Goal: Transaction & Acquisition: Subscribe to service/newsletter

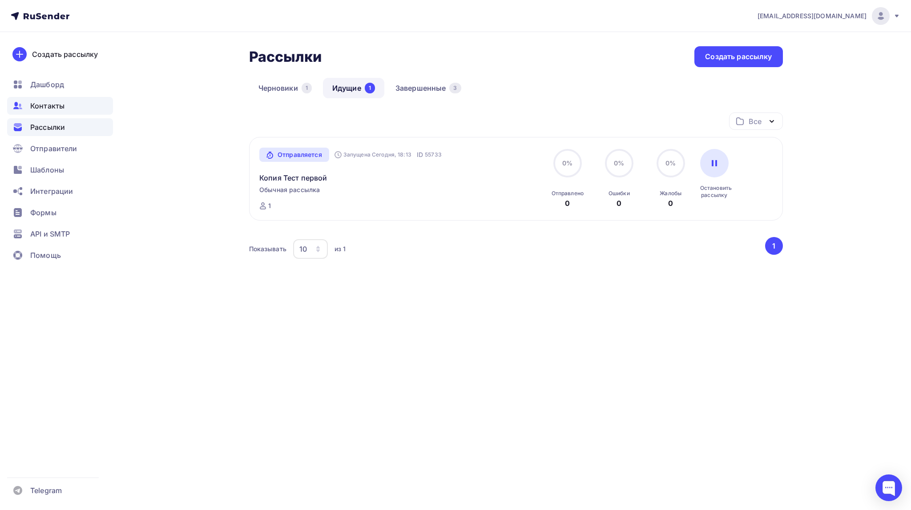
click at [58, 103] on span "Контакты" at bounding box center [47, 106] width 34 height 11
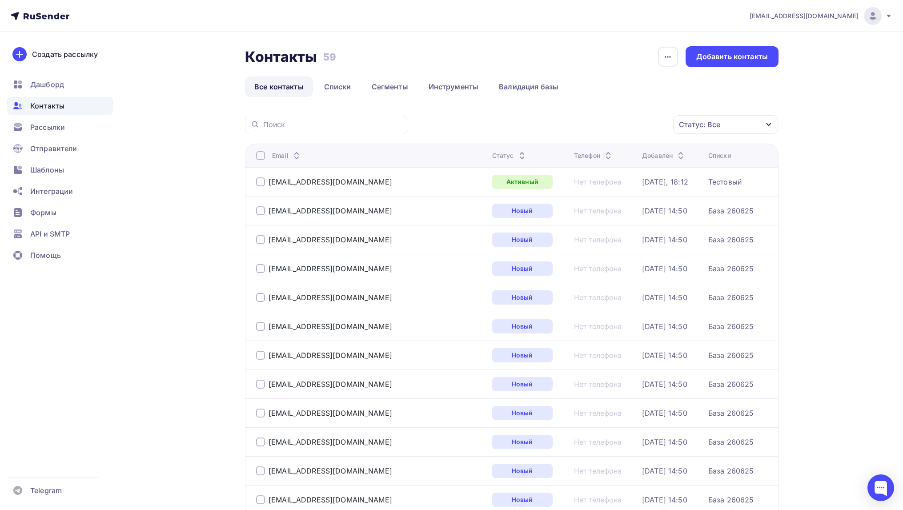
click at [263, 183] on div at bounding box center [260, 181] width 9 height 9
click at [262, 184] on div at bounding box center [260, 181] width 9 height 9
click at [345, 87] on link "Списки" at bounding box center [338, 86] width 46 height 20
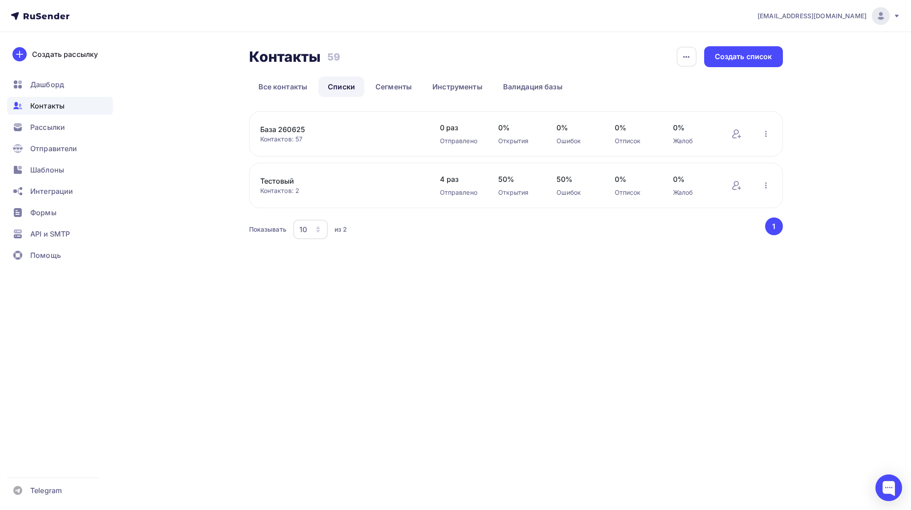
click at [290, 131] on link "База 260625" at bounding box center [335, 129] width 151 height 11
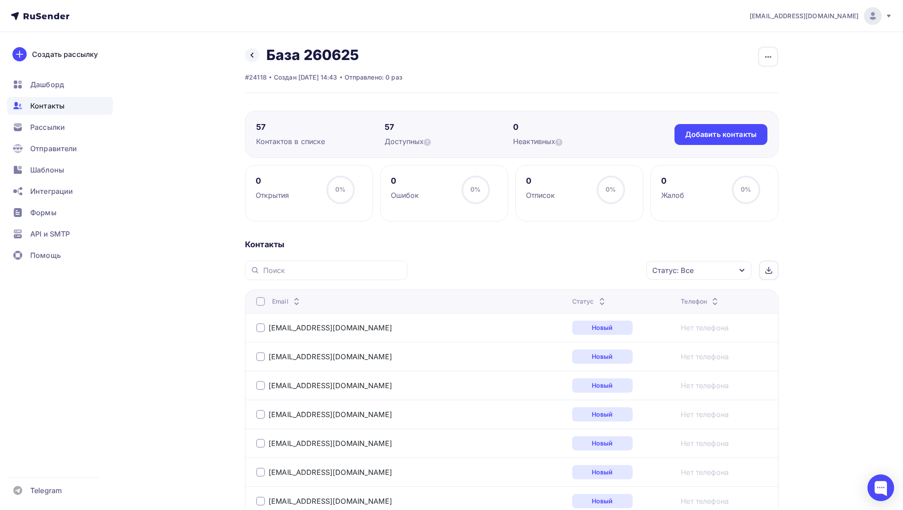
click at [49, 105] on span "Контакты" at bounding box center [47, 106] width 34 height 11
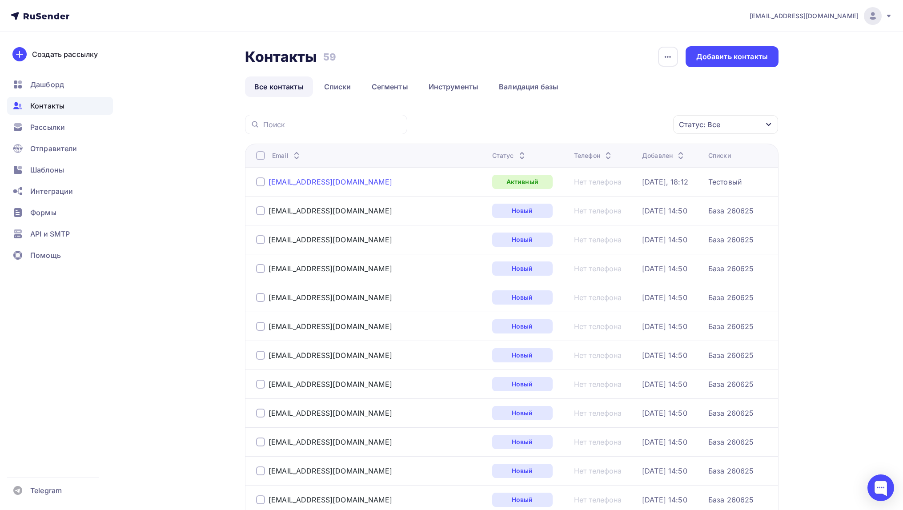
click at [307, 183] on div "hello@esmalte.shop" at bounding box center [331, 181] width 124 height 9
click at [295, 212] on div "ovihome@mail.ru" at bounding box center [331, 210] width 124 height 9
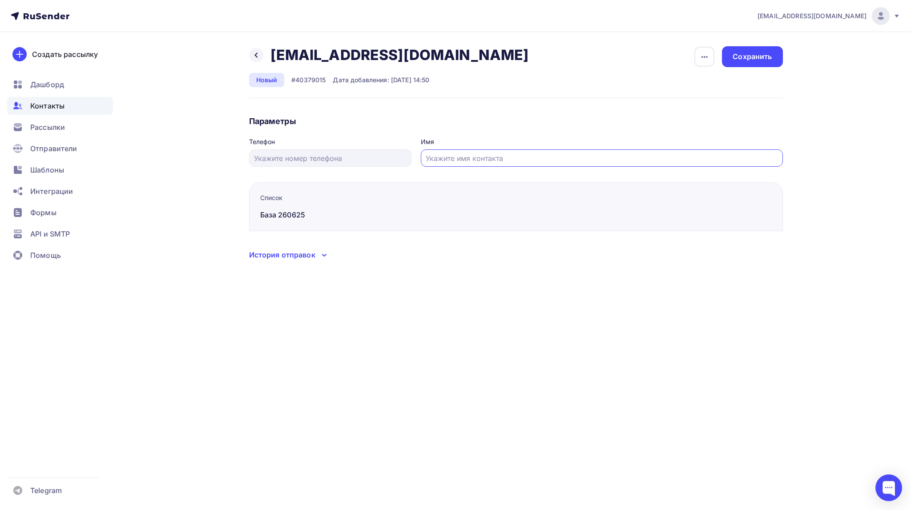
click at [715, 155] on input "text" at bounding box center [602, 158] width 352 height 11
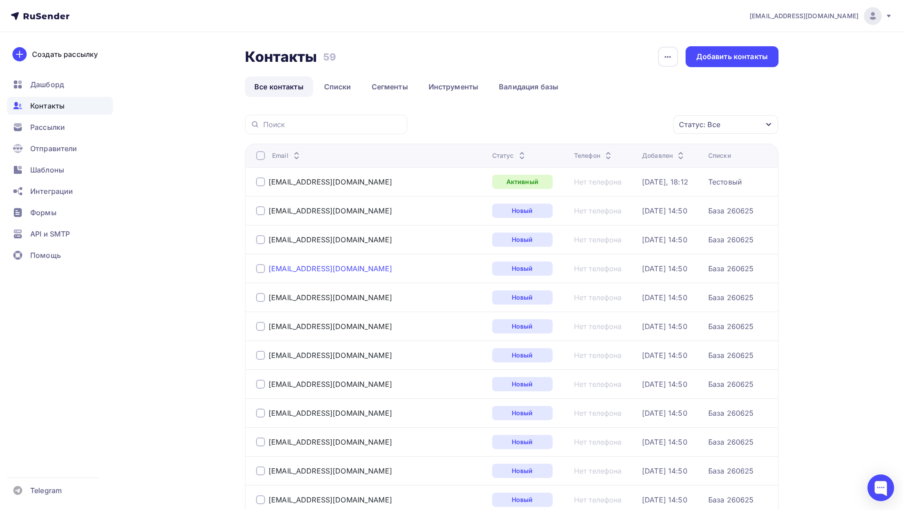
click at [303, 267] on div "[EMAIL_ADDRESS][DOMAIN_NAME]" at bounding box center [331, 268] width 124 height 9
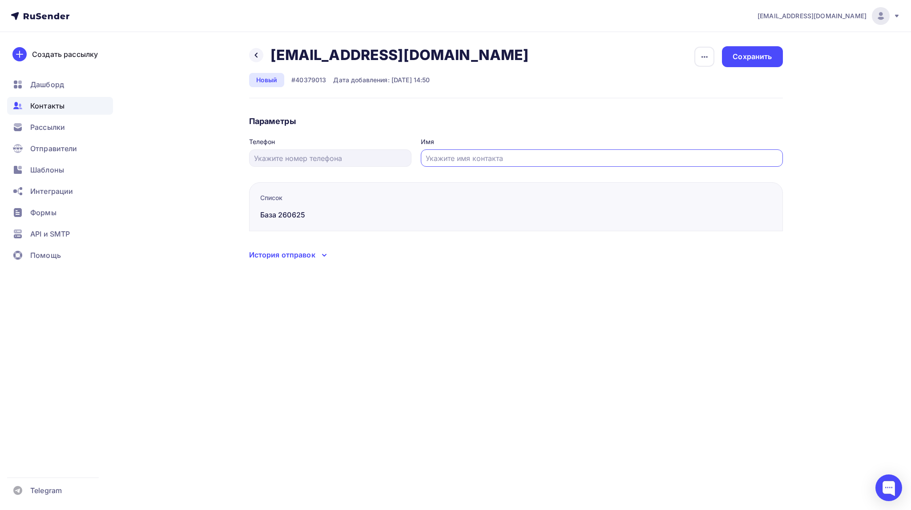
click at [433, 159] on input "text" at bounding box center [602, 158] width 352 height 11
click at [322, 255] on icon at bounding box center [324, 255] width 11 height 11
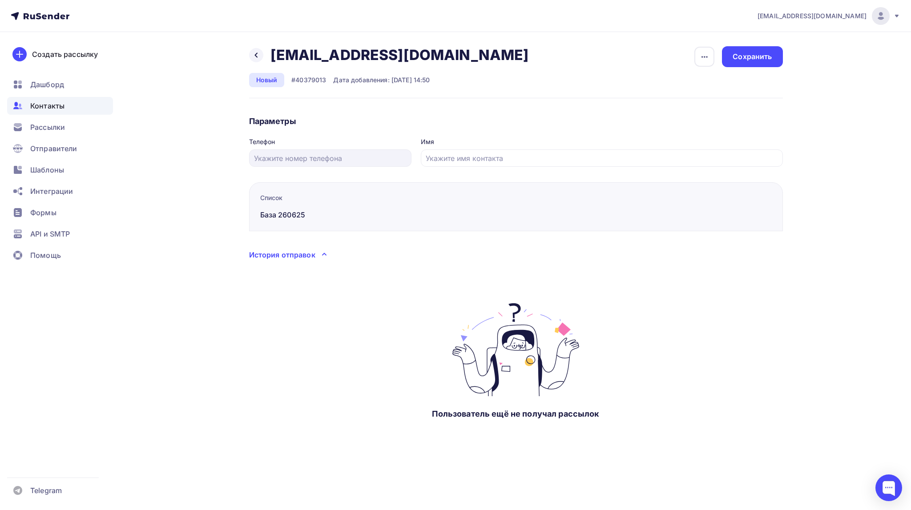
click at [324, 255] on icon at bounding box center [324, 254] width 11 height 11
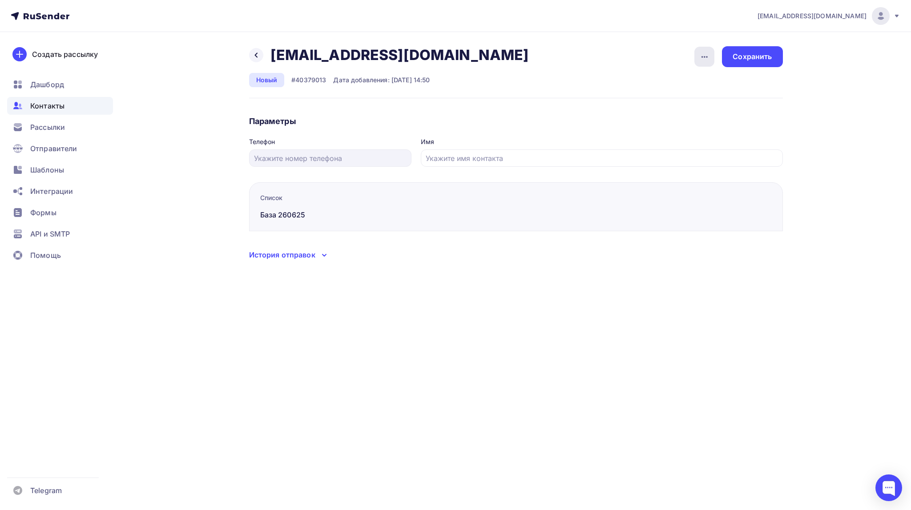
click at [702, 58] on icon "button" at bounding box center [704, 57] width 11 height 11
click at [564, 70] on div "Назад skulieva@yandex.ru skulieva@yandex.ru Удалить Отписать Новый #40379013 Да…" at bounding box center [516, 72] width 534 height 52
click at [57, 106] on span "Контакты" at bounding box center [47, 106] width 34 height 11
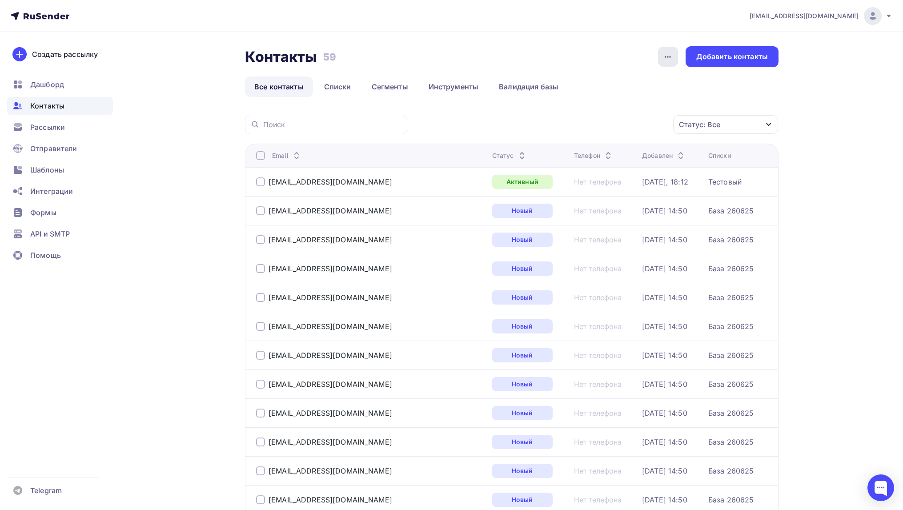
click at [667, 60] on icon "button" at bounding box center [668, 57] width 11 height 11
click at [330, 85] on link "Списки" at bounding box center [338, 86] width 46 height 20
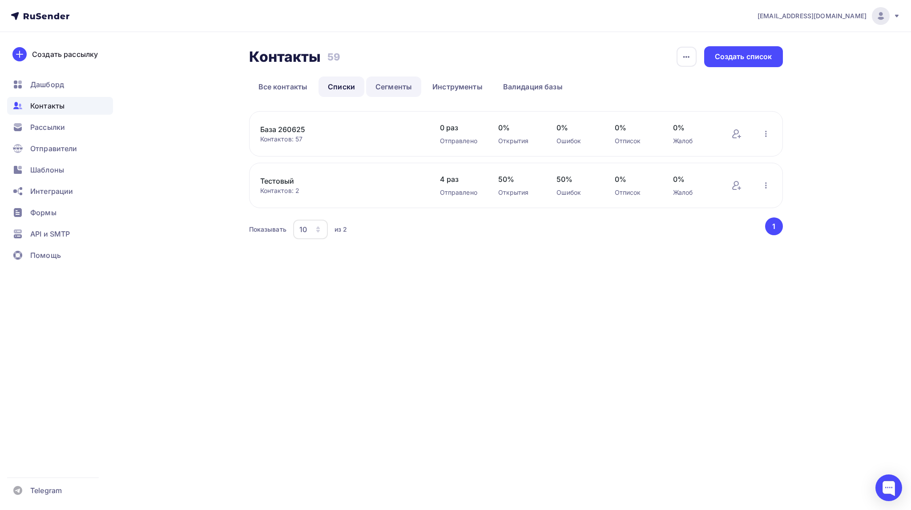
click at [400, 87] on link "Сегменты" at bounding box center [393, 86] width 55 height 20
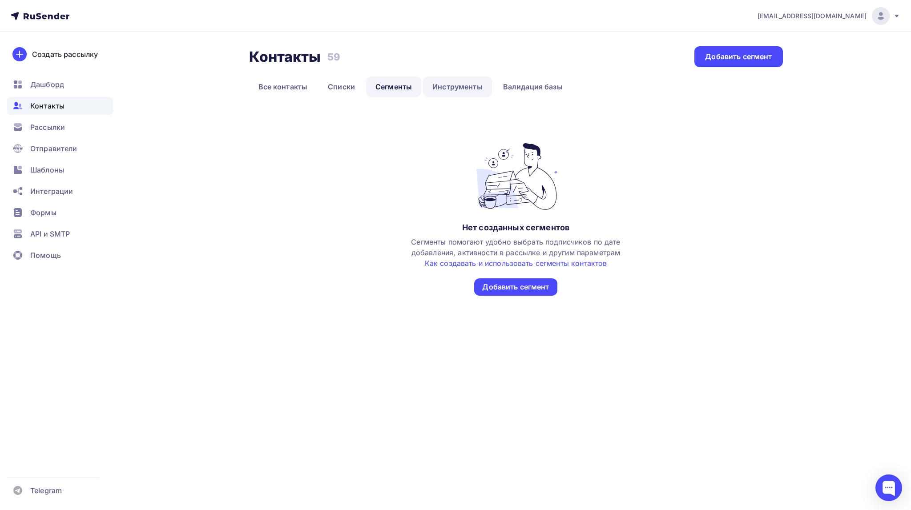
click at [441, 86] on link "Инструменты" at bounding box center [457, 86] width 69 height 20
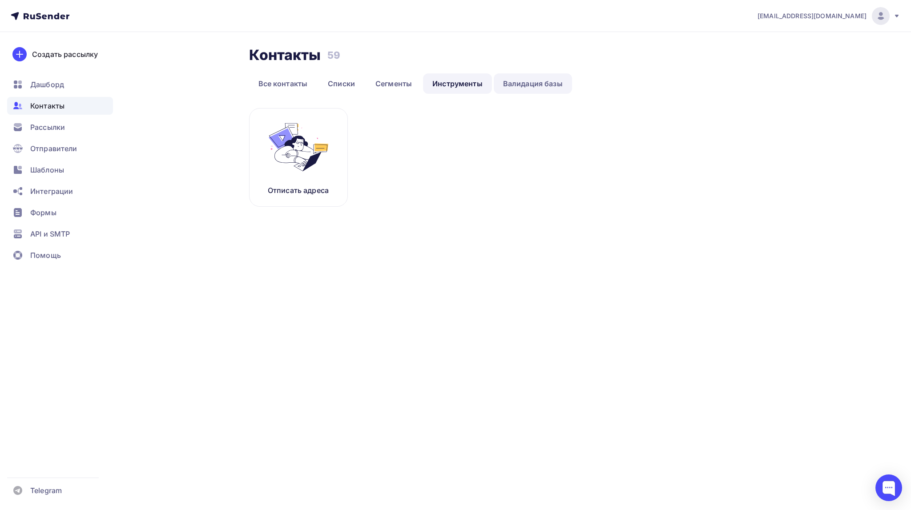
click at [548, 85] on link "Валидация базы" at bounding box center [533, 83] width 78 height 20
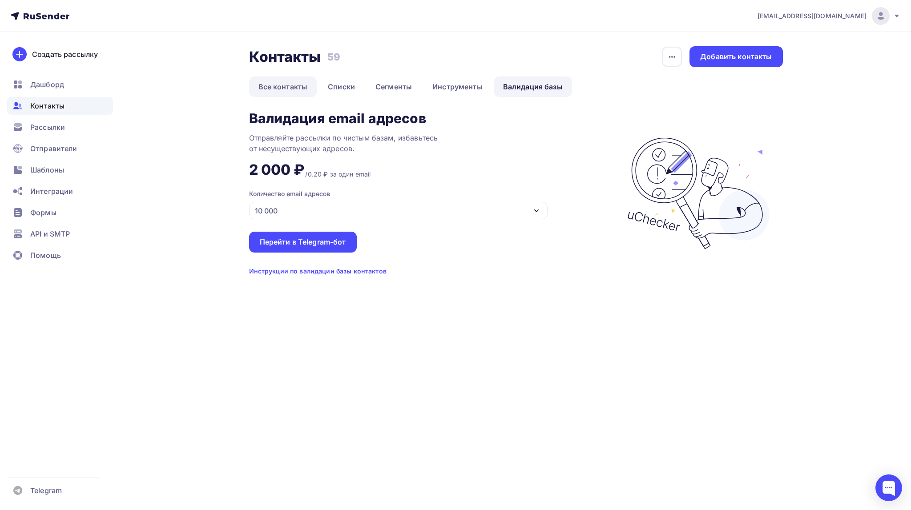
click at [273, 85] on link "Все контакты" at bounding box center [283, 86] width 68 height 20
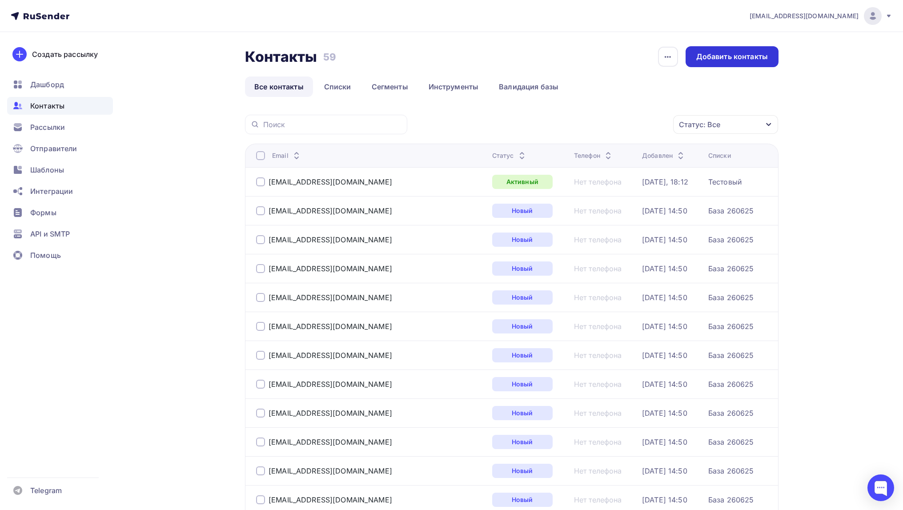
click at [725, 55] on div "Добавить контакты" at bounding box center [732, 57] width 72 height 10
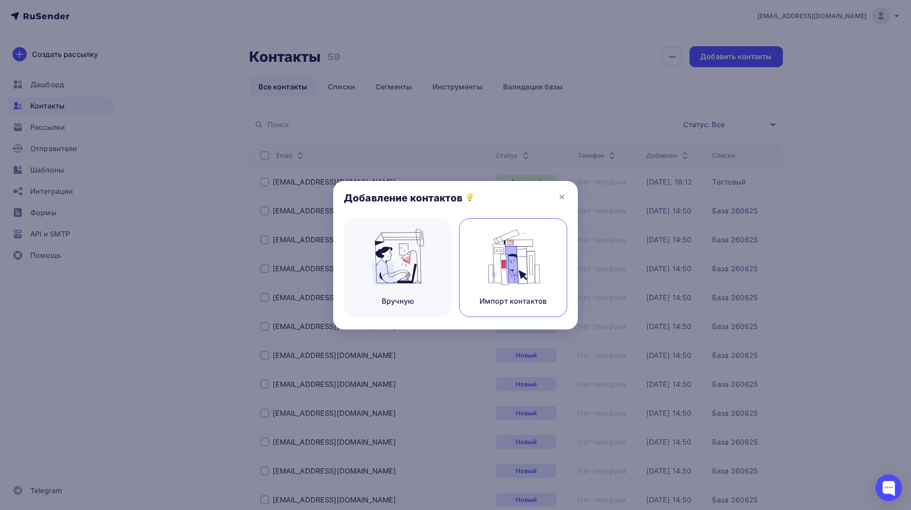
click at [511, 256] on img at bounding box center [513, 257] width 60 height 56
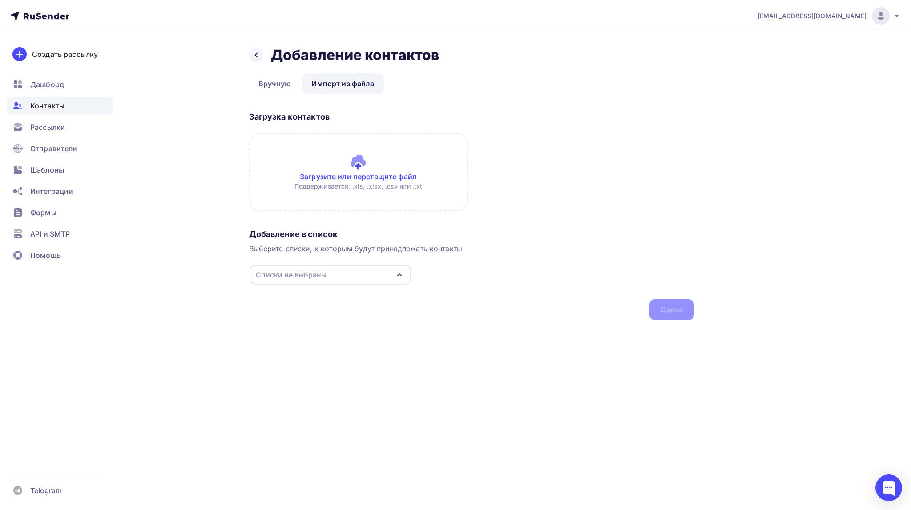
click at [351, 168] on input "file" at bounding box center [358, 172] width 219 height 78
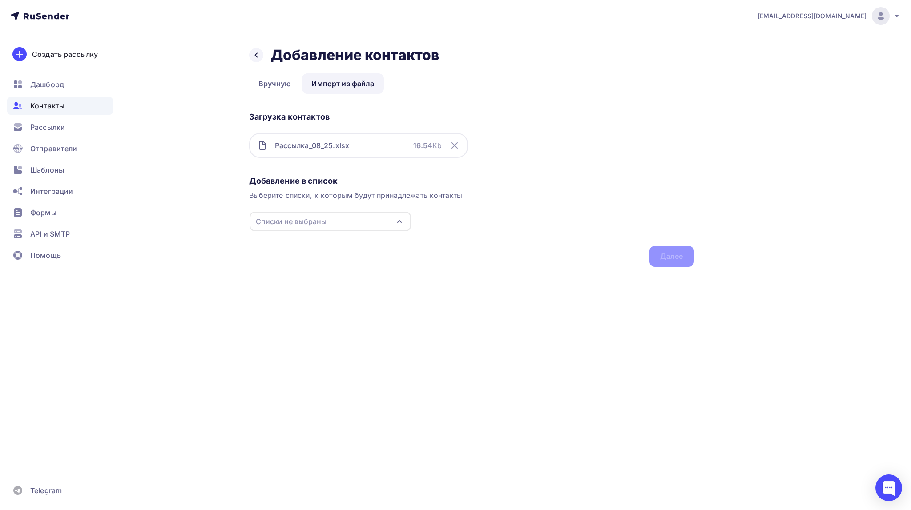
click at [399, 225] on icon "button" at bounding box center [399, 221] width 11 height 11
click at [325, 306] on div "Создать список" at bounding box center [306, 305] width 57 height 11
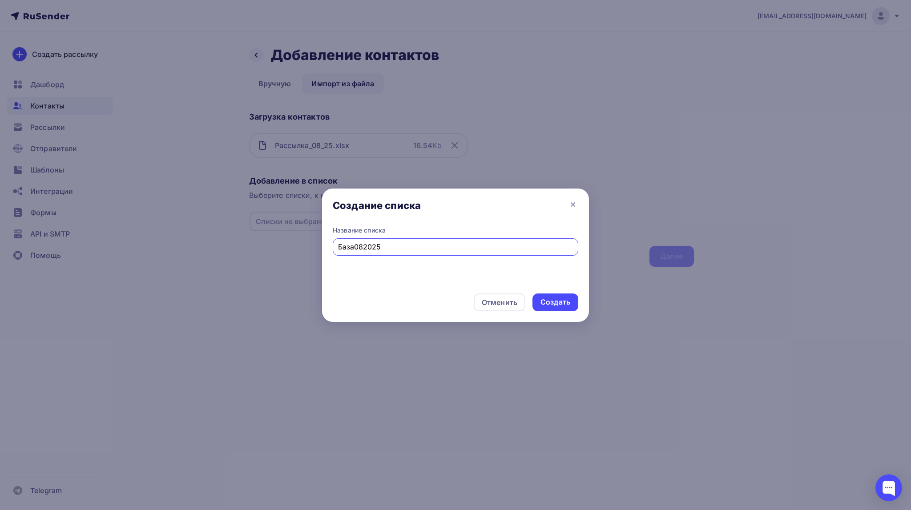
click at [355, 246] on input "База082025" at bounding box center [455, 247] width 235 height 11
type input "База_082025"
click at [548, 304] on div "Создать" at bounding box center [555, 302] width 30 height 10
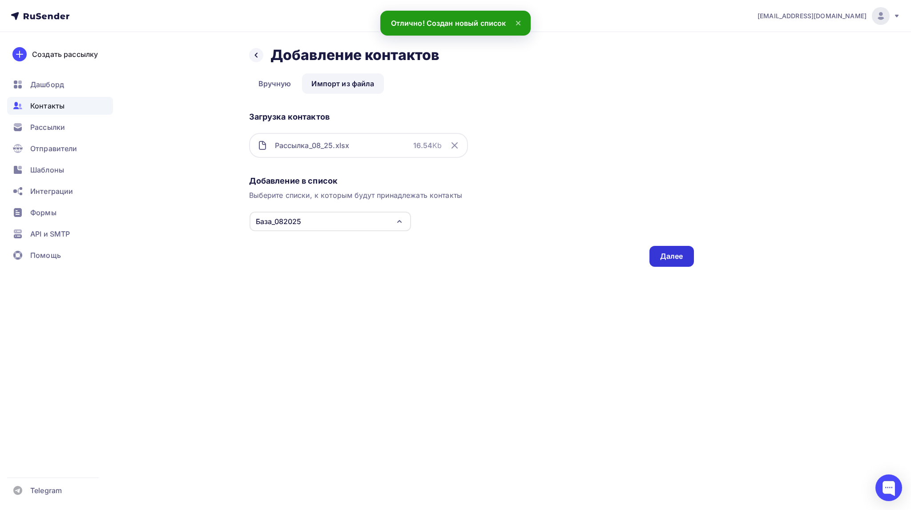
click at [659, 257] on div "Далее" at bounding box center [671, 256] width 44 height 21
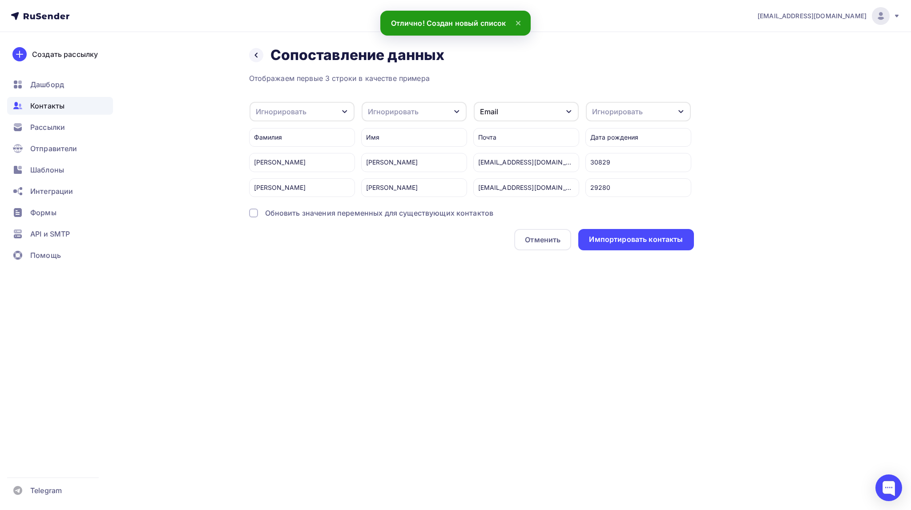
click at [457, 112] on icon "button" at bounding box center [456, 111] width 5 height 3
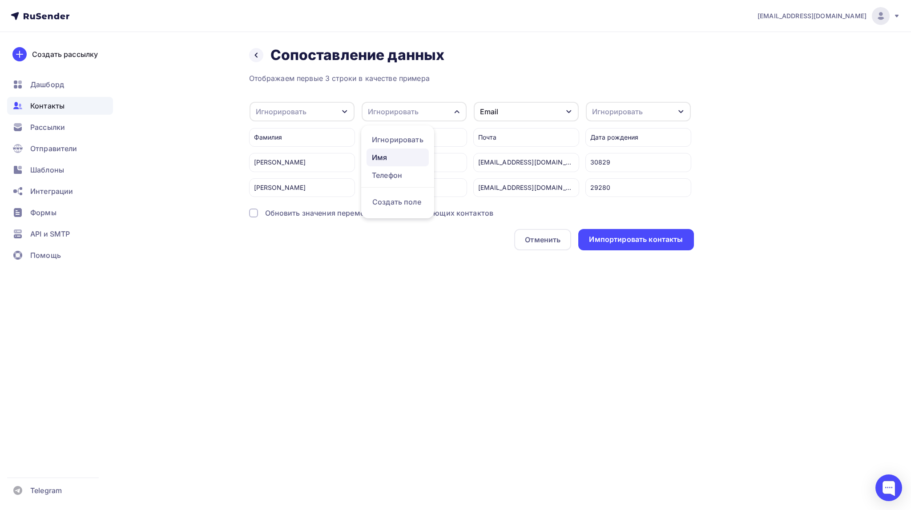
drag, startPoint x: 390, startPoint y: 160, endPoint x: 375, endPoint y: 153, distance: 15.9
click at [389, 160] on div "Имя" at bounding box center [398, 157] width 52 height 11
click at [348, 111] on div "Игнорировать" at bounding box center [302, 112] width 105 height 20
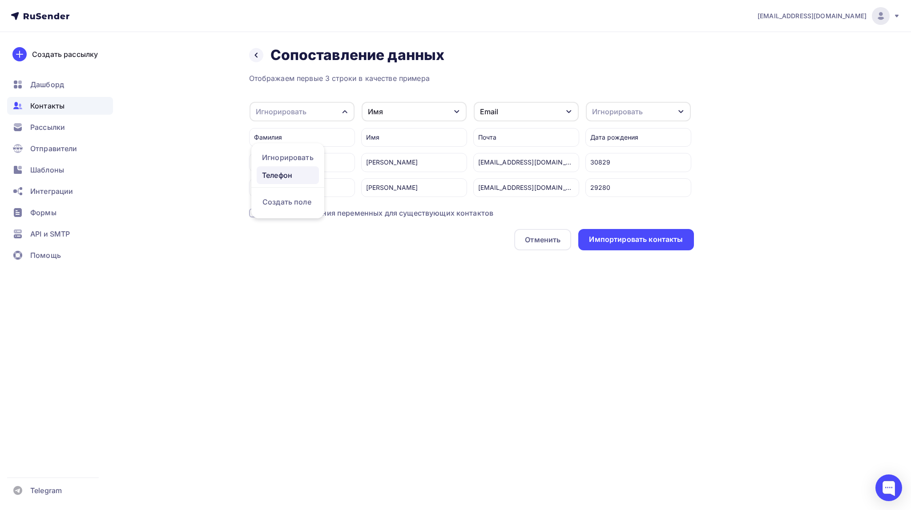
click at [287, 174] on div "Телефон" at bounding box center [288, 175] width 52 height 11
click at [340, 110] on div "Телефон" at bounding box center [302, 112] width 105 height 20
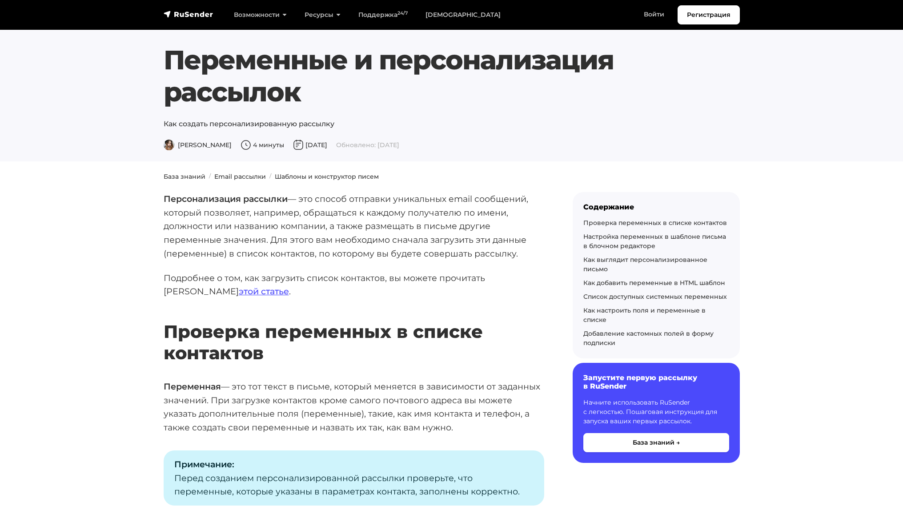
scroll to position [44, 0]
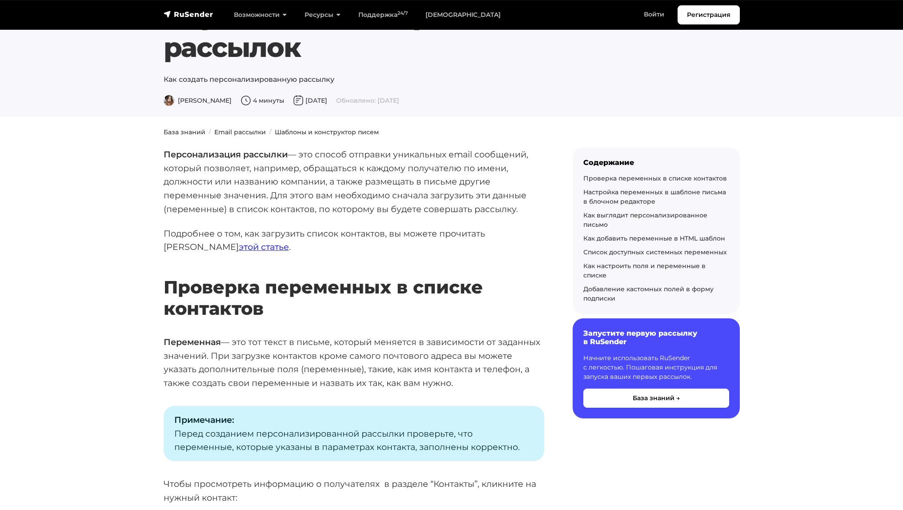
click at [289, 242] on link "этой статье" at bounding box center [264, 247] width 50 height 11
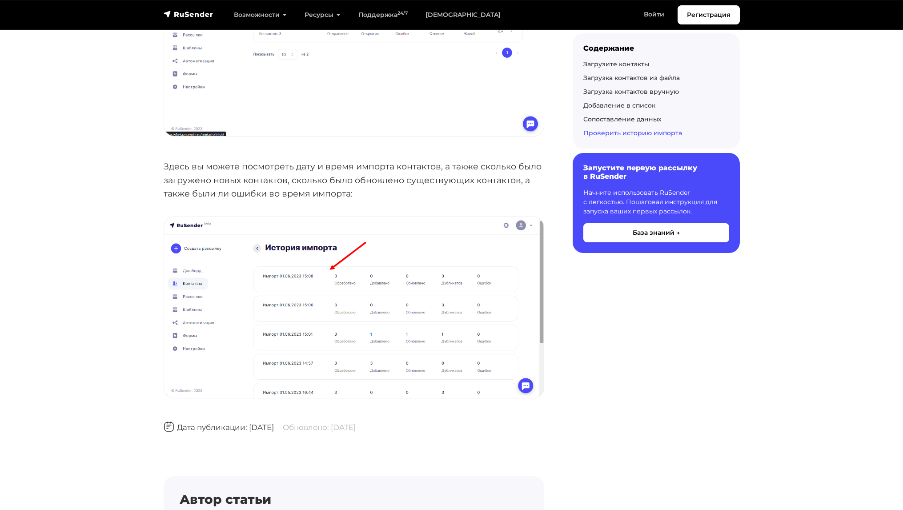
scroll to position [4403, 0]
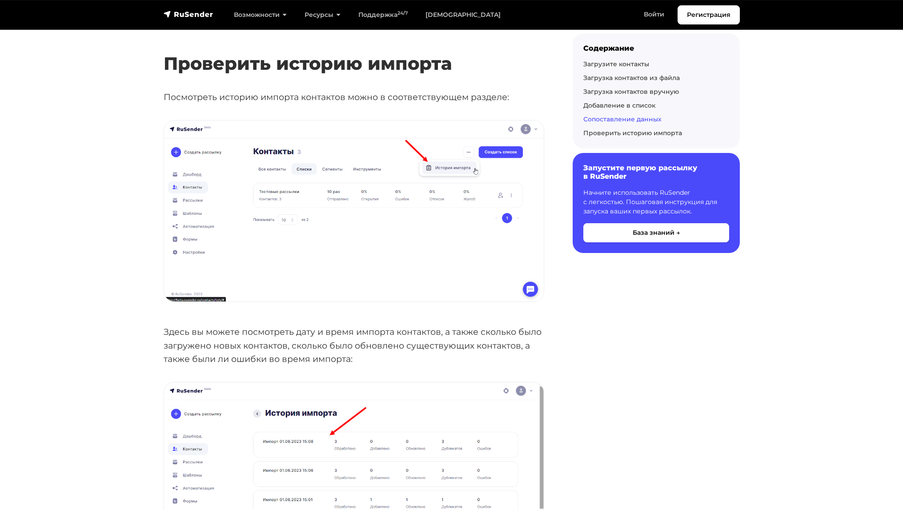
scroll to position [4092, 0]
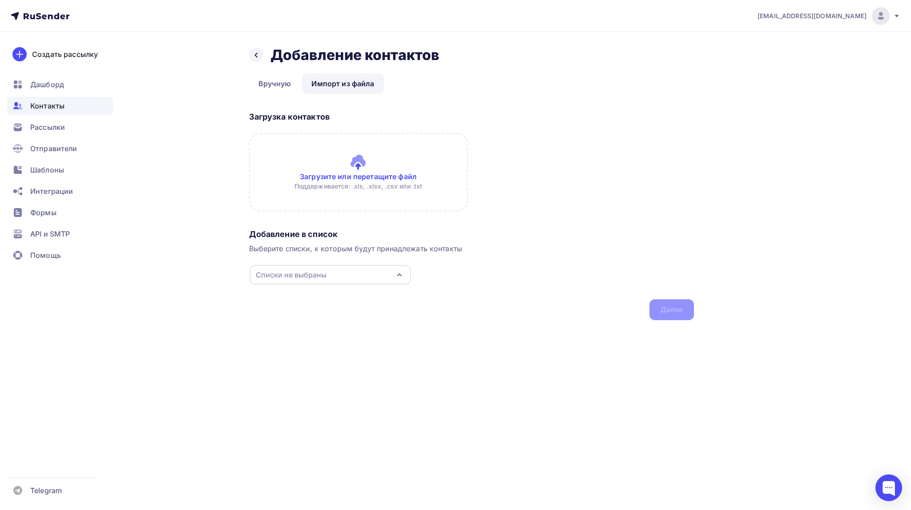
click at [355, 167] on input "file" at bounding box center [358, 172] width 219 height 78
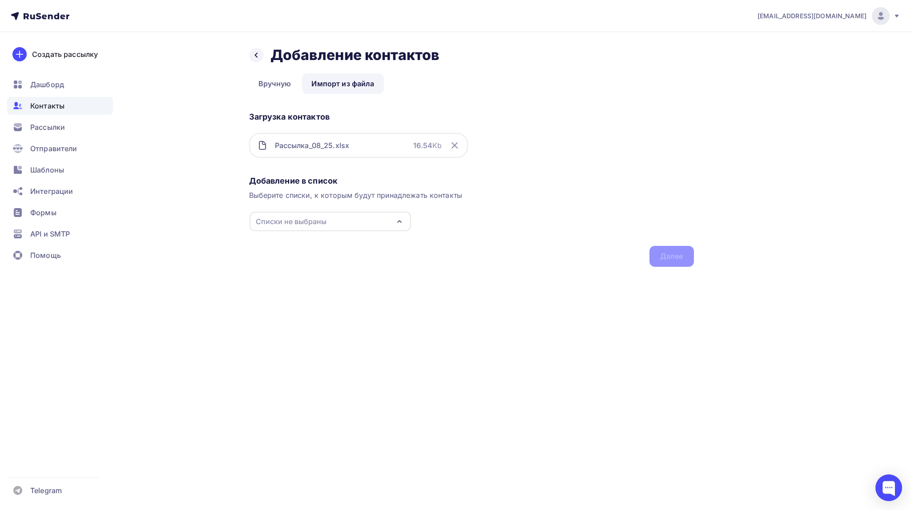
click at [395, 219] on icon "button" at bounding box center [399, 221] width 11 height 11
click at [311, 256] on div "База_082025" at bounding box center [297, 255] width 46 height 11
click at [665, 257] on div "Далее" at bounding box center [671, 256] width 23 height 10
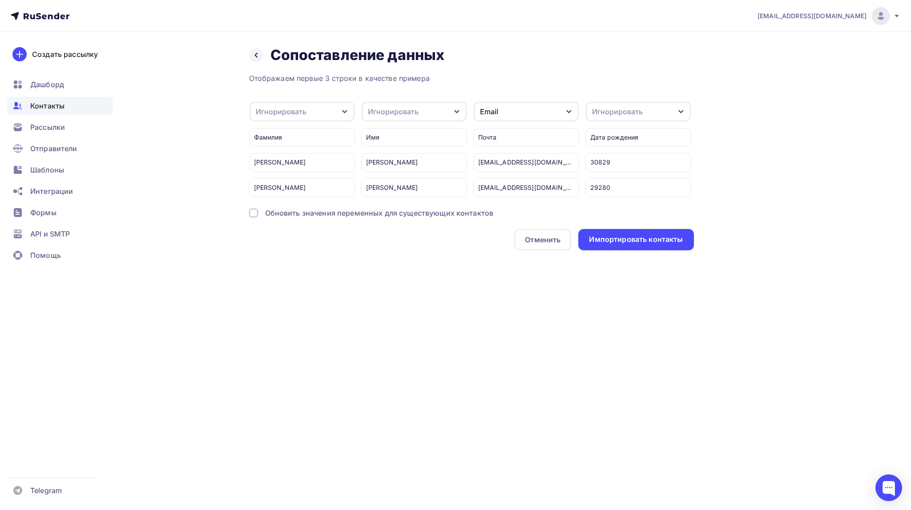
click at [455, 109] on icon "button" at bounding box center [456, 111] width 7 height 7
click at [393, 158] on div "Имя" at bounding box center [398, 157] width 52 height 11
click at [683, 112] on icon "button" at bounding box center [680, 111] width 7 height 7
click at [622, 211] on div "Создать поле" at bounding box center [622, 202] width 62 height 22
type input "Дата рождения"
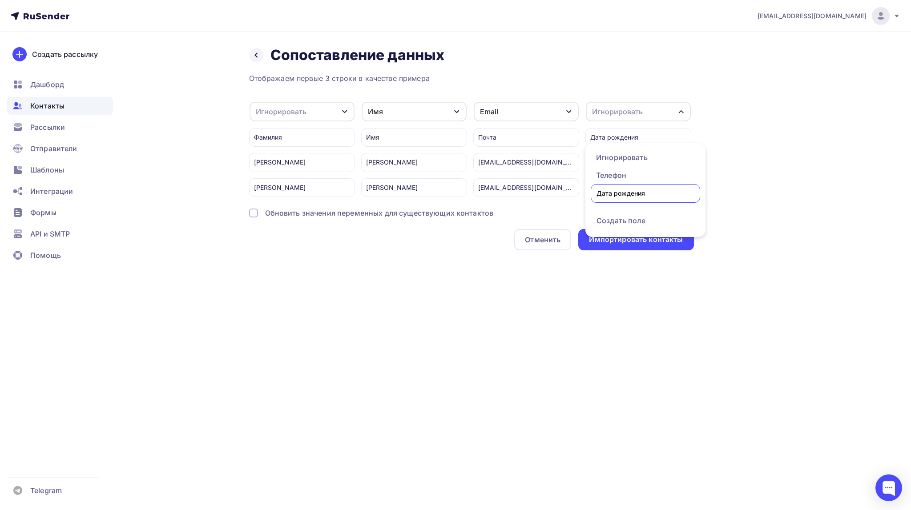
click at [681, 311] on div "em@esmalte.ru Аккаунт Тарифы Выйти Создать рассылку Дашборд Контакты Рассылки О…" at bounding box center [455, 255] width 911 height 510
click at [294, 110] on div "Игнорировать" at bounding box center [281, 111] width 51 height 11
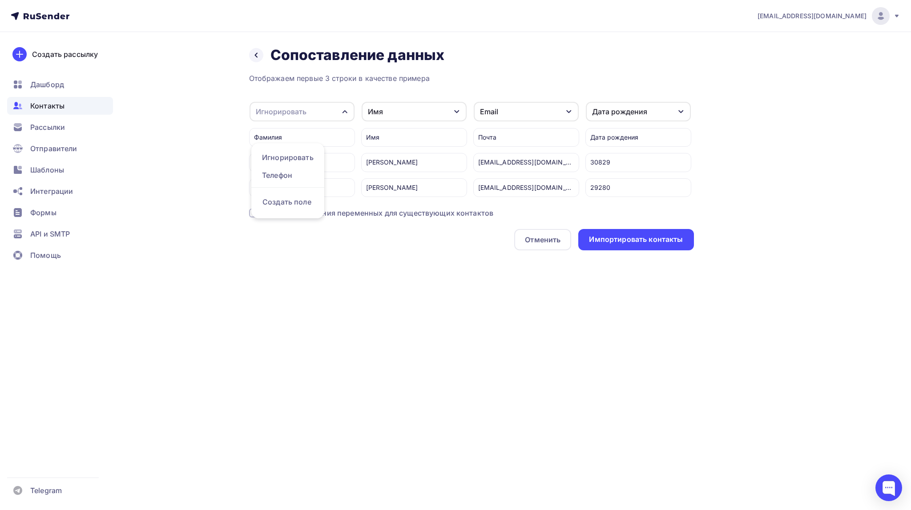
click at [298, 213] on div "Создать поле" at bounding box center [288, 202] width 62 height 22
type input "Фамилия"
click at [307, 273] on div "Назад Сопоставление данных Сопоставление данных Отображаем первые 3 строки в ка…" at bounding box center [455, 159] width 729 height 254
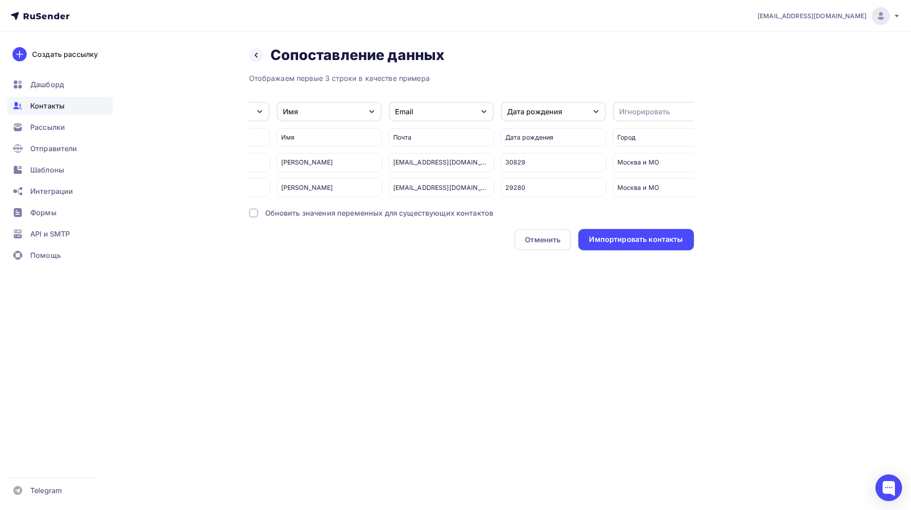
scroll to position [0, 109]
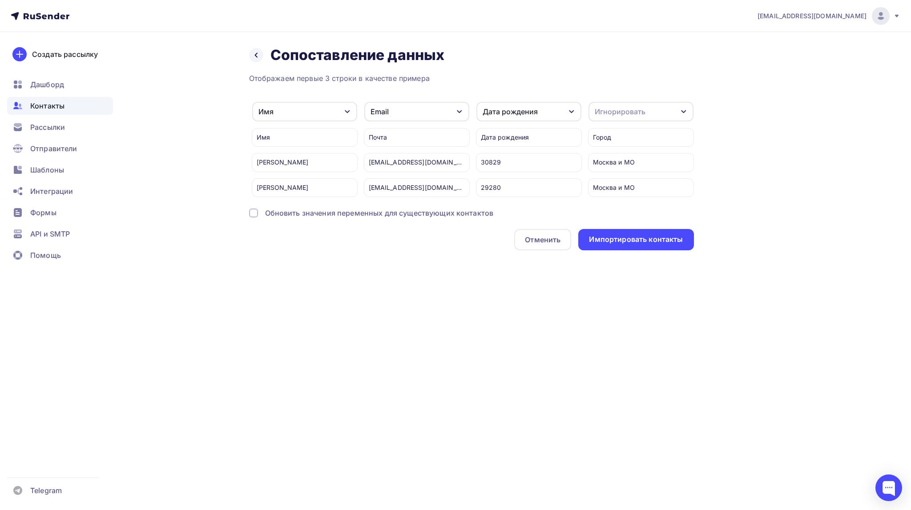
click at [686, 110] on icon "button" at bounding box center [683, 111] width 7 height 7
click at [618, 108] on div "Игнорировать" at bounding box center [620, 111] width 51 height 11
click at [617, 113] on div "Игнорировать" at bounding box center [620, 111] width 51 height 11
click at [615, 212] on div "Создать поле" at bounding box center [624, 202] width 62 height 22
type input "Город"
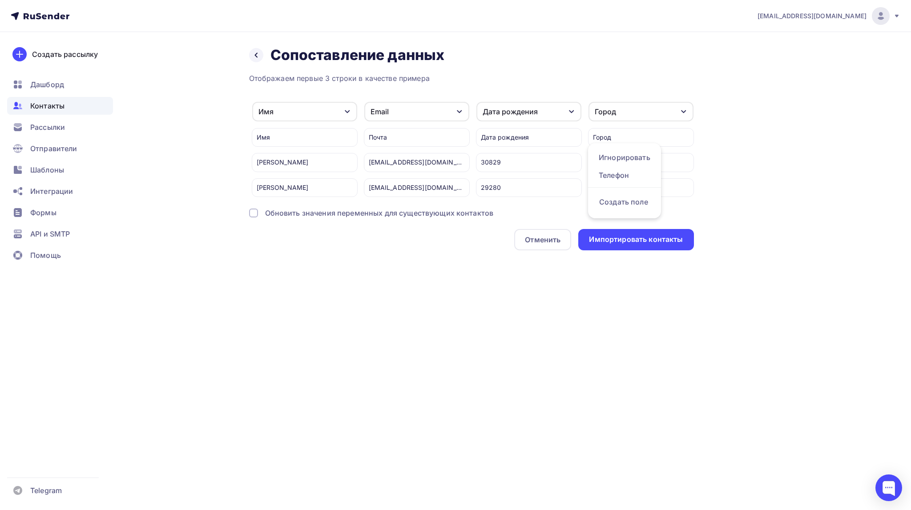
click at [640, 306] on div "em@esmalte.ru Аккаунт Тарифы Выйти Создать рассылку Дашборд Контакты Рассылки О…" at bounding box center [455, 255] width 911 height 510
click at [627, 245] on div "Импортировать контакты" at bounding box center [636, 239] width 94 height 10
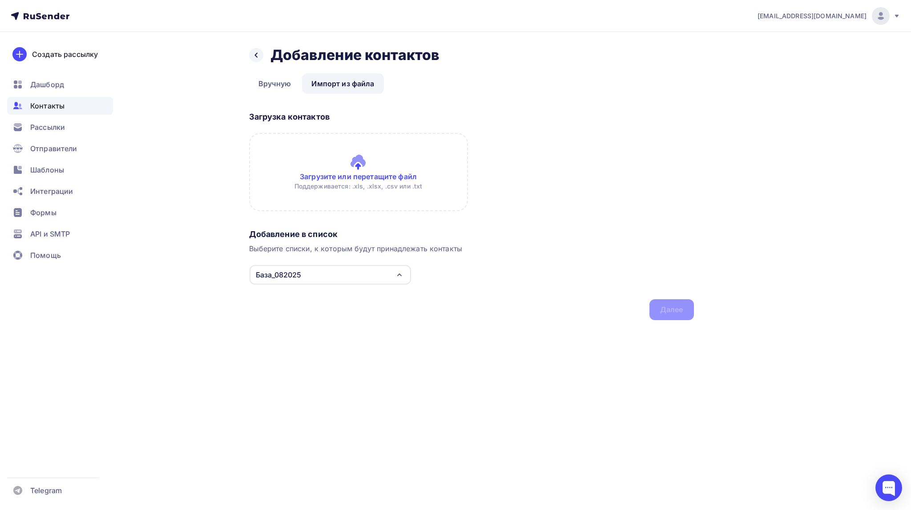
click at [51, 105] on span "Контакты" at bounding box center [47, 106] width 34 height 11
click at [47, 107] on span "Контакты" at bounding box center [47, 106] width 34 height 11
click at [42, 148] on span "Отправители" at bounding box center [53, 148] width 47 height 11
click at [47, 149] on span "Отправители" at bounding box center [53, 148] width 47 height 11
click at [257, 55] on icon at bounding box center [256, 55] width 7 height 7
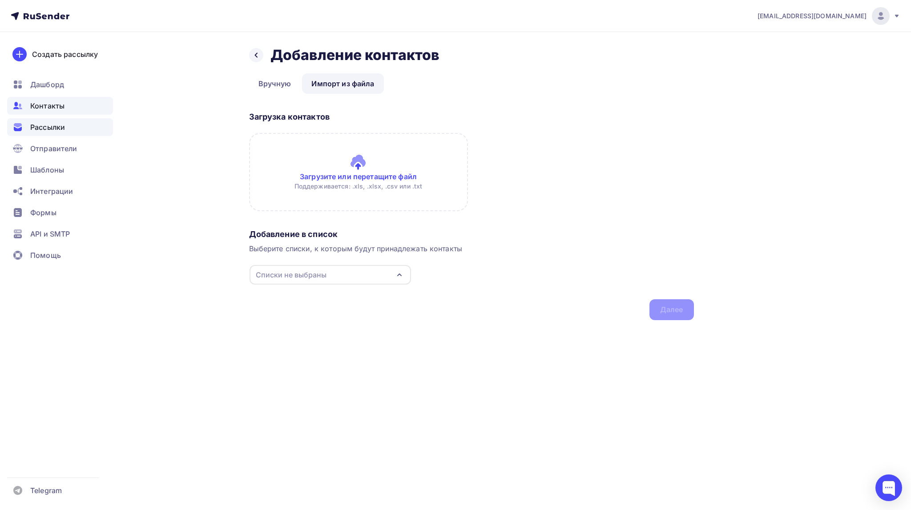
click at [52, 127] on span "Рассылки" at bounding box center [47, 127] width 35 height 11
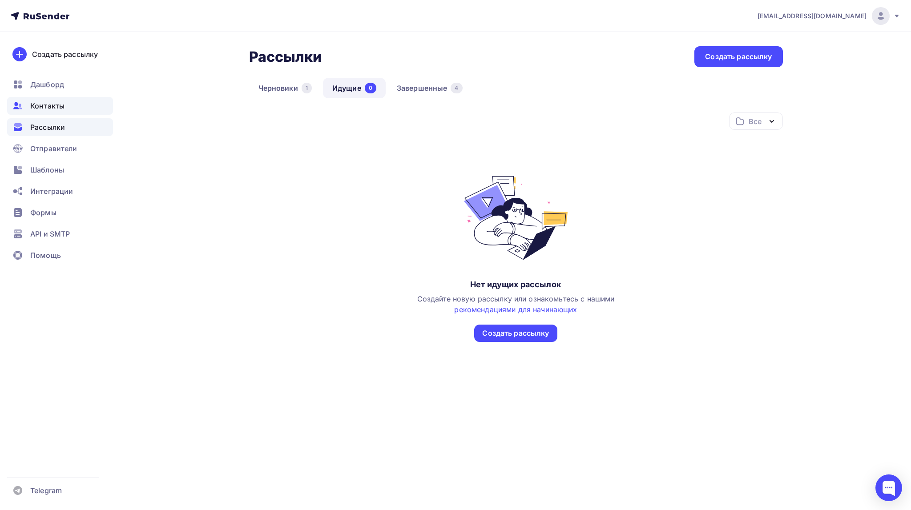
click at [52, 101] on span "Контакты" at bounding box center [47, 106] width 34 height 11
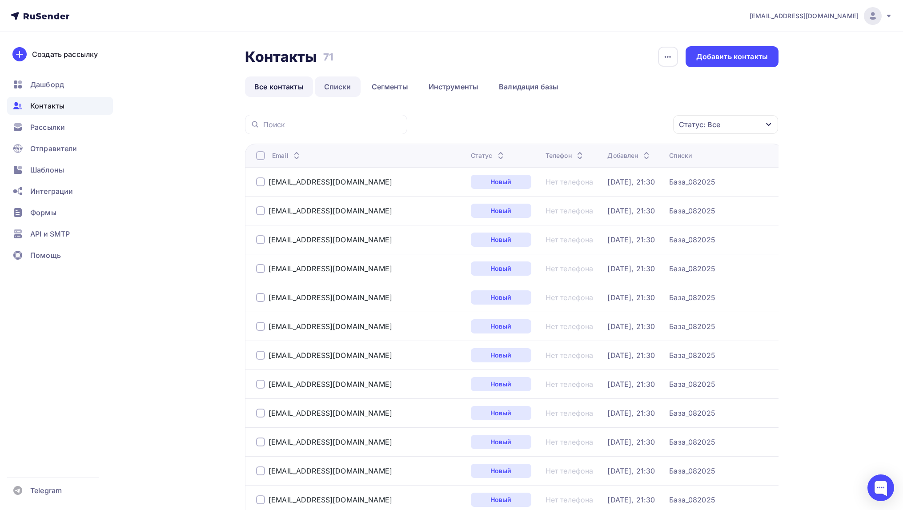
click at [342, 88] on link "Списки" at bounding box center [338, 86] width 46 height 20
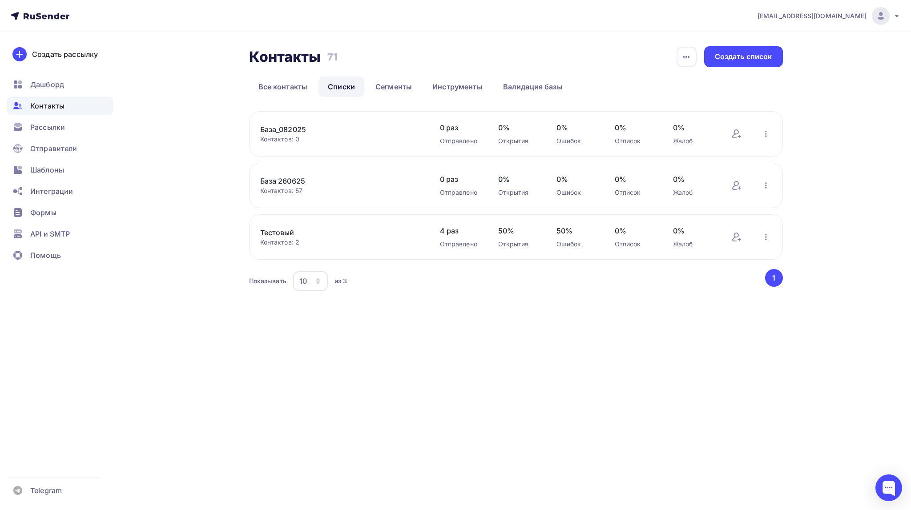
click at [298, 128] on link "База_082025" at bounding box center [335, 129] width 151 height 11
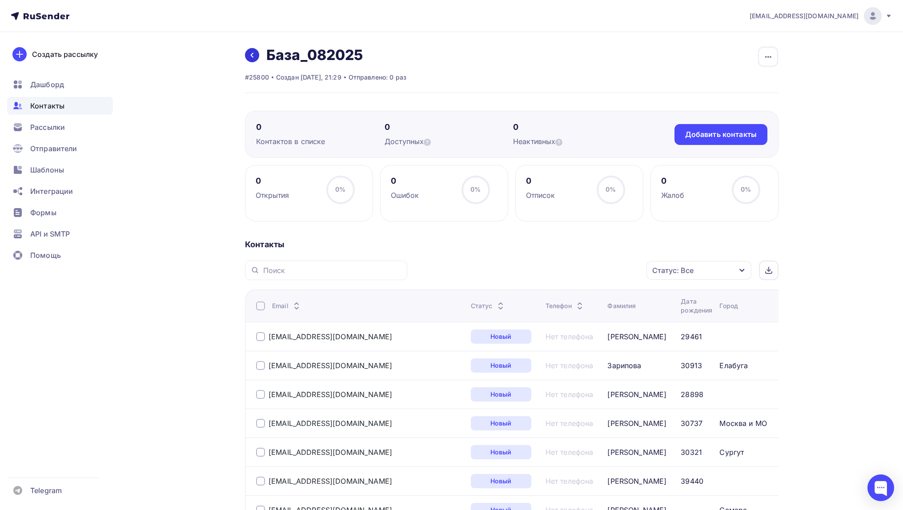
click at [254, 55] on icon at bounding box center [252, 55] width 7 height 7
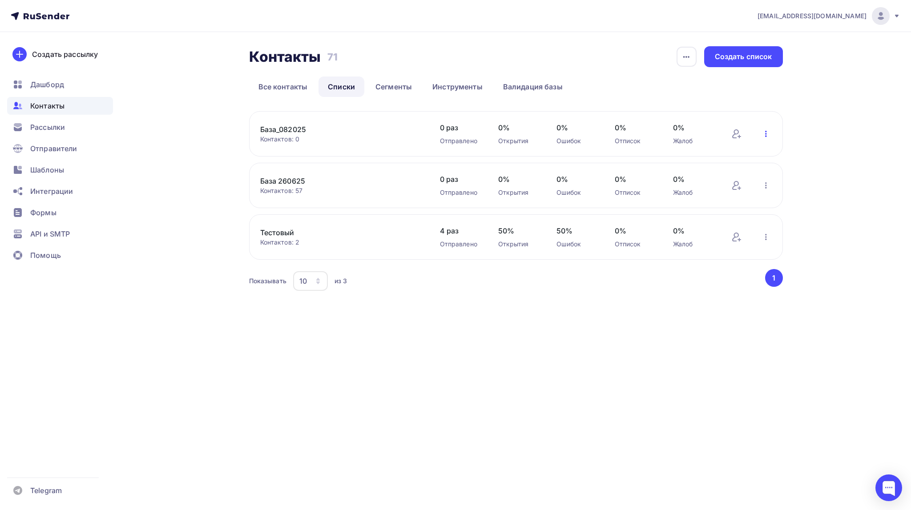
click at [766, 136] on icon "button" at bounding box center [766, 134] width 11 height 11
click at [696, 238] on div "Удалить" at bounding box center [719, 234] width 102 height 11
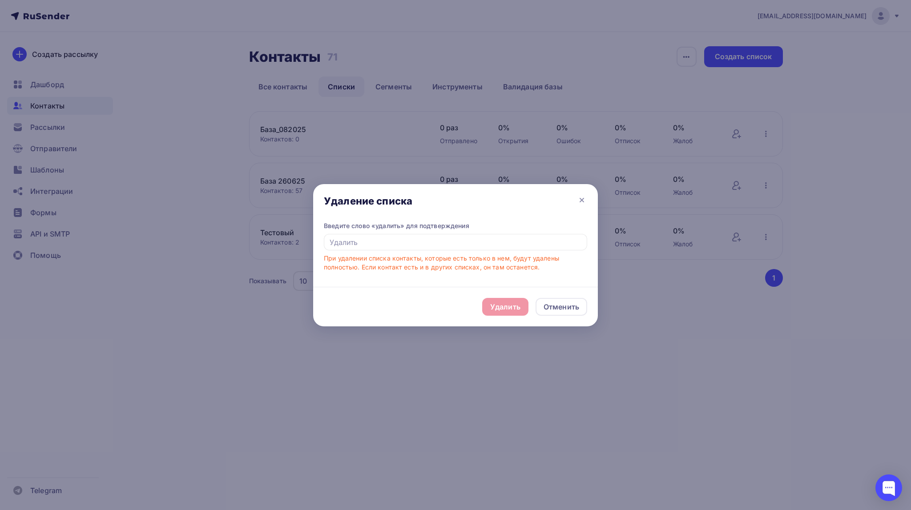
click at [499, 305] on div "Удалить Отменить" at bounding box center [455, 307] width 285 height 40
click at [508, 306] on div "Удалить Отменить" at bounding box center [455, 307] width 285 height 40
click at [548, 238] on input "text" at bounding box center [455, 242] width 263 height 17
click at [371, 246] on input "text" at bounding box center [455, 242] width 263 height 17
drag, startPoint x: 354, startPoint y: 242, endPoint x: 388, endPoint y: 249, distance: 35.3
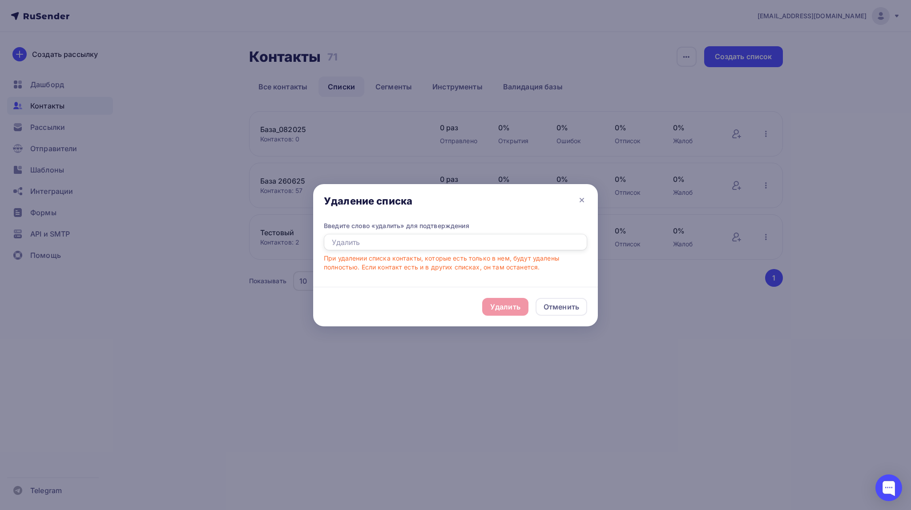
click at [355, 242] on input "text" at bounding box center [455, 242] width 263 height 17
type input "удалить"
click at [499, 312] on div "Удалить" at bounding box center [505, 307] width 46 height 18
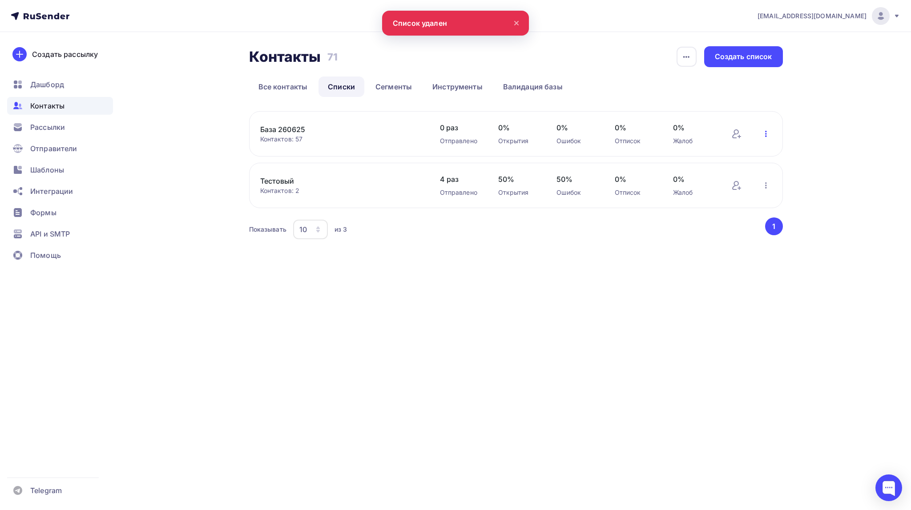
click at [768, 132] on icon "button" at bounding box center [766, 134] width 11 height 11
click at [691, 236] on div "Удалить" at bounding box center [719, 234] width 102 height 11
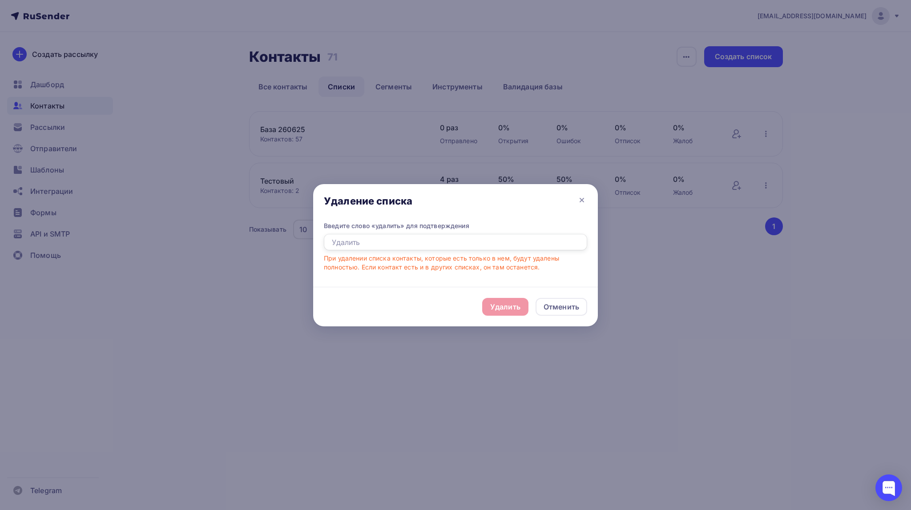
click at [344, 244] on input "text" at bounding box center [455, 242] width 263 height 17
type input "удалить"
click at [510, 305] on div "Удалить" at bounding box center [505, 307] width 30 height 11
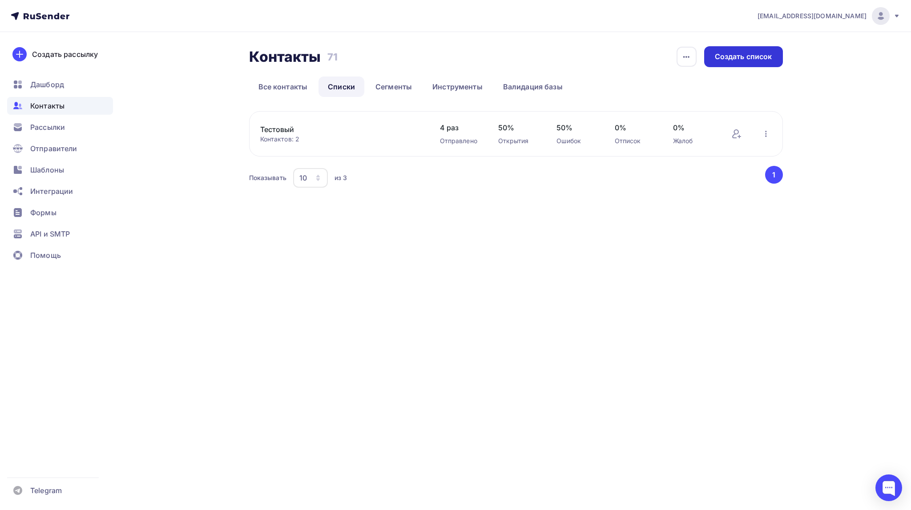
click at [749, 57] on div "Создать список" at bounding box center [743, 57] width 57 height 10
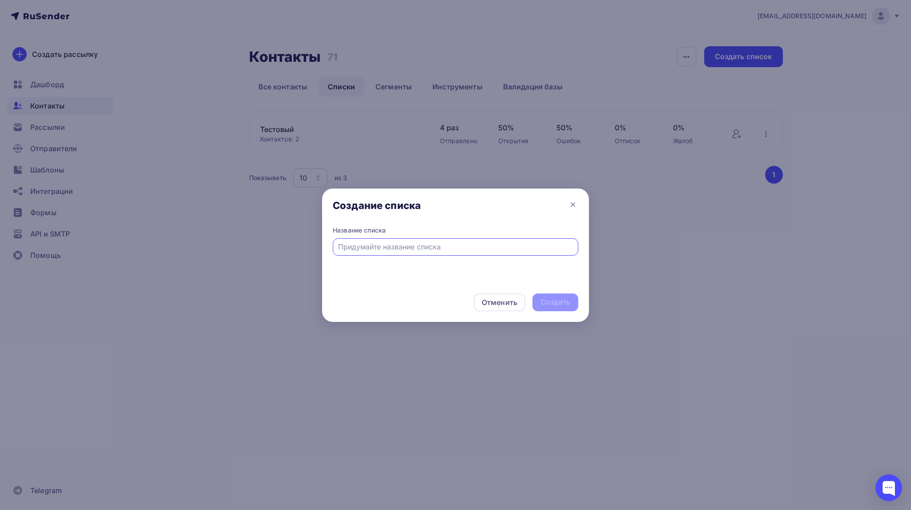
click at [425, 249] on input "text" at bounding box center [455, 247] width 235 height 11
click at [352, 246] on input "База082025" at bounding box center [455, 247] width 235 height 11
type input "База_082025"
click at [553, 304] on div "Создать" at bounding box center [555, 302] width 30 height 10
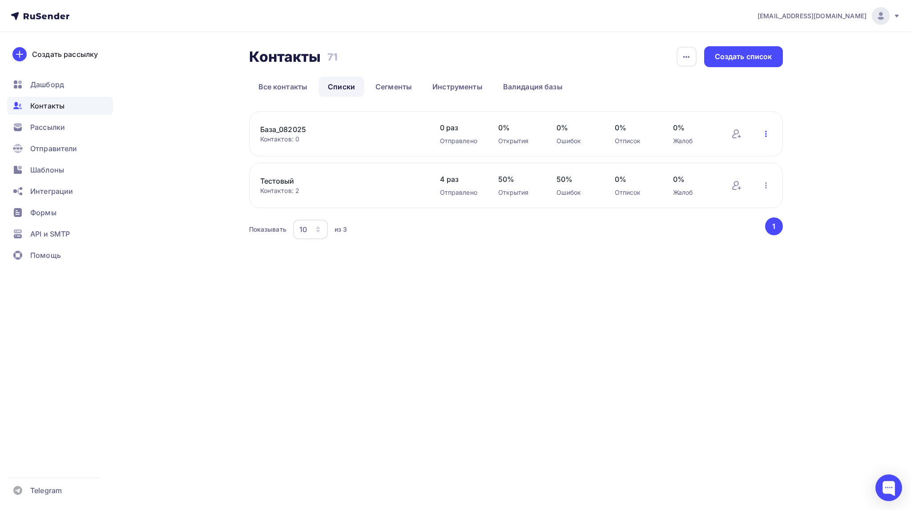
click at [765, 134] on icon "button" at bounding box center [766, 134] width 11 height 11
click at [403, 262] on div "Контакты Контакты 71 71 История импорта Создать список Все контакты Списки Сегм…" at bounding box center [455, 154] width 729 height 245
click at [274, 88] on link "Все контакты" at bounding box center [283, 86] width 68 height 20
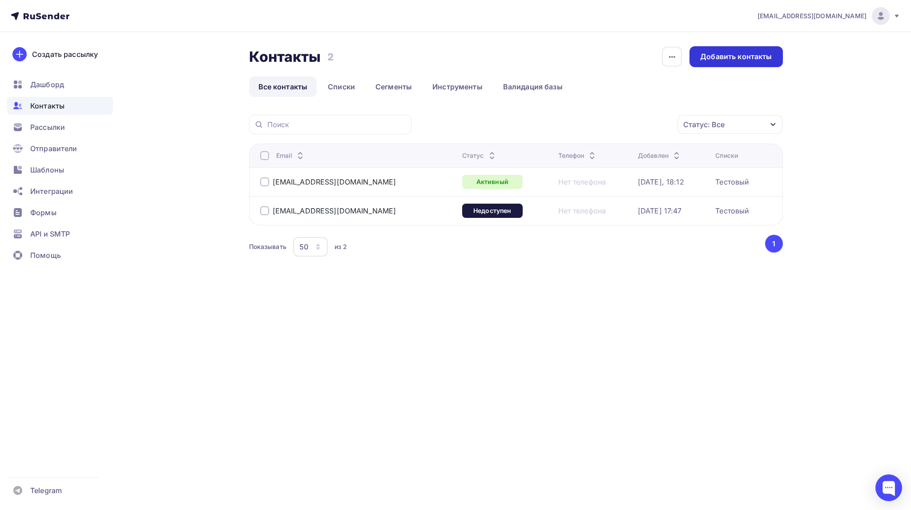
click at [715, 57] on div "Добавить контакты" at bounding box center [736, 57] width 72 height 10
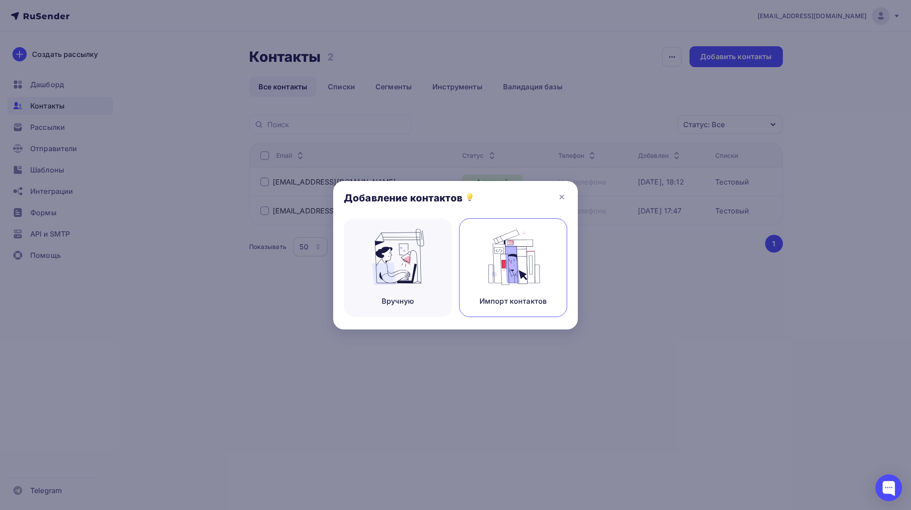
click at [511, 269] on img at bounding box center [513, 257] width 60 height 56
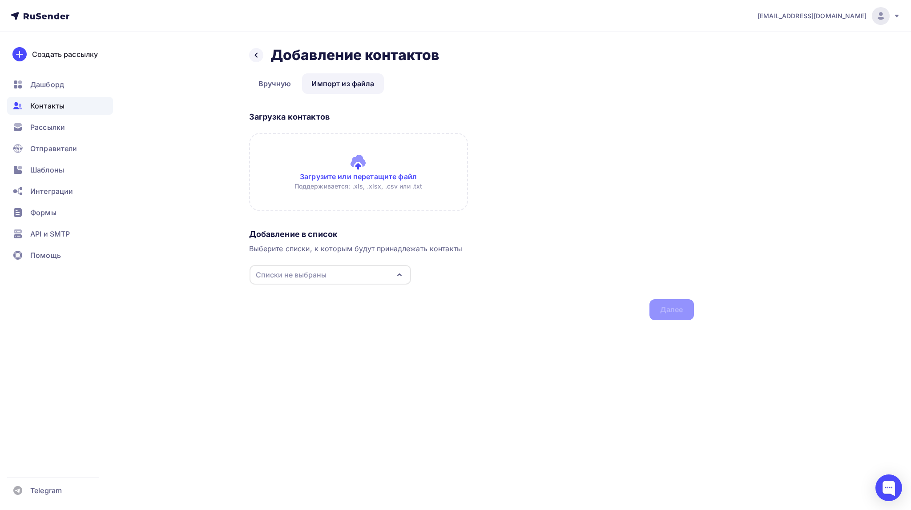
click at [360, 166] on input "file" at bounding box center [358, 172] width 219 height 78
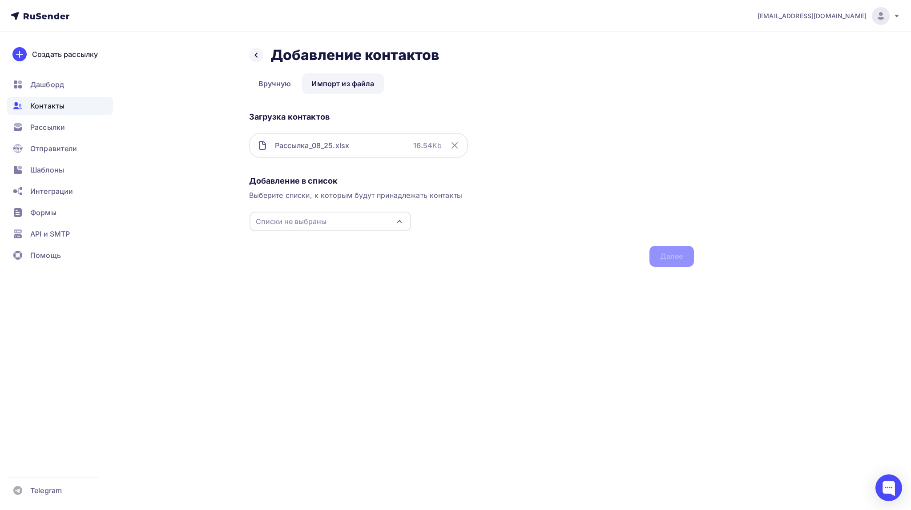
click at [400, 217] on icon "button" at bounding box center [399, 221] width 11 height 11
click at [321, 254] on div "База_082025" at bounding box center [330, 255] width 144 height 11
click at [687, 260] on div "Далее" at bounding box center [671, 256] width 44 height 21
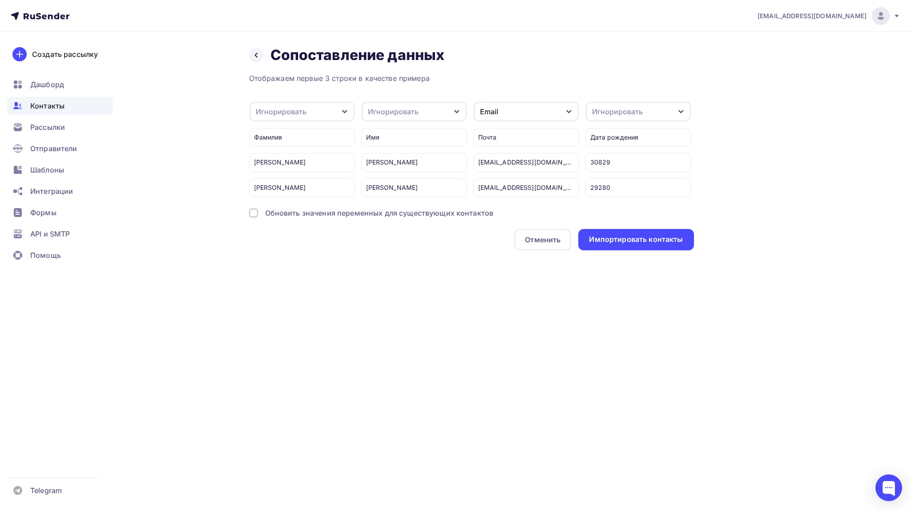
click at [454, 113] on icon "button" at bounding box center [456, 111] width 7 height 7
click at [380, 160] on div "Имя" at bounding box center [398, 157] width 52 height 11
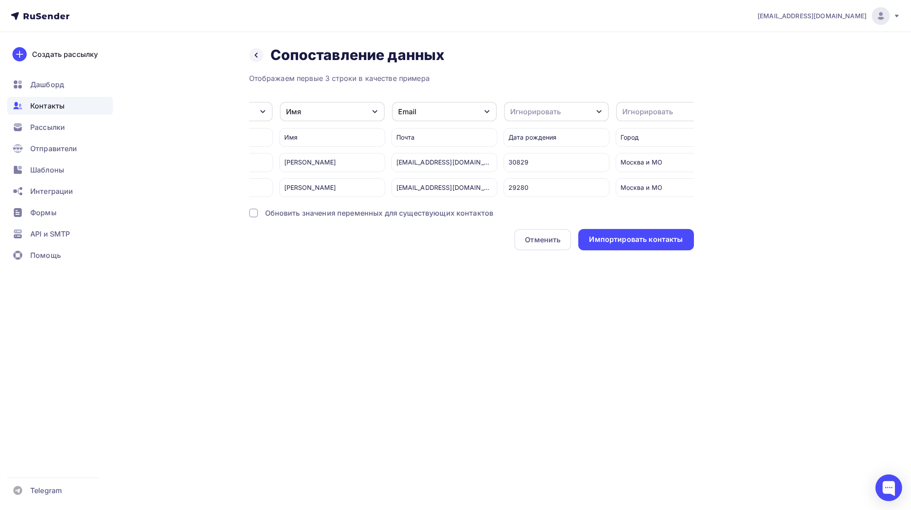
scroll to position [0, 109]
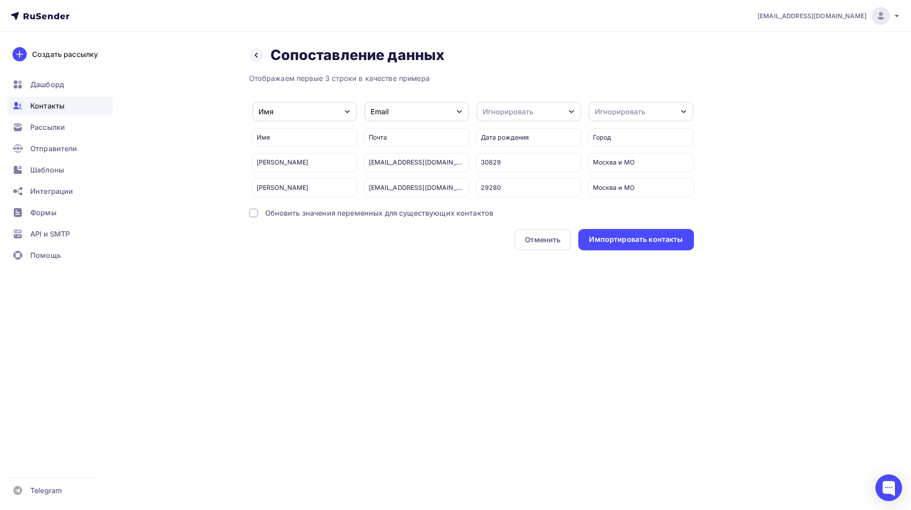
click at [682, 110] on icon "button" at bounding box center [683, 111] width 7 height 7
click at [628, 210] on div "Создать поле" at bounding box center [624, 202] width 62 height 22
type input "Город"
click at [642, 359] on div "em@esmalte.ru Аккаунт Тарифы Выйти Создать рассылку Дашборд Контакты Рассылки О…" at bounding box center [455, 255] width 911 height 510
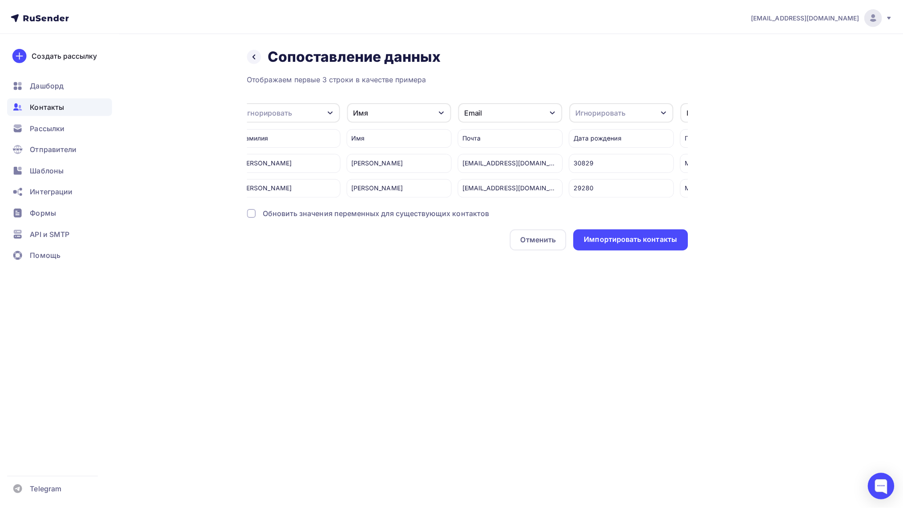
scroll to position [0, 0]
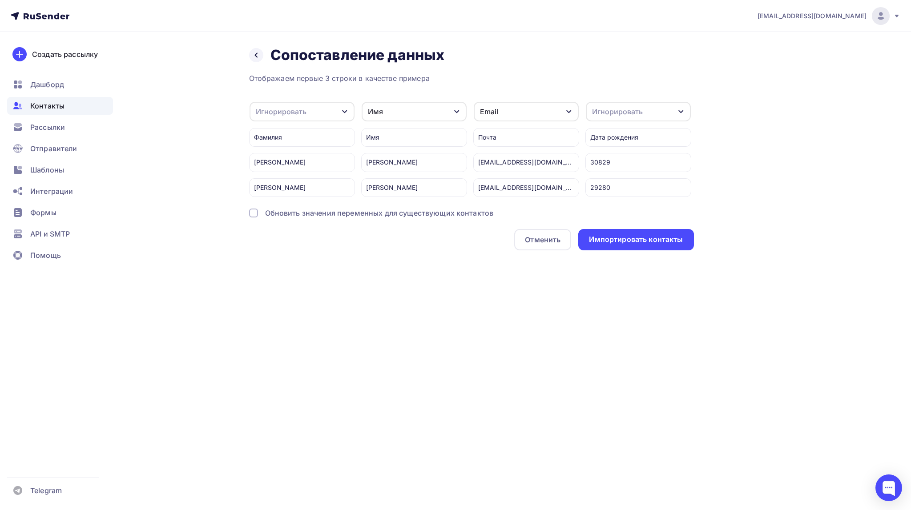
click at [283, 111] on div "Игнорировать" at bounding box center [281, 111] width 51 height 11
click at [282, 213] on div "Создать поле" at bounding box center [288, 202] width 62 height 22
type input "Фамилия"
click at [350, 273] on div "Назад Сопоставление данных Сопоставление данных Отображаем первые 3 строки в ка…" at bounding box center [455, 159] width 729 height 254
click at [632, 245] on div "Импортировать контакты" at bounding box center [636, 239] width 94 height 10
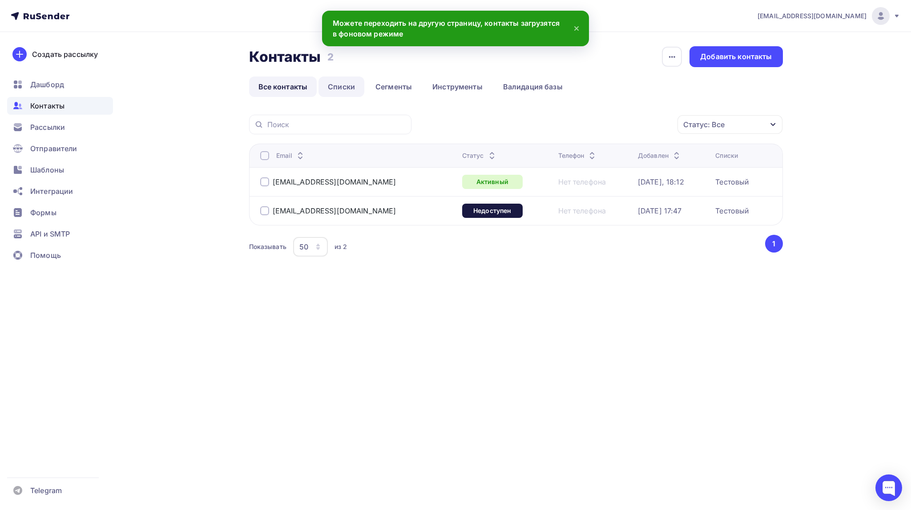
click at [342, 88] on link "Списки" at bounding box center [341, 86] width 46 height 20
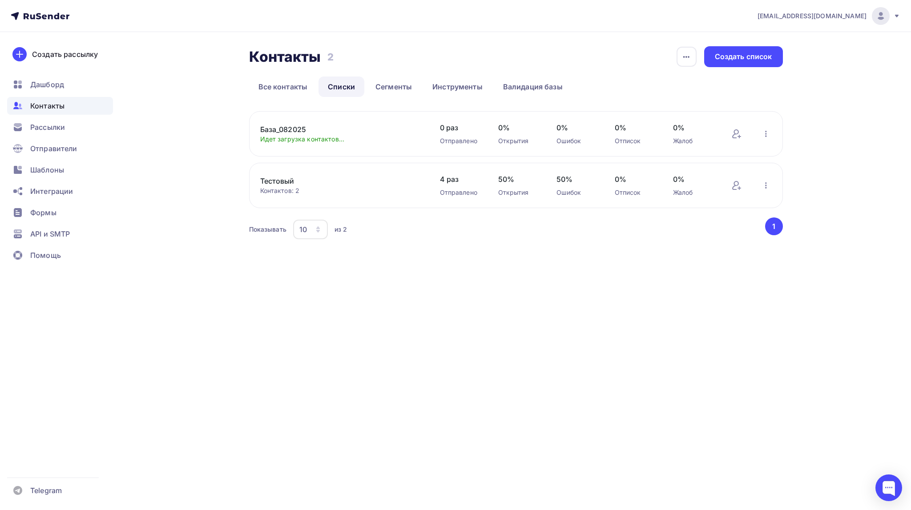
click at [286, 127] on link "База_082025" at bounding box center [335, 129] width 151 height 11
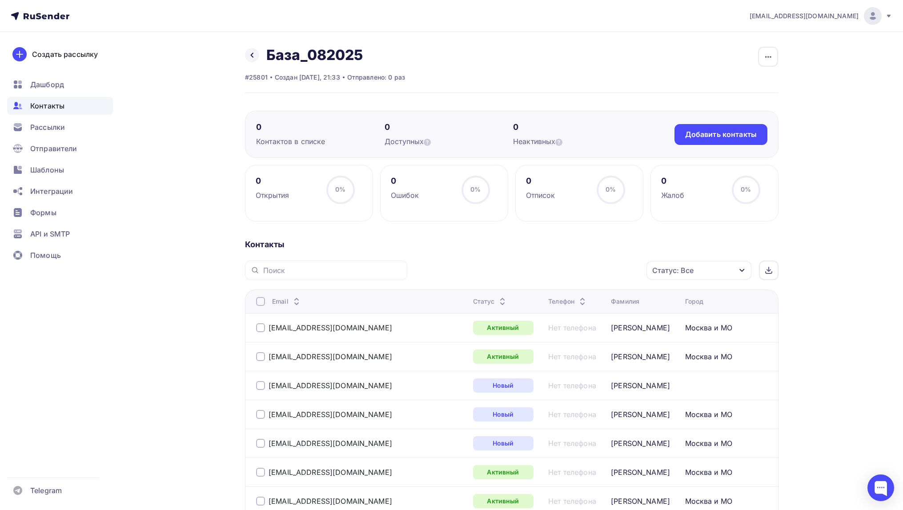
click at [577, 299] on icon at bounding box center [582, 303] width 11 height 11
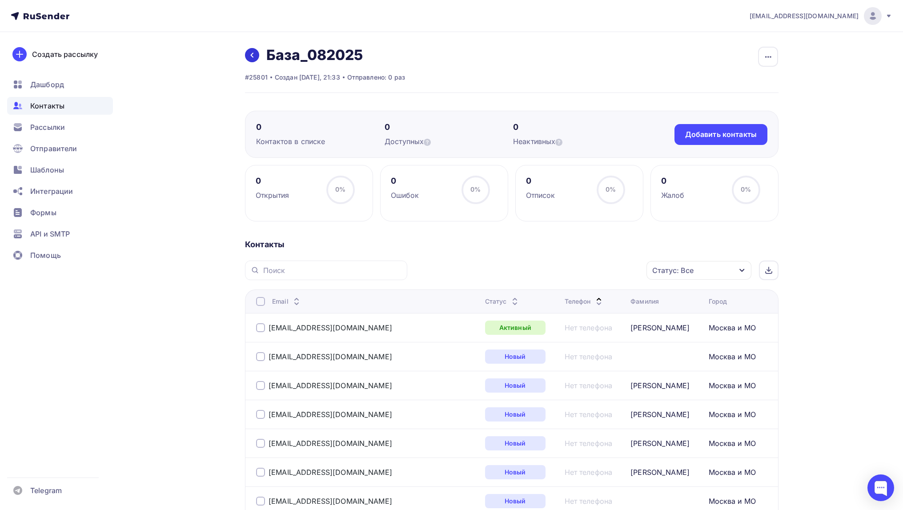
click at [250, 52] on icon at bounding box center [252, 55] width 7 height 7
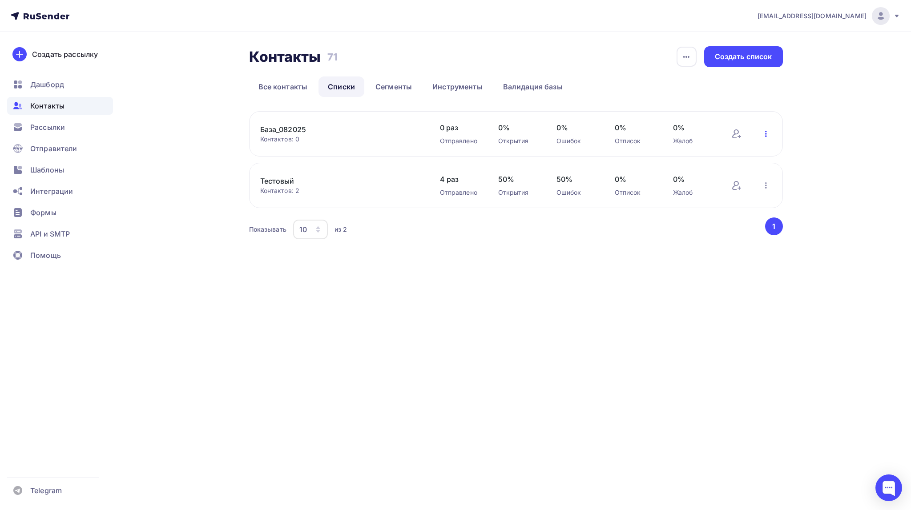
click at [762, 134] on icon "button" at bounding box center [766, 134] width 11 height 11
click at [694, 234] on div "Удалить" at bounding box center [719, 234] width 102 height 11
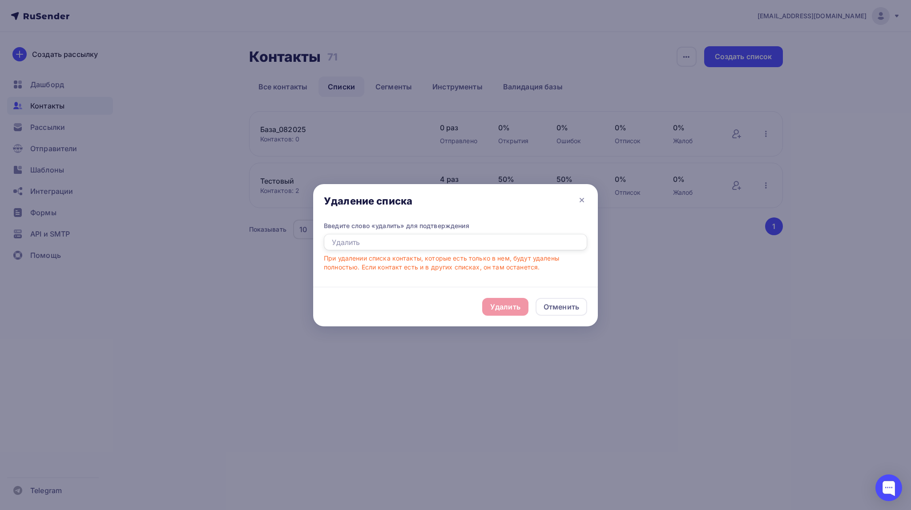
click at [438, 247] on input "text" at bounding box center [455, 242] width 263 height 17
type input "удалить"
click at [521, 303] on div "Удалить" at bounding box center [505, 307] width 46 height 18
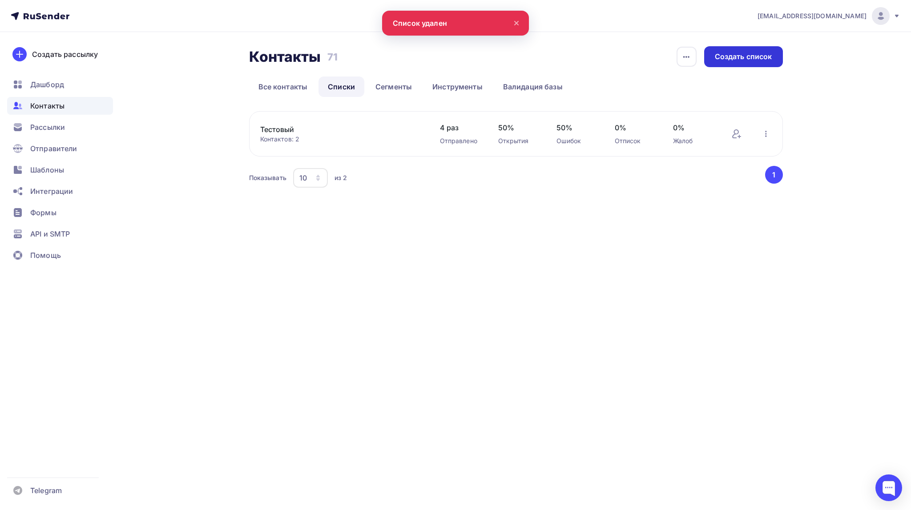
click at [745, 58] on div "Создать список" at bounding box center [743, 57] width 57 height 10
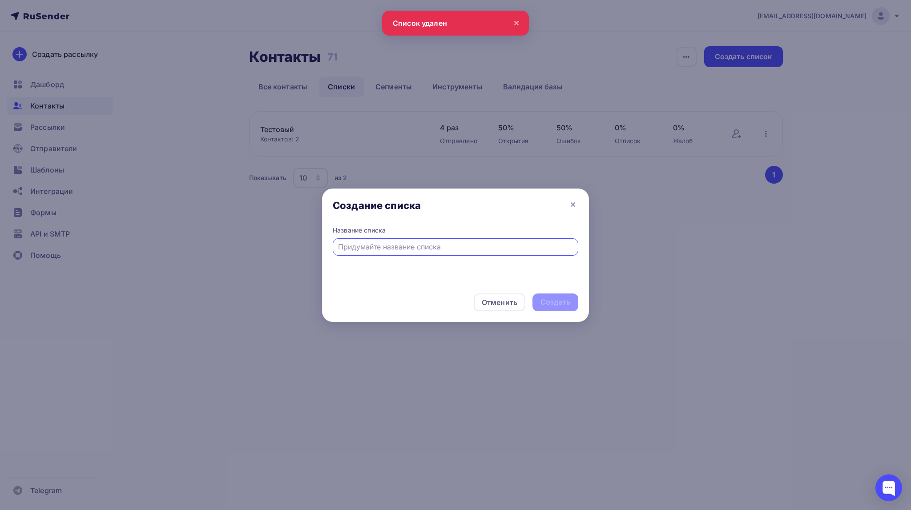
click at [386, 249] on input "text" at bounding box center [455, 247] width 235 height 11
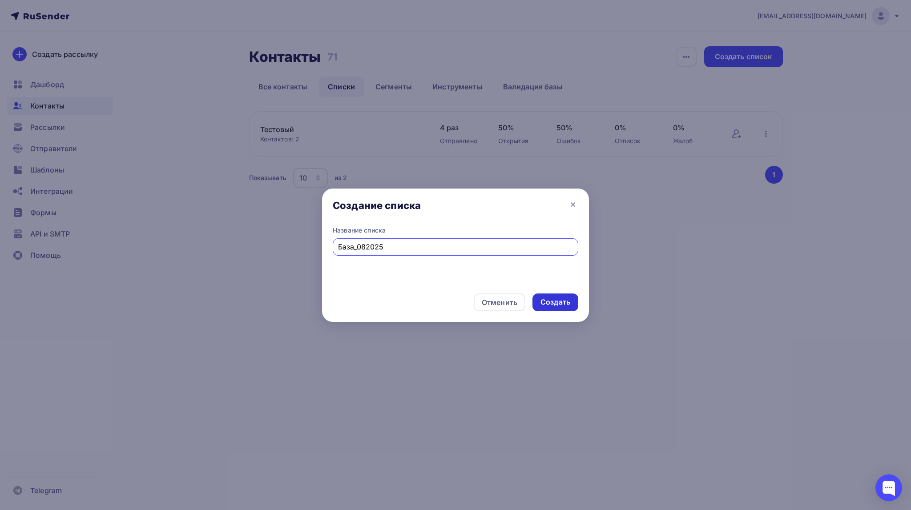
type input "База_082025"
click at [560, 298] on div "Создать" at bounding box center [555, 302] width 30 height 10
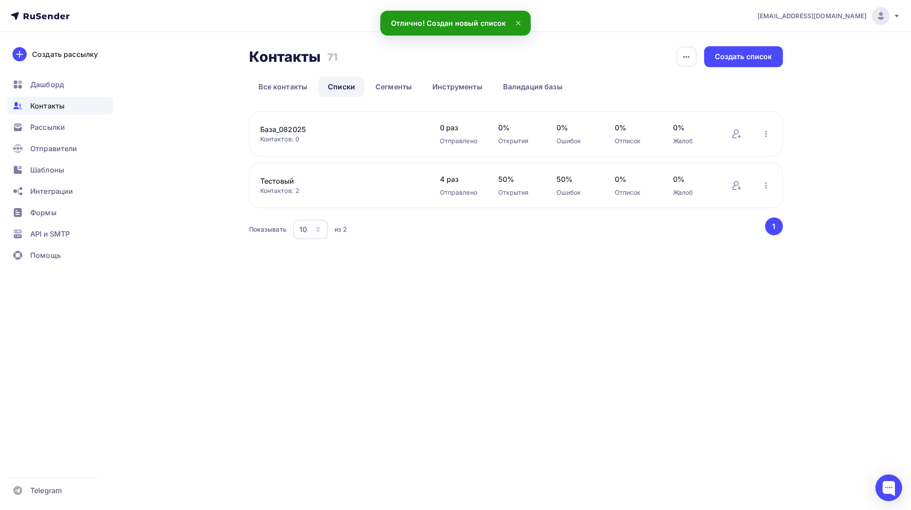
click at [66, 105] on div "Контакты" at bounding box center [60, 106] width 106 height 18
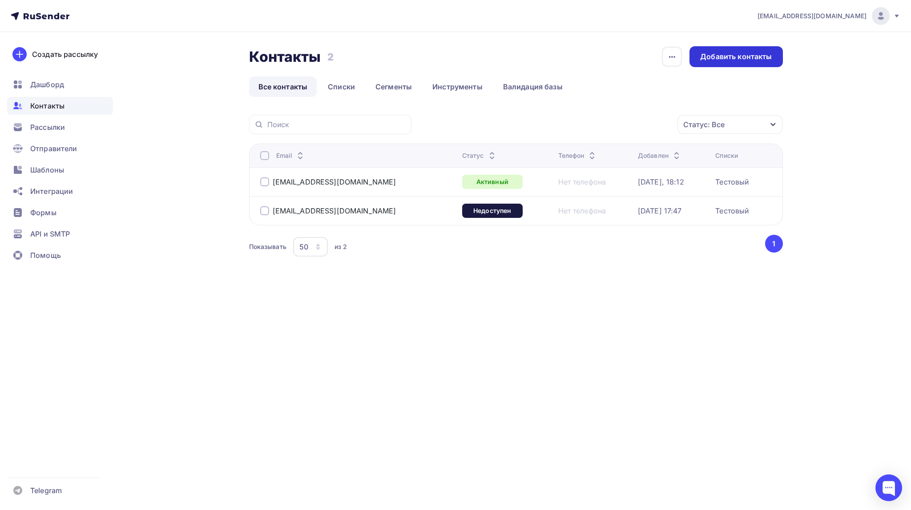
click at [723, 57] on div "Добавить контакты" at bounding box center [736, 57] width 72 height 10
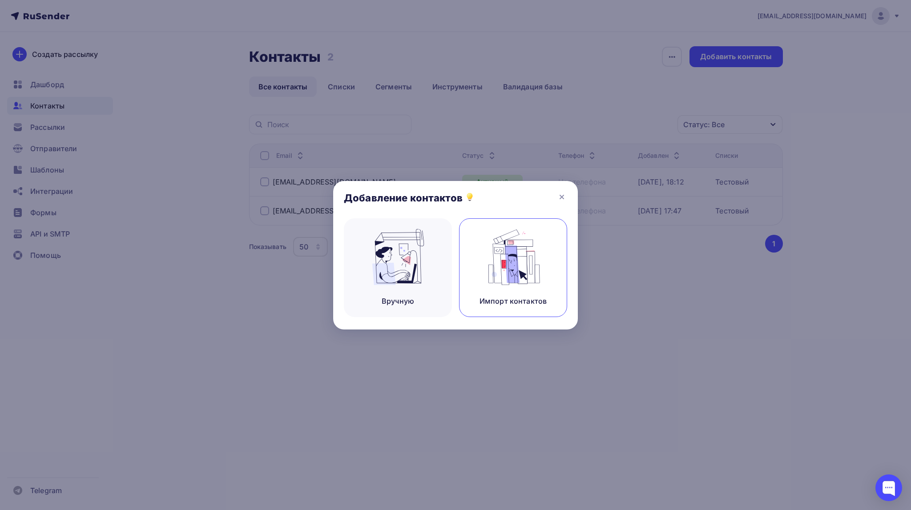
click at [515, 260] on img at bounding box center [513, 257] width 60 height 56
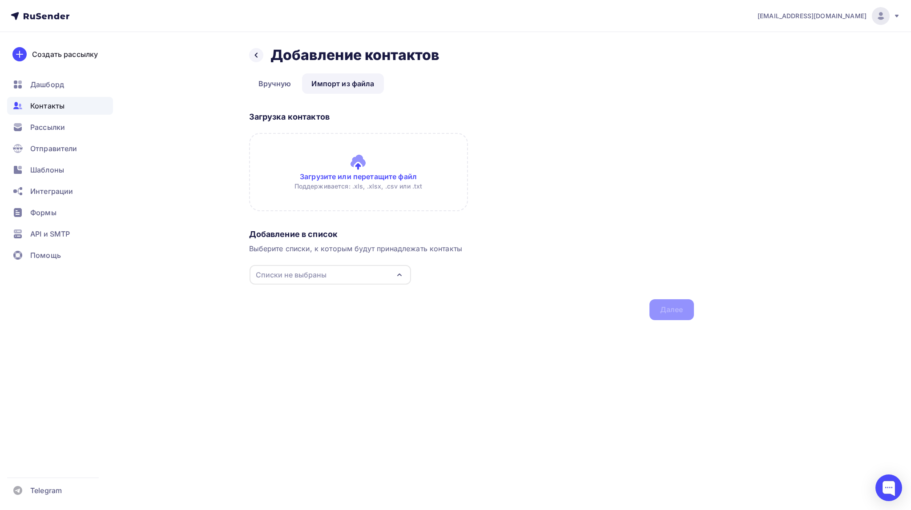
click at [357, 161] on input "file" at bounding box center [358, 172] width 219 height 78
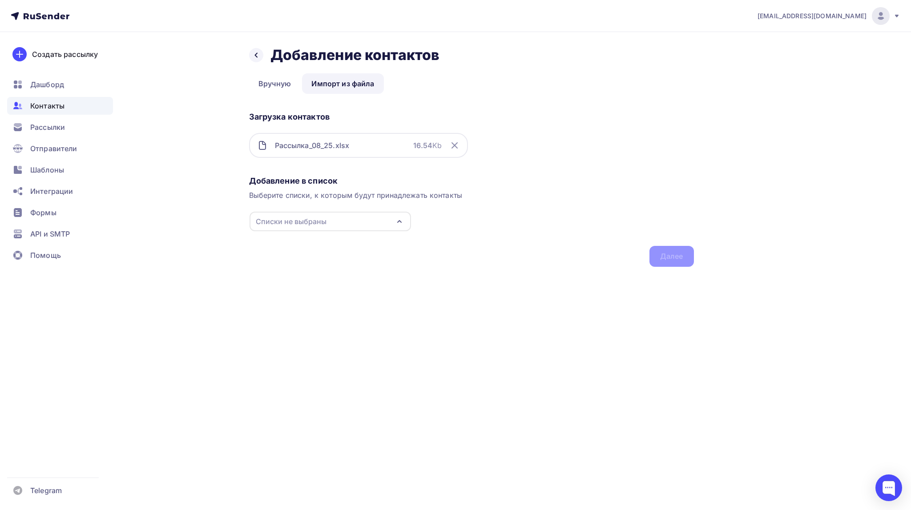
drag, startPoint x: 399, startPoint y: 220, endPoint x: 358, endPoint y: 230, distance: 42.2
click at [399, 219] on icon "button" at bounding box center [399, 221] width 11 height 11
click at [311, 252] on div "База_082025" at bounding box center [297, 255] width 46 height 11
click at [672, 258] on div "Далее" at bounding box center [671, 256] width 23 height 10
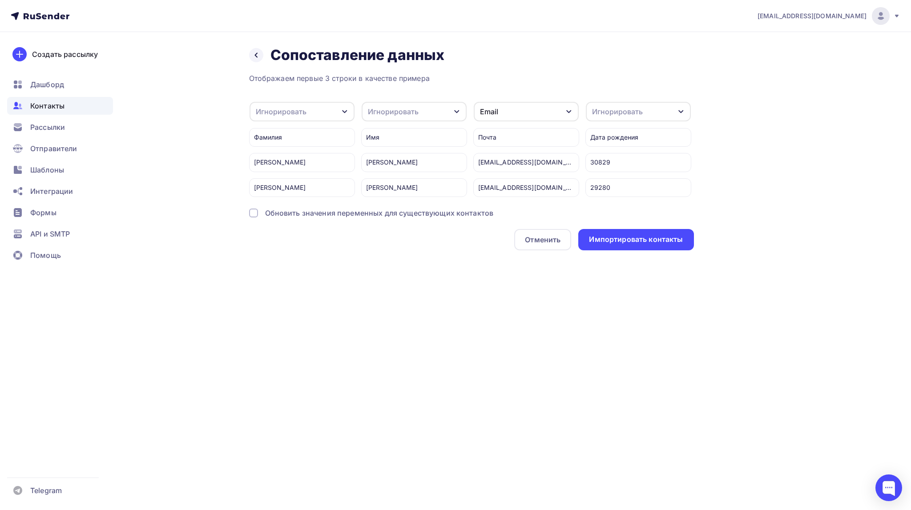
click at [453, 112] on icon "button" at bounding box center [456, 111] width 7 height 7
click at [413, 206] on div "Создать поле" at bounding box center [397, 202] width 62 height 22
type input "Имя"
click at [390, 276] on div "Назад Сопоставление данных Сопоставление данных Отображаем первые 3 строки в ка…" at bounding box center [455, 159] width 729 height 254
click at [293, 107] on div "Игнорировать" at bounding box center [281, 111] width 51 height 11
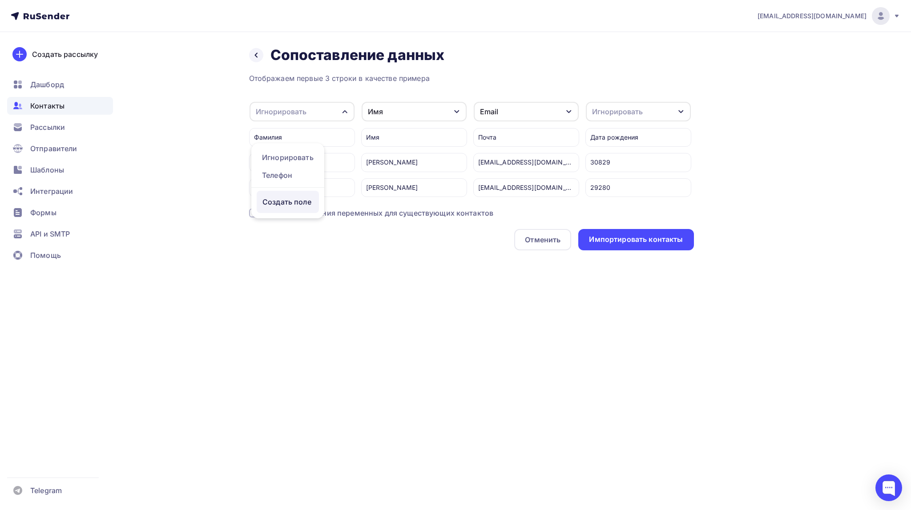
click at [273, 213] on div "Создать поле" at bounding box center [288, 202] width 62 height 22
type input "Фамилия"
click at [302, 307] on div "em@esmalte.ru Аккаунт Тарифы Выйти Создать рассылку Дашборд Контакты Рассылки О…" at bounding box center [455, 255] width 911 height 510
click at [613, 115] on div "Игнорировать" at bounding box center [617, 111] width 51 height 11
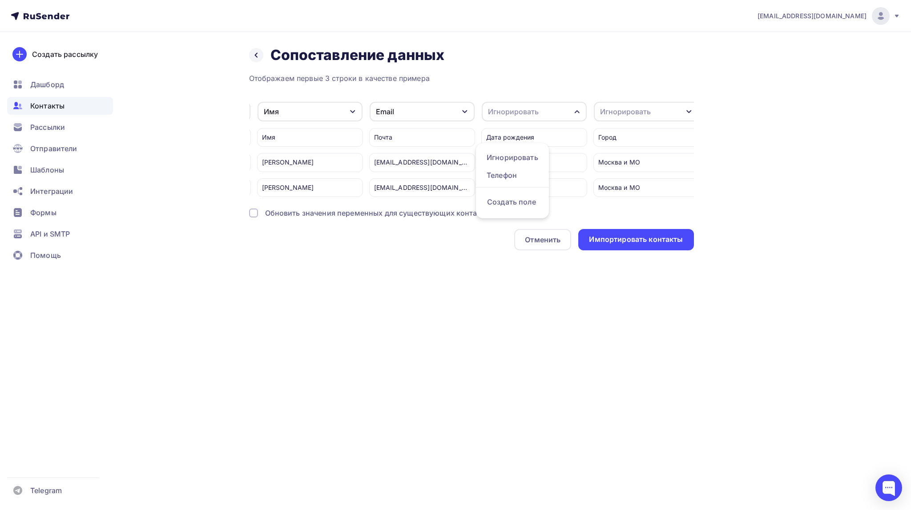
scroll to position [0, 109]
click at [600, 115] on div "Игнорировать" at bounding box center [620, 111] width 51 height 11
click at [640, 208] on div "Создать поле" at bounding box center [624, 202] width 62 height 22
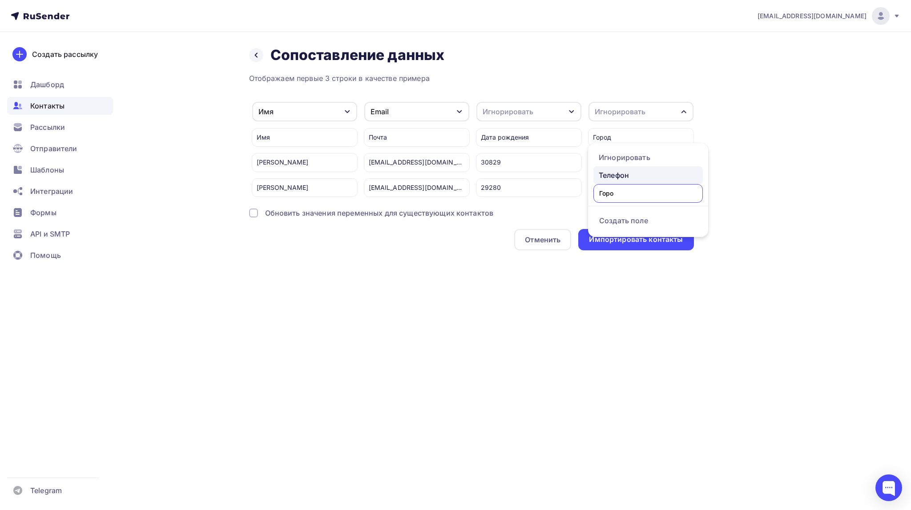
type input "Город"
click at [623, 337] on div "em@esmalte.ru Аккаунт Тарифы Выйти Создать рассылку Дашборд Контакты Рассылки О…" at bounding box center [455, 255] width 911 height 510
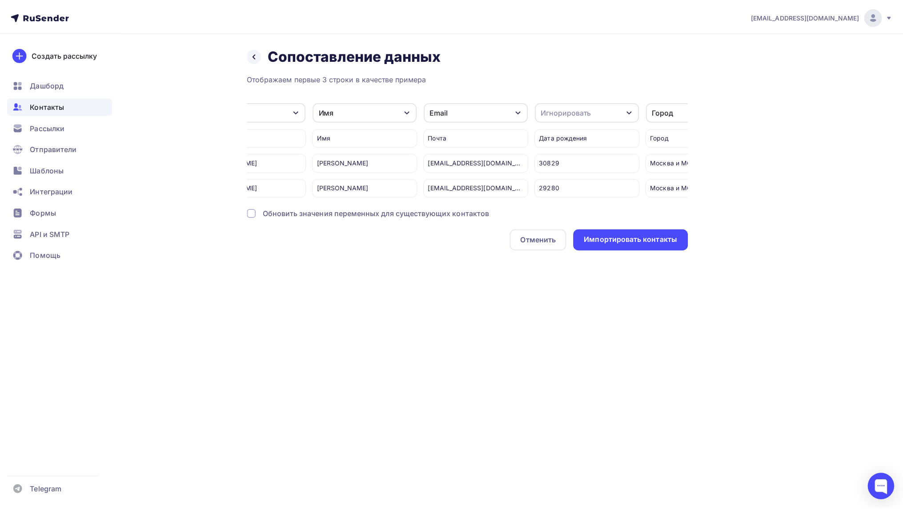
scroll to position [0, 0]
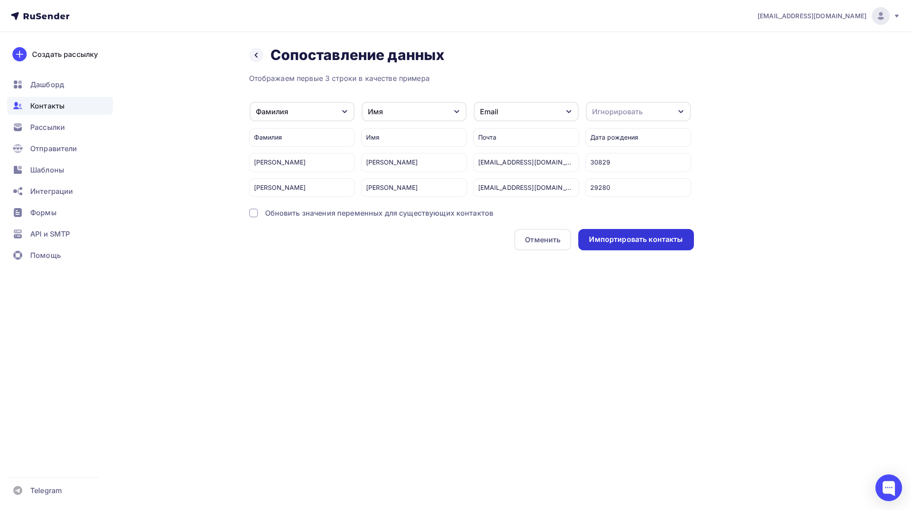
click at [626, 245] on div "Импортировать контакты" at bounding box center [636, 239] width 94 height 10
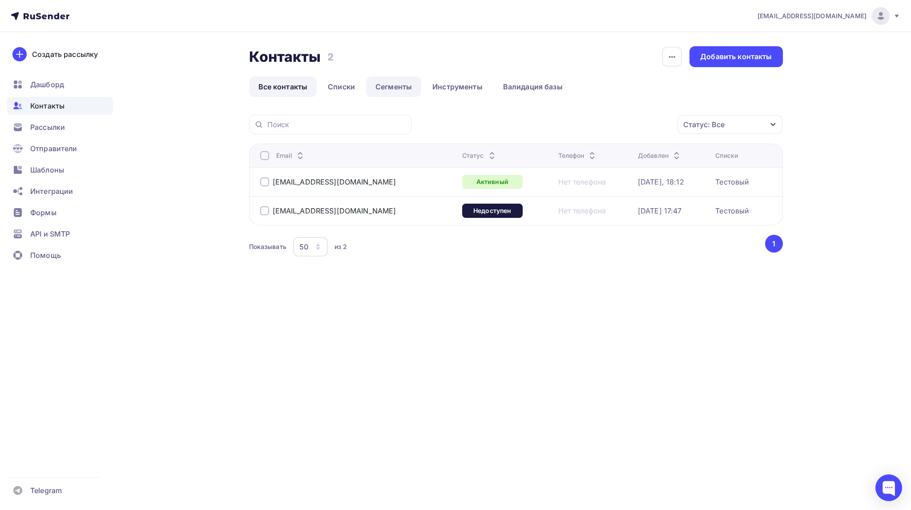
click at [380, 85] on link "Сегменты" at bounding box center [393, 86] width 55 height 20
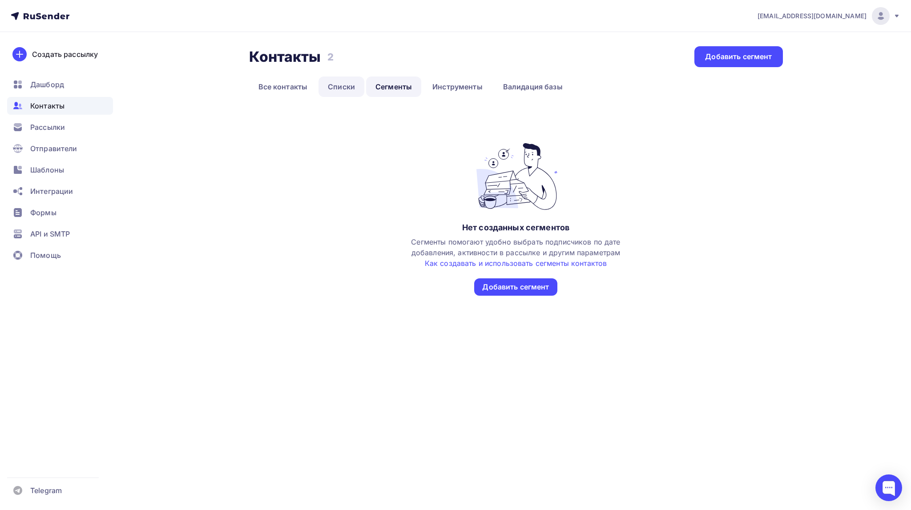
click at [342, 86] on link "Списки" at bounding box center [341, 86] width 46 height 20
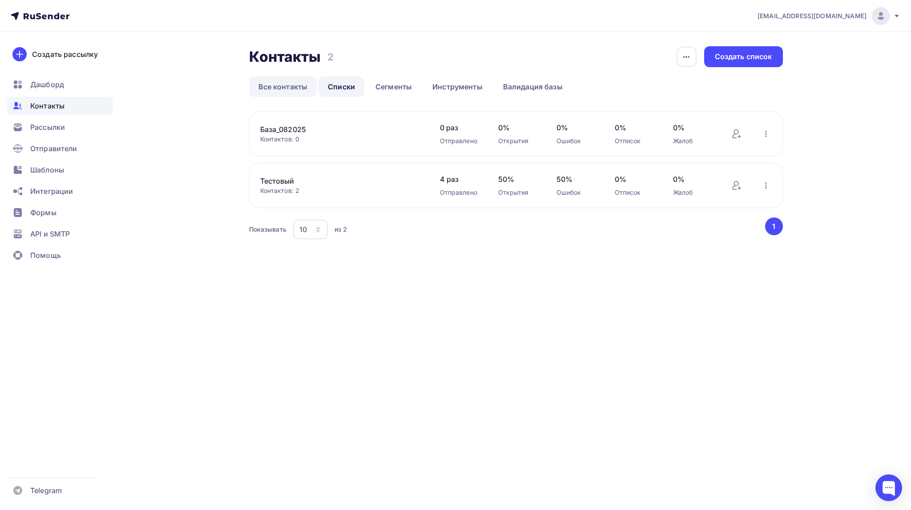
click at [290, 88] on link "Все контакты" at bounding box center [283, 86] width 68 height 20
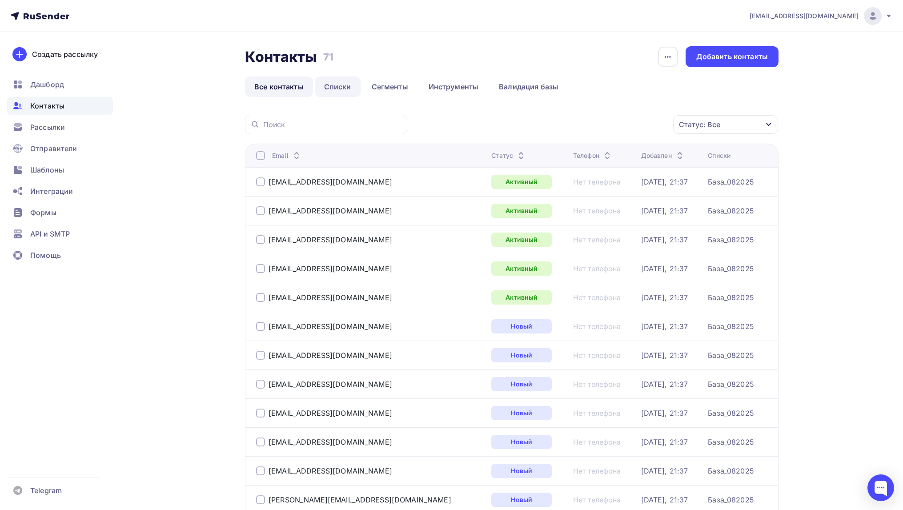
click at [341, 83] on link "Списки" at bounding box center [338, 86] width 46 height 20
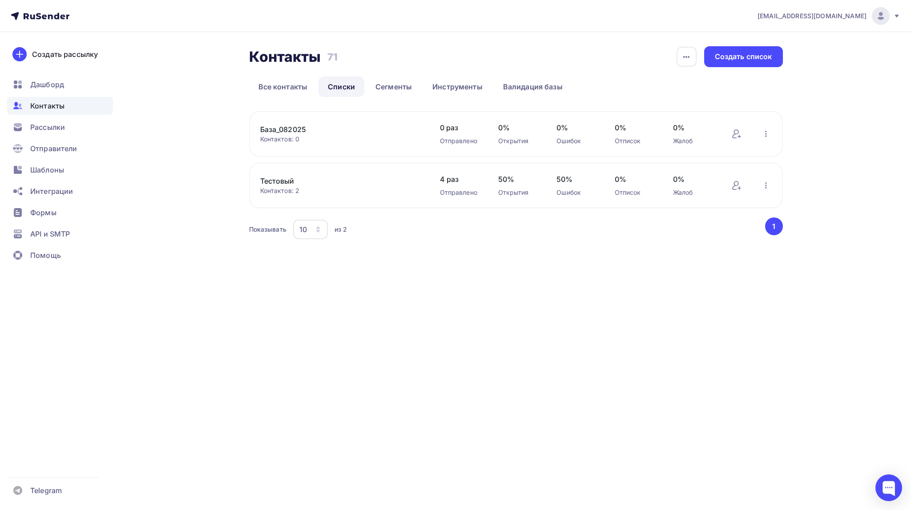
click at [297, 132] on link "База_082025" at bounding box center [335, 129] width 151 height 11
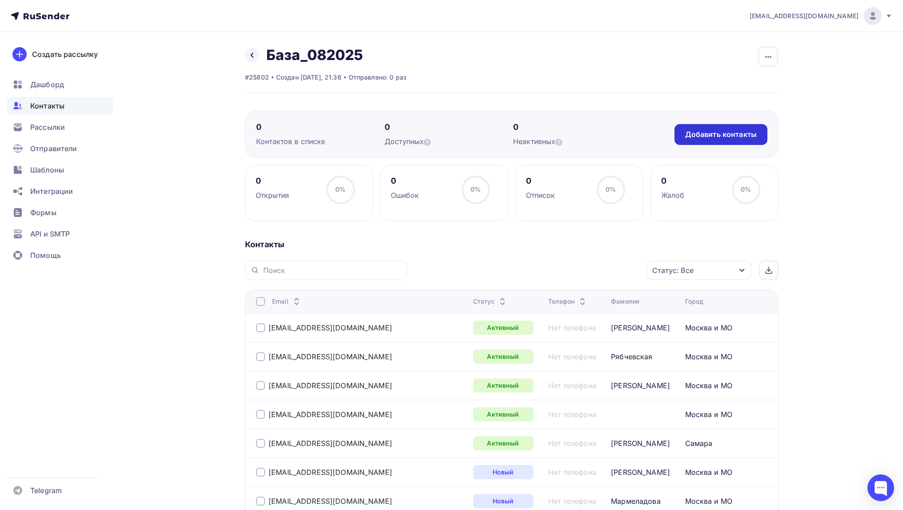
click at [702, 139] on div "Добавить контакты" at bounding box center [721, 134] width 72 height 10
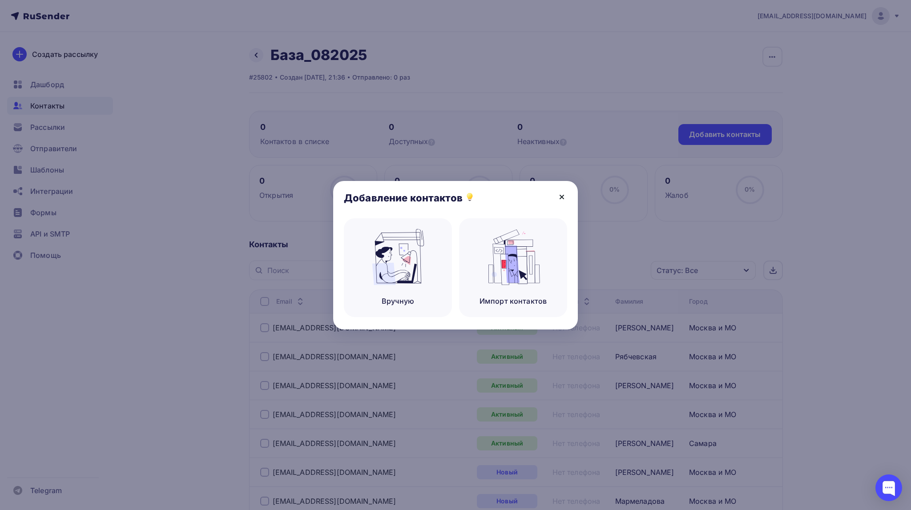
click at [563, 198] on icon at bounding box center [562, 197] width 4 height 4
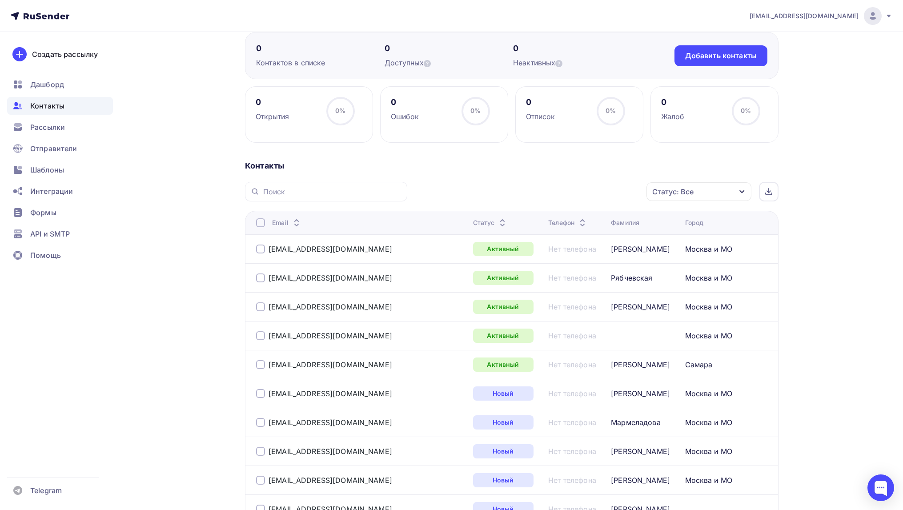
scroll to position [44, 0]
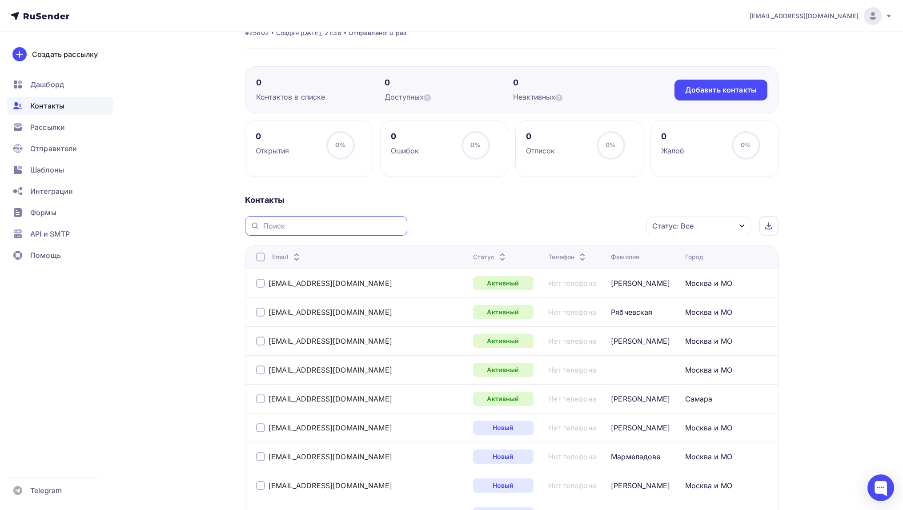
click at [301, 223] on input "text" at bounding box center [332, 226] width 139 height 10
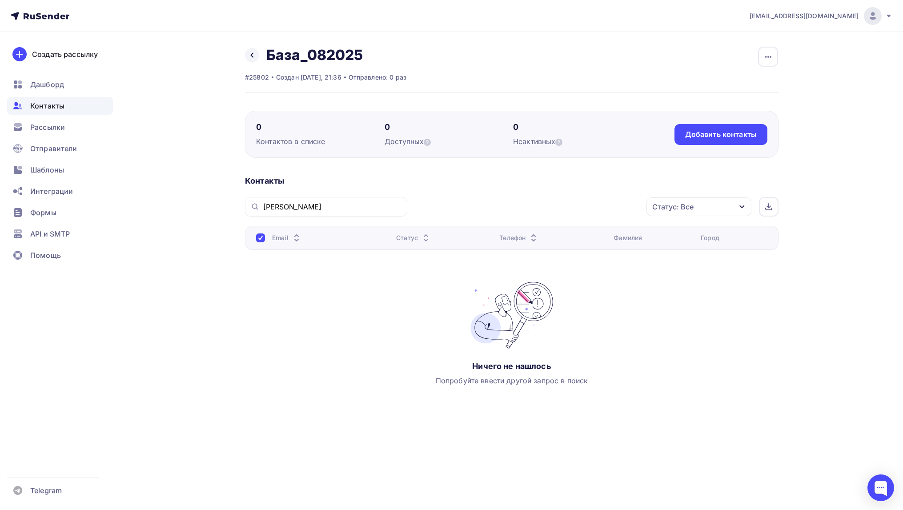
scroll to position [0, 0]
click at [295, 204] on input "Дарья" at bounding box center [336, 207] width 139 height 10
type input "Д"
click at [281, 350] on div "Email Статус Телефон Фамилия Город Ничего не нашлось Попробуйте ввести другой з…" at bounding box center [516, 315] width 534 height 178
click at [255, 56] on icon at bounding box center [256, 55] width 7 height 7
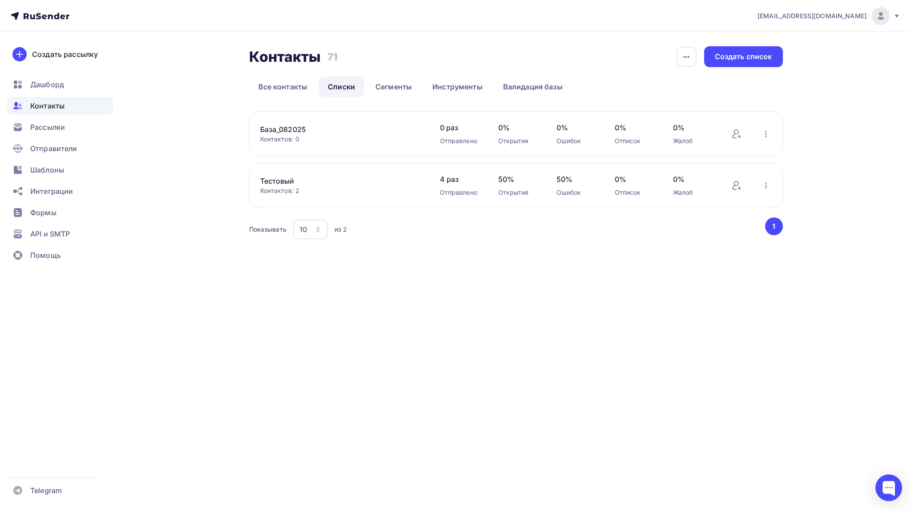
click at [294, 131] on link "База_082025" at bounding box center [335, 129] width 151 height 11
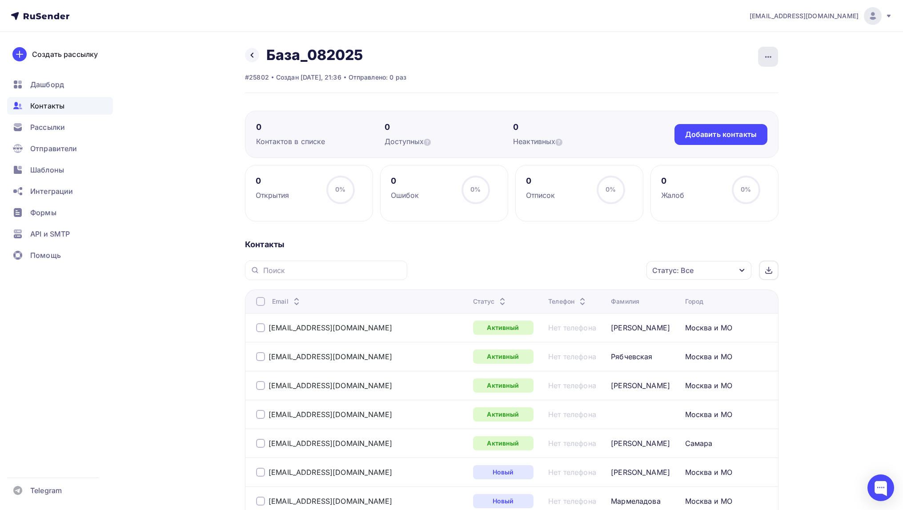
click at [773, 52] on icon "button" at bounding box center [768, 57] width 11 height 11
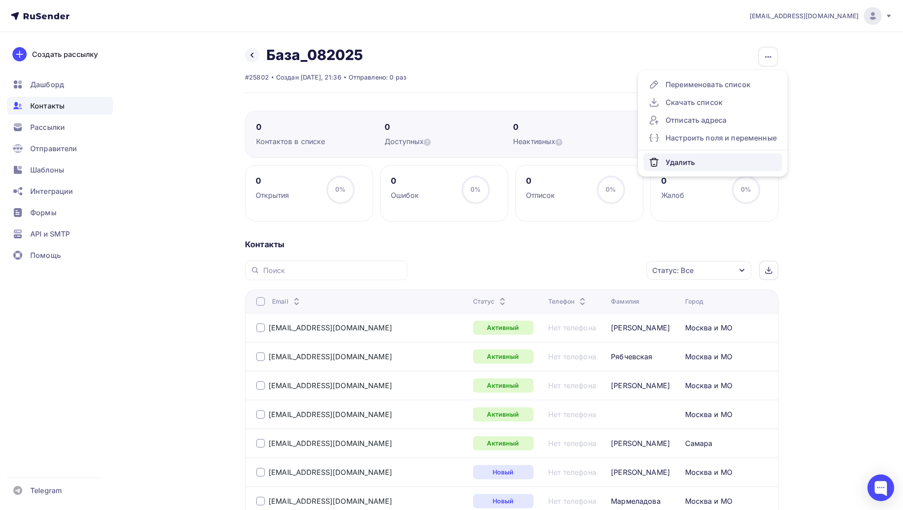
click at [671, 165] on div "Удалить" at bounding box center [713, 162] width 128 height 11
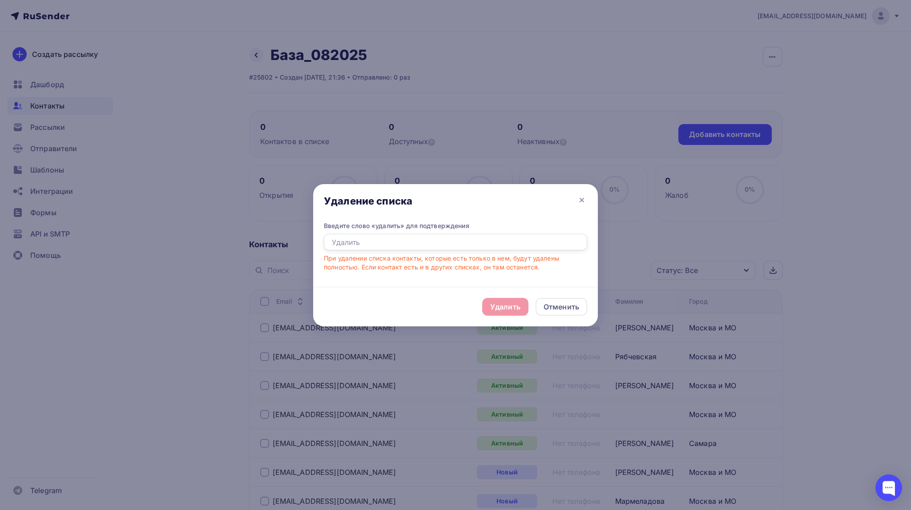
click at [407, 240] on input "text" at bounding box center [455, 242] width 263 height 17
type input "в"
type input "удалить"
click at [515, 311] on div "Удалить" at bounding box center [505, 307] width 30 height 11
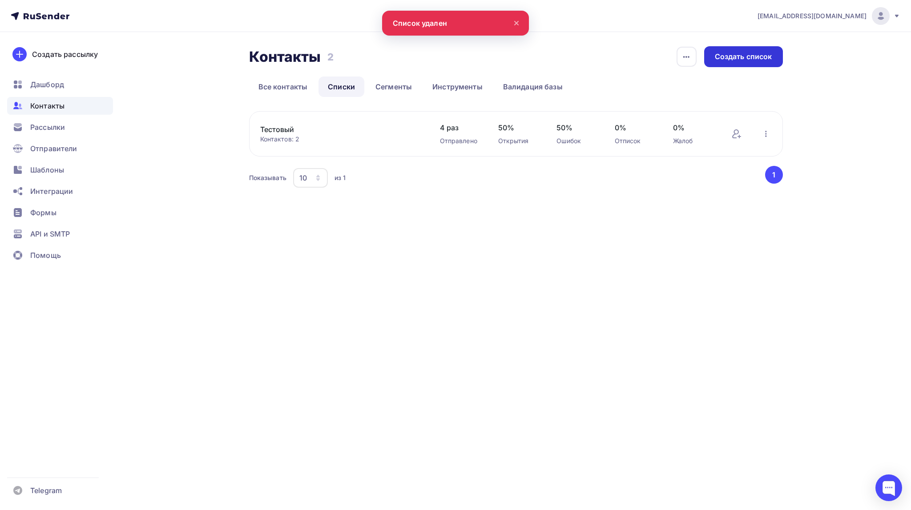
click at [753, 54] on div "Создать список" at bounding box center [743, 57] width 57 height 10
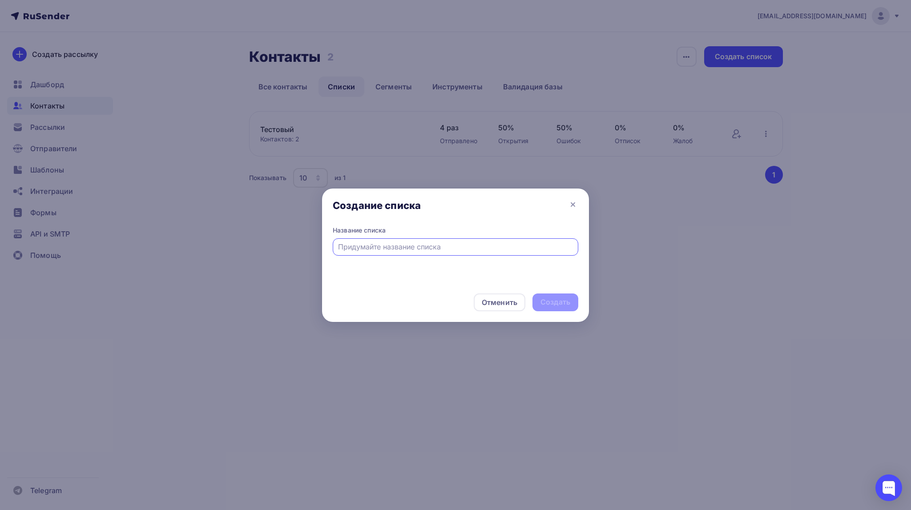
click at [375, 244] on input "text" at bounding box center [455, 247] width 235 height 11
type input "База_082025"
click at [537, 304] on div "Создать" at bounding box center [555, 303] width 46 height 18
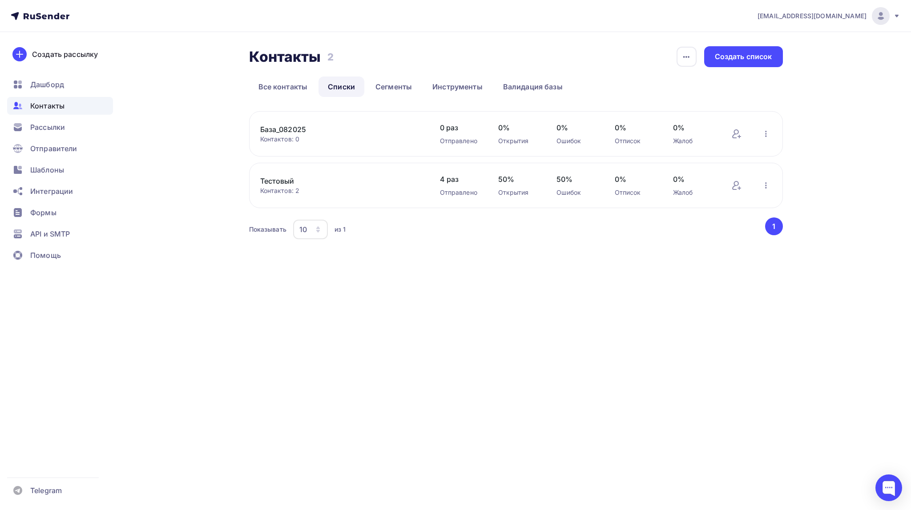
click at [286, 130] on link "База_082025" at bounding box center [335, 129] width 151 height 11
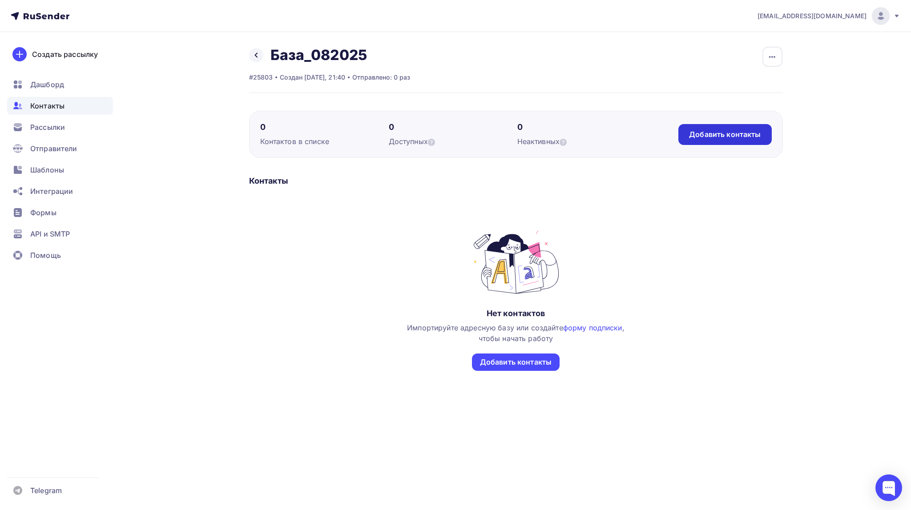
click at [718, 135] on div "Добавить контакты" at bounding box center [725, 134] width 72 height 10
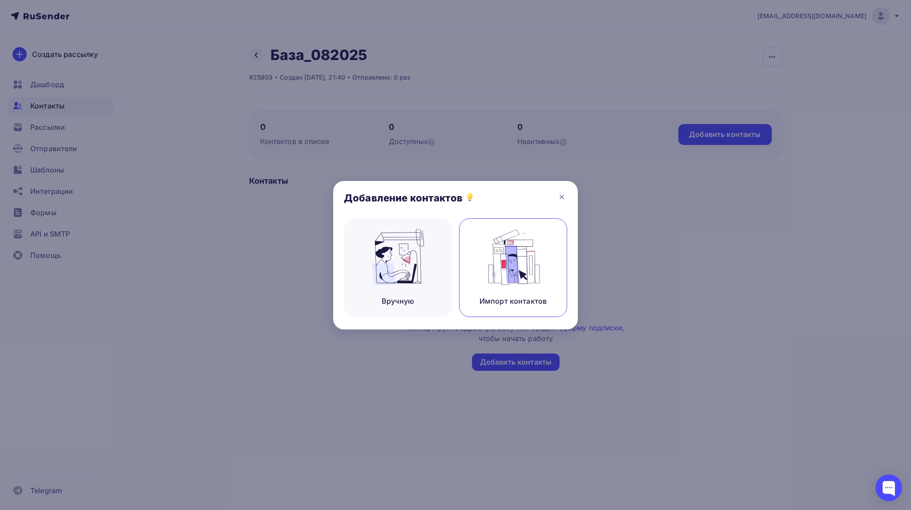
click at [511, 264] on img at bounding box center [513, 257] width 60 height 56
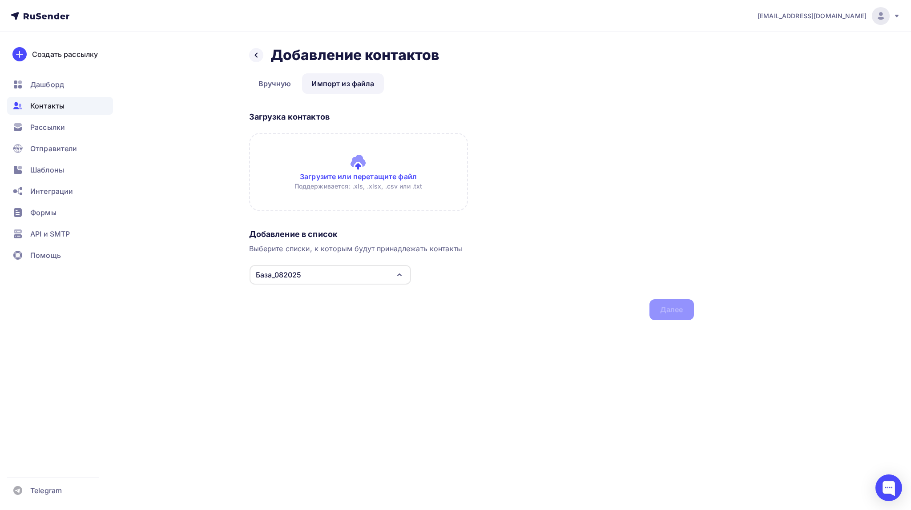
click at [365, 161] on input "file" at bounding box center [358, 172] width 219 height 78
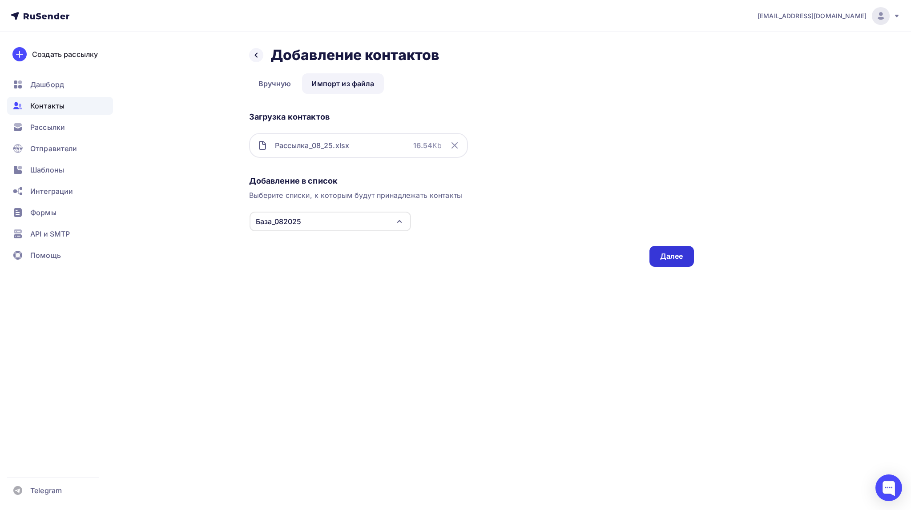
click at [676, 257] on div "Далее" at bounding box center [671, 256] width 23 height 10
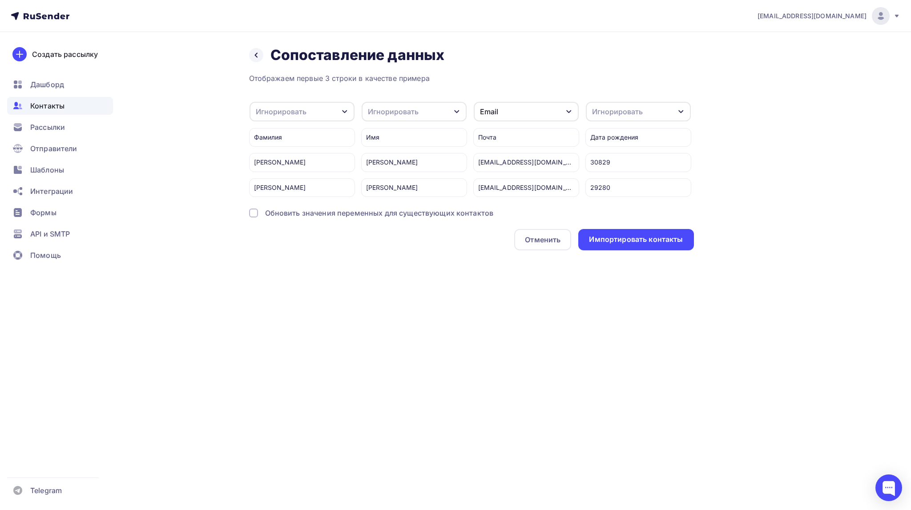
click at [322, 112] on div "Игнорировать" at bounding box center [302, 112] width 105 height 20
click at [296, 209] on div "Создать поле" at bounding box center [288, 202] width 62 height 22
type input "Фамилия"
drag, startPoint x: 324, startPoint y: 337, endPoint x: 325, endPoint y: 322, distance: 15.2
click at [325, 337] on div "em@esmalte.ru Аккаунт Тарифы Выйти Создать рассылку Дашборд Контакты Рассылки О…" at bounding box center [455, 255] width 911 height 510
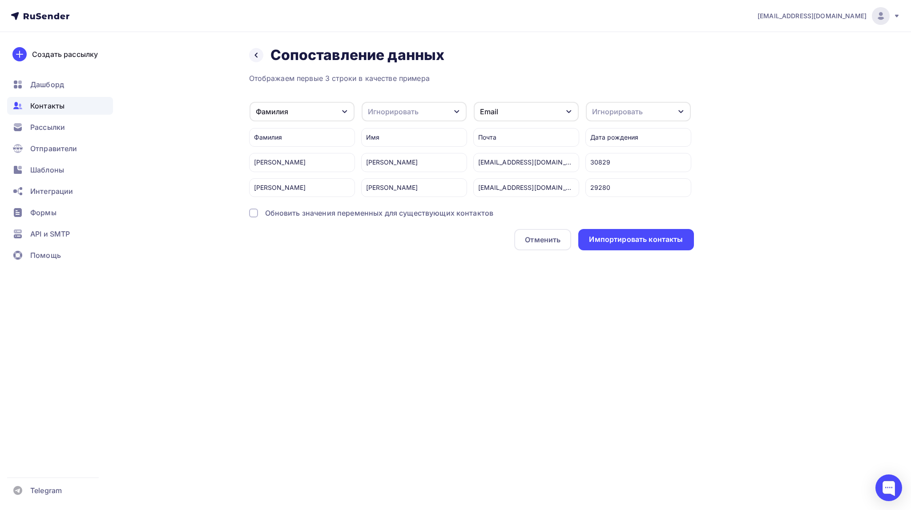
click at [396, 107] on div "Игнорировать" at bounding box center [393, 111] width 51 height 11
click at [391, 161] on div "Имя" at bounding box center [398, 157] width 52 height 11
click at [445, 110] on div "Имя" at bounding box center [414, 112] width 105 height 20
click at [422, 286] on div "Назад Сопоставление данных Сопоставление данных Отображаем первые 3 строки в ка…" at bounding box center [455, 159] width 729 height 254
click at [569, 110] on icon "button" at bounding box center [568, 111] width 7 height 7
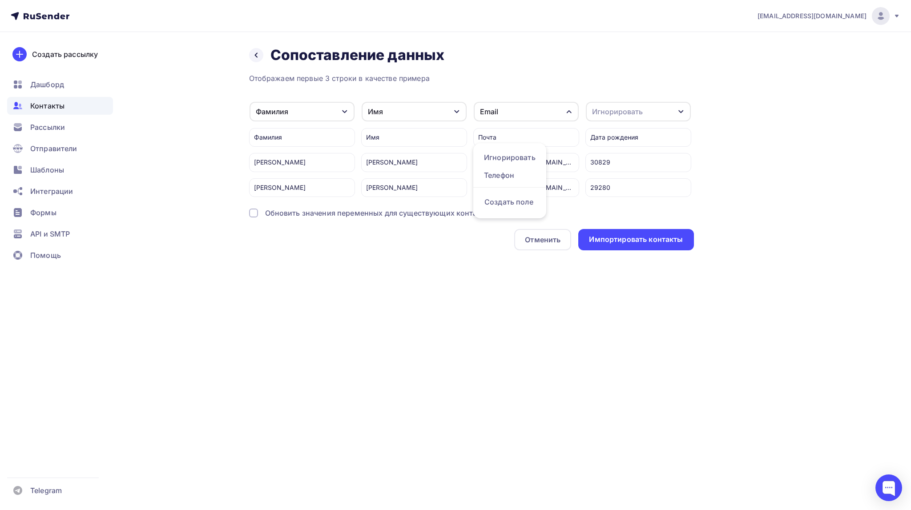
click at [541, 79] on div "Отображаем первые 3 строки в качестве примера" at bounding box center [471, 78] width 445 height 11
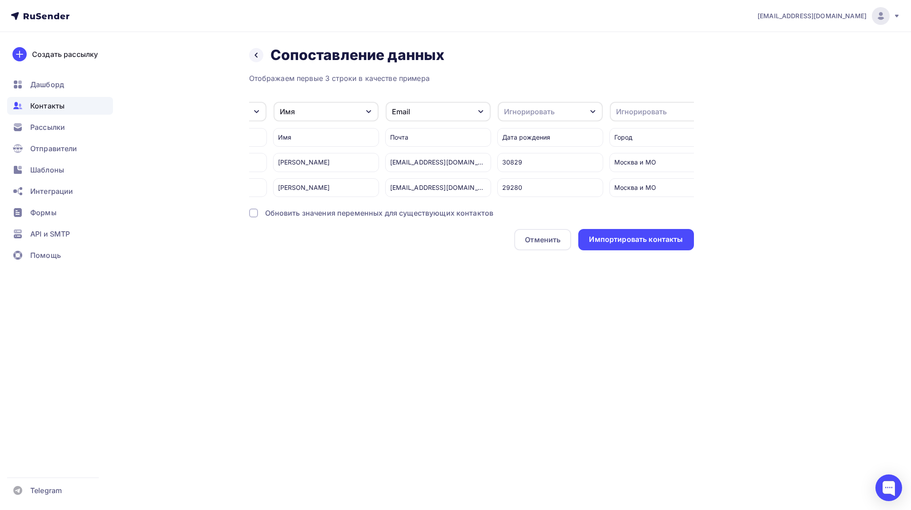
scroll to position [0, 109]
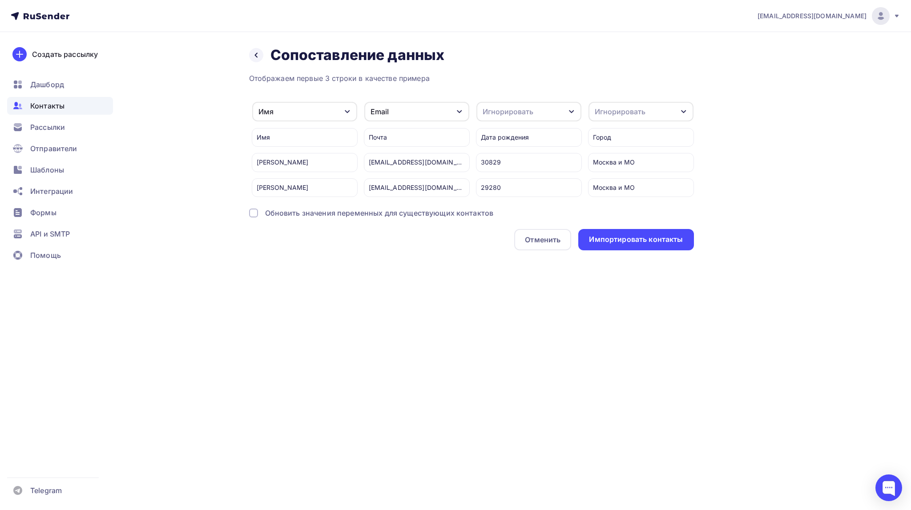
click at [656, 112] on div "Игнорировать" at bounding box center [640, 112] width 105 height 20
click at [628, 211] on div "Создать поле" at bounding box center [624, 202] width 62 height 22
type input "Город"
click at [609, 286] on div "Назад Сопоставление данных Сопоставление данных Отображаем первые 3 строки в ка…" at bounding box center [455, 159] width 729 height 254
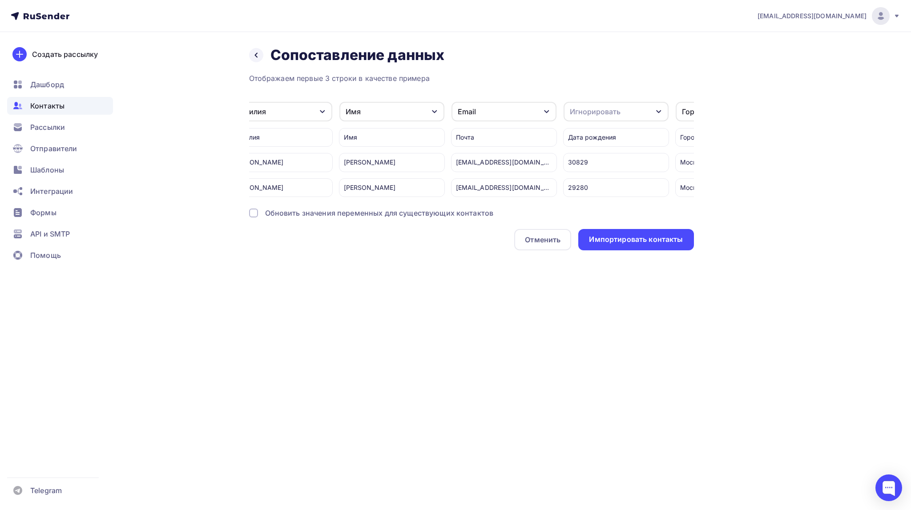
scroll to position [0, 0]
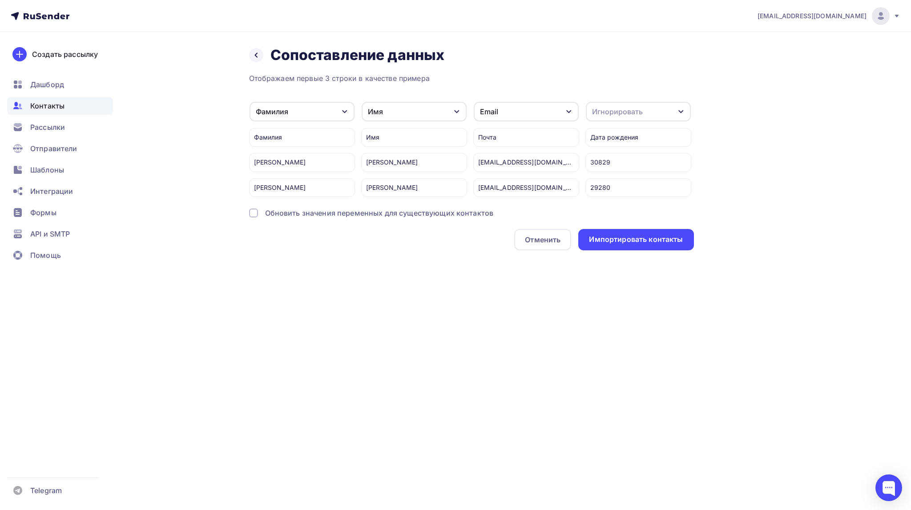
click at [456, 112] on icon "button" at bounding box center [456, 111] width 7 height 7
click at [425, 275] on div "Назад Сопоставление данных Сопоставление данных Отображаем первые 3 строки в ка…" at bounding box center [455, 159] width 729 height 254
click at [457, 109] on icon "button" at bounding box center [456, 111] width 7 height 7
click at [394, 213] on div "Создать поле" at bounding box center [397, 202] width 62 height 22
type input "Имя"
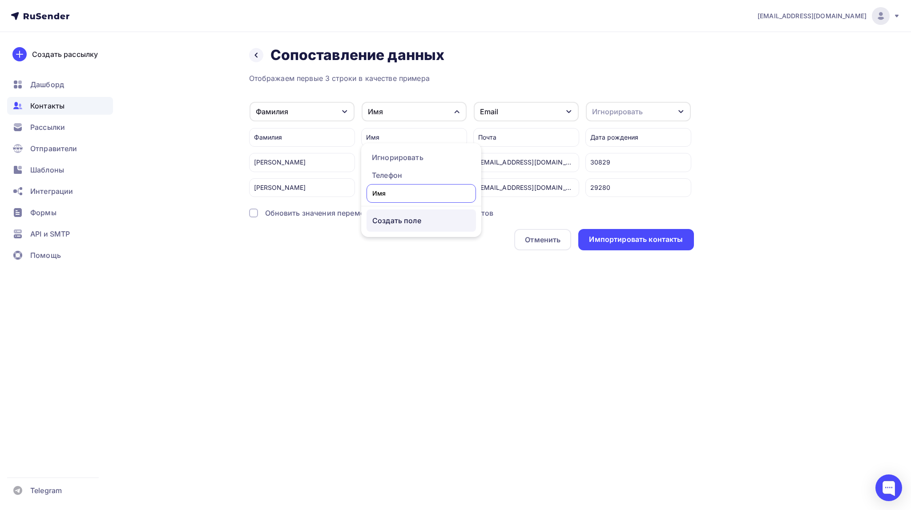
click at [398, 223] on ul "Игнорировать Телефон Имя Создать поле" at bounding box center [421, 190] width 120 height 94
click at [403, 268] on div "Назад Сопоставление данных Сопоставление данных Отображаем первые 3 строки в ка…" at bounding box center [455, 159] width 729 height 254
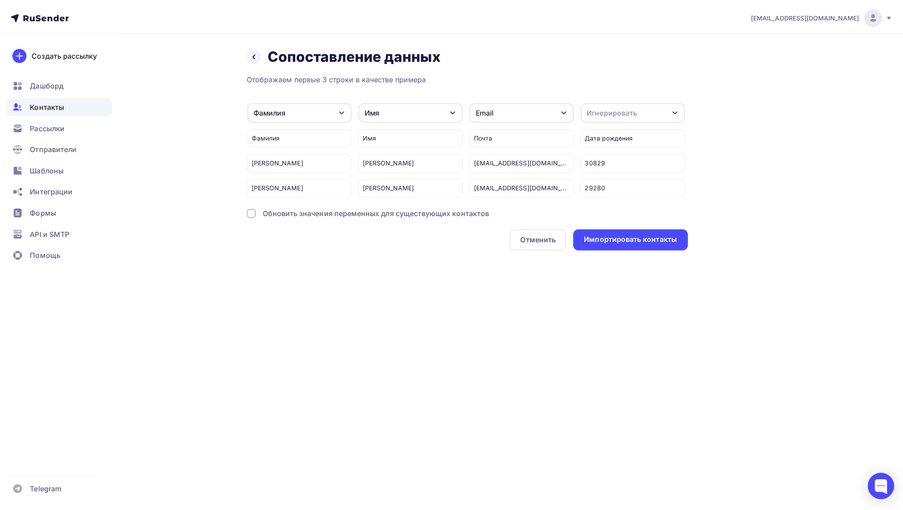
scroll to position [0, 109]
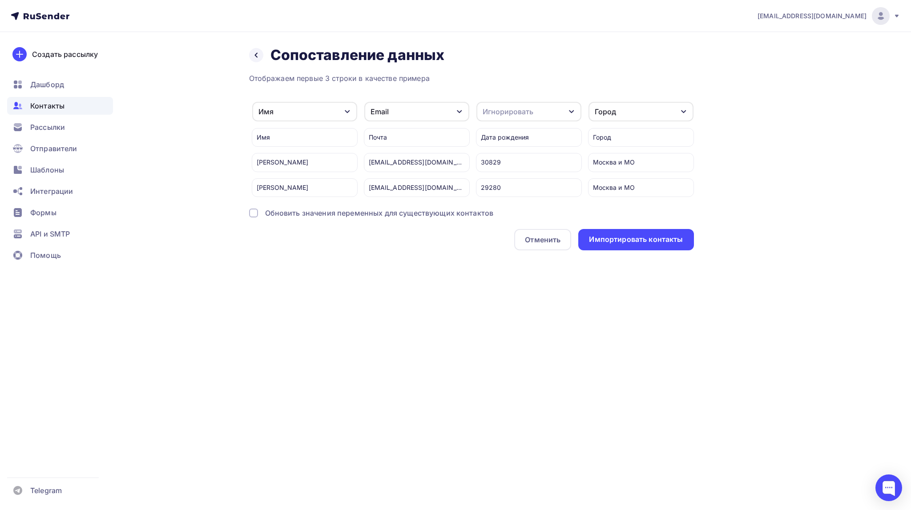
click at [682, 113] on icon "button" at bounding box center [683, 111] width 7 height 7
click at [734, 161] on div "Назад Сопоставление данных Сопоставление данных Отображаем первые 3 строки в ка…" at bounding box center [455, 159] width 729 height 254
click at [641, 245] on div "Импортировать контакты" at bounding box center [636, 239] width 94 height 10
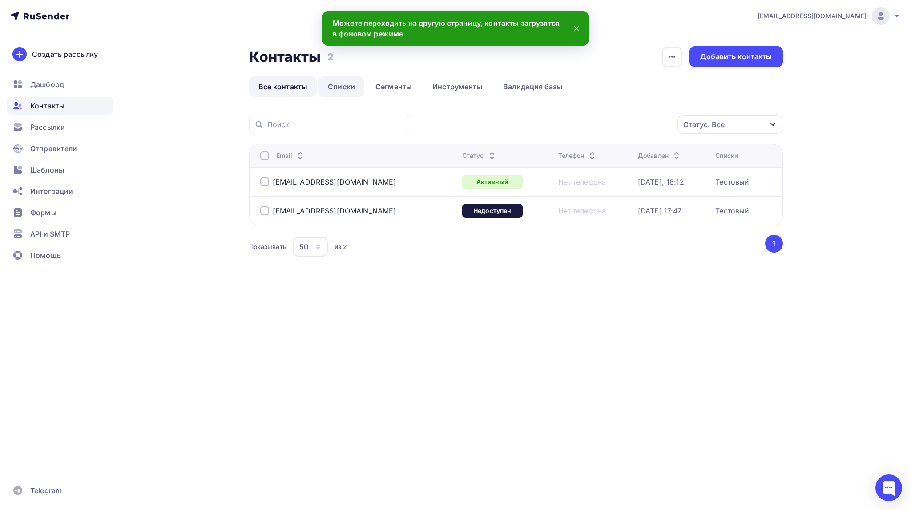
click at [339, 85] on link "Списки" at bounding box center [341, 86] width 46 height 20
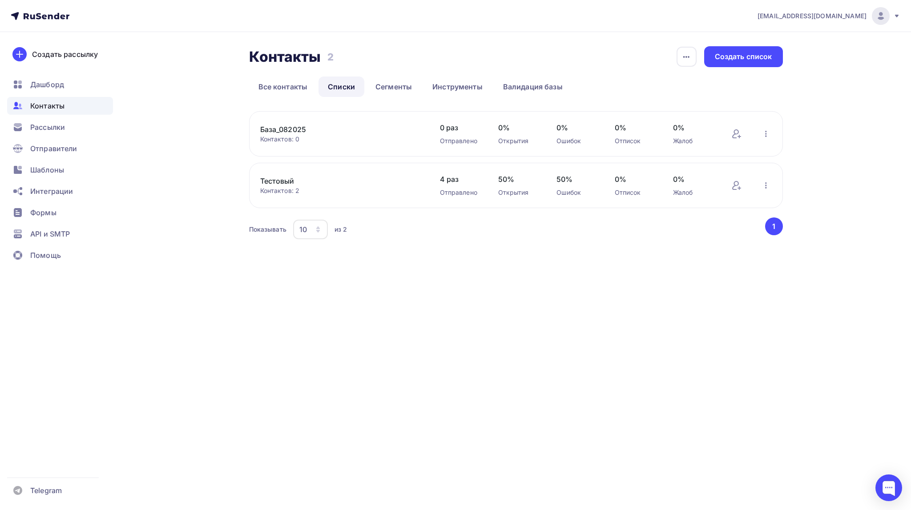
click at [284, 127] on link "База_082025" at bounding box center [335, 129] width 151 height 11
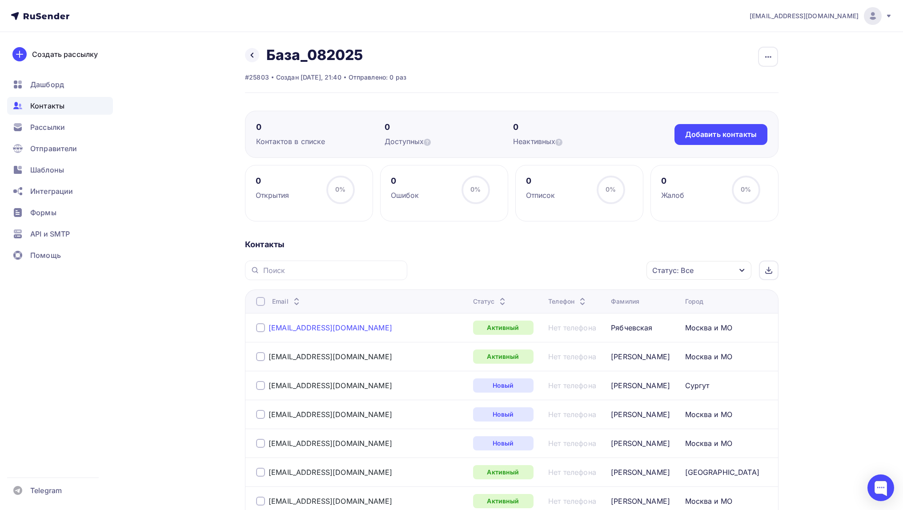
click at [315, 325] on link "[EMAIL_ADDRESS][DOMAIN_NAME]" at bounding box center [331, 327] width 124 height 9
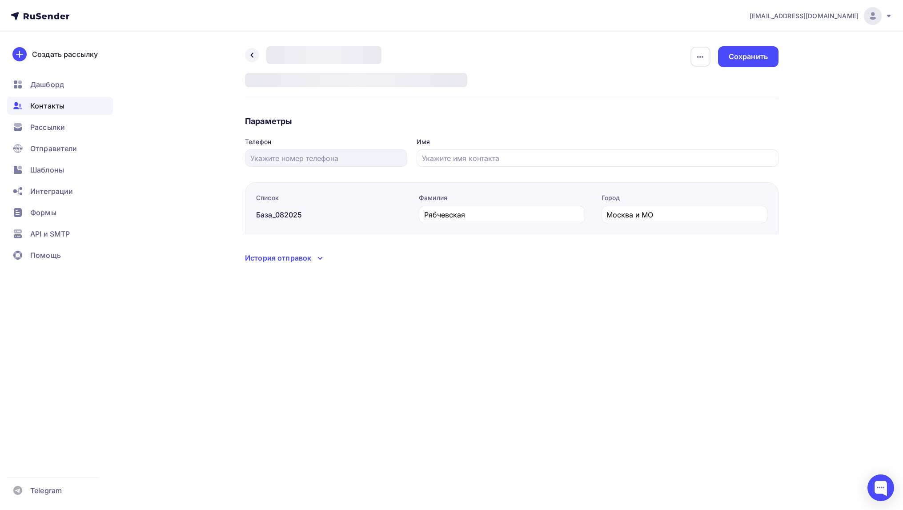
type input "Ирина"
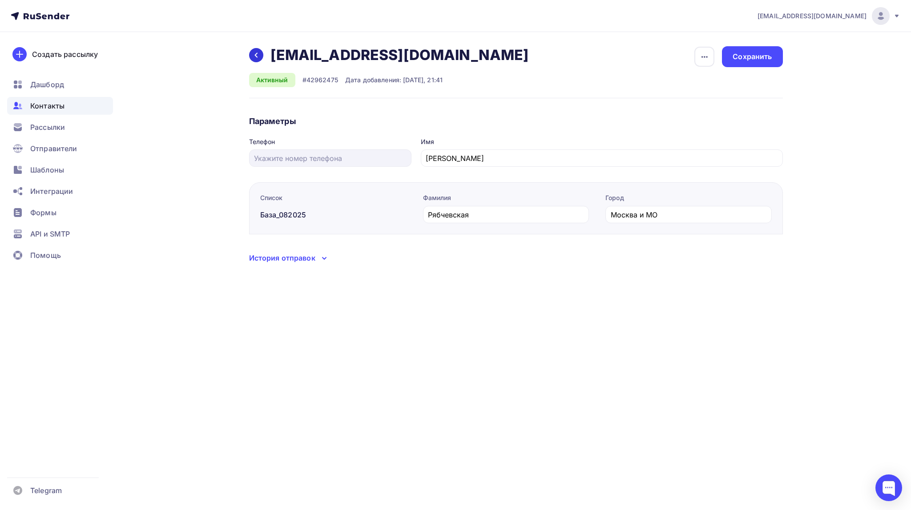
click at [257, 52] on icon at bounding box center [256, 55] width 7 height 7
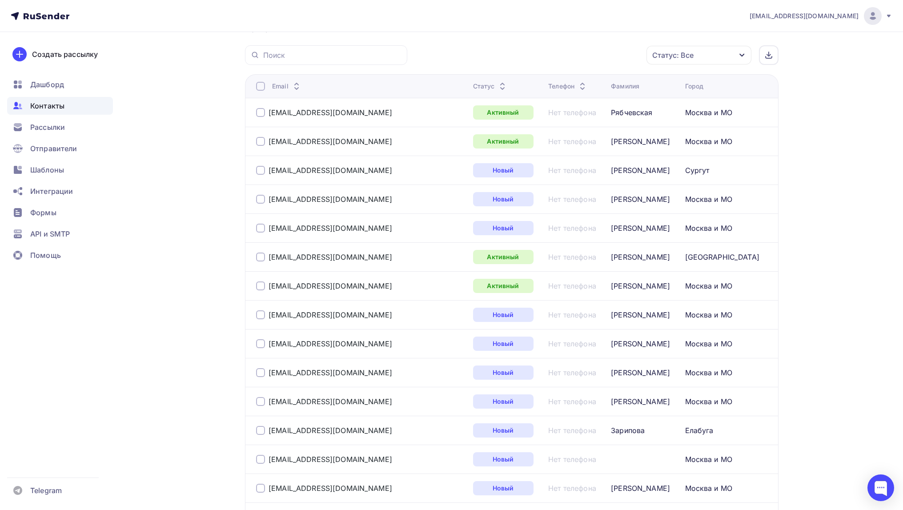
scroll to position [222, 0]
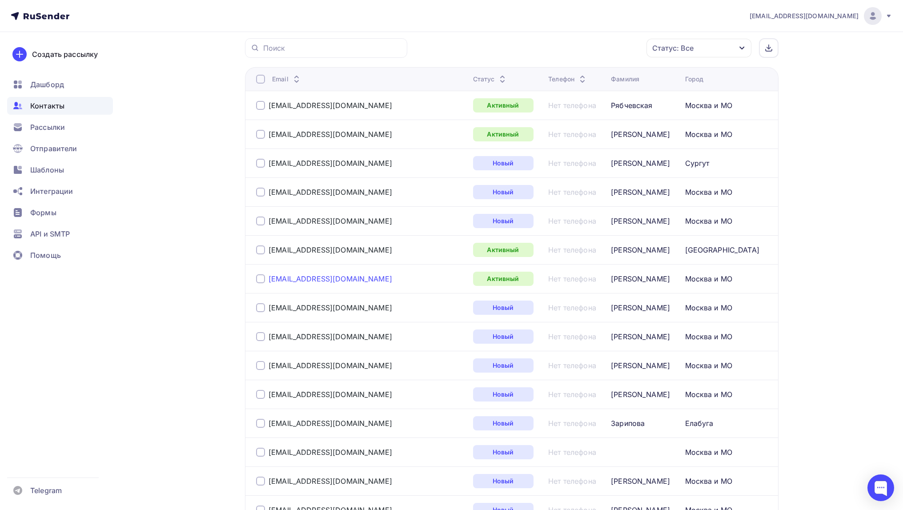
click at [301, 276] on link "[EMAIL_ADDRESS][DOMAIN_NAME]" at bounding box center [331, 278] width 124 height 9
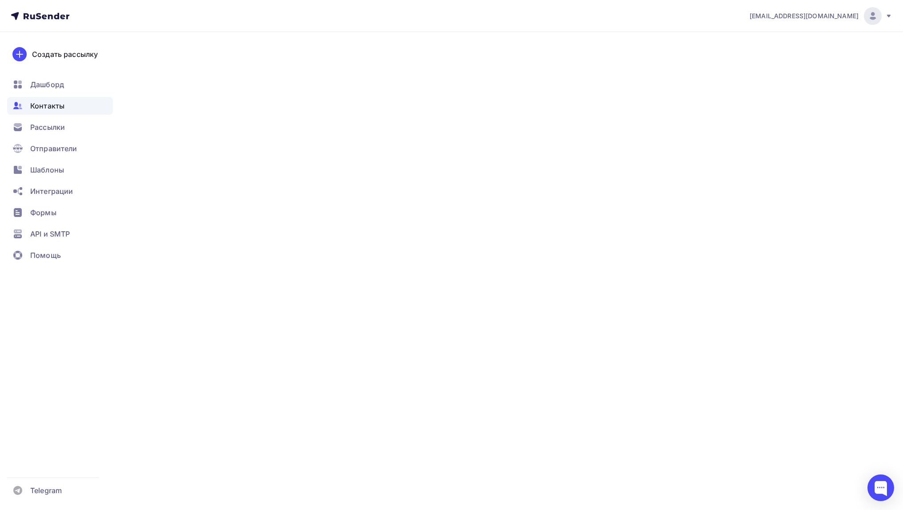
type input "Евгения"
type input "Барыкина"
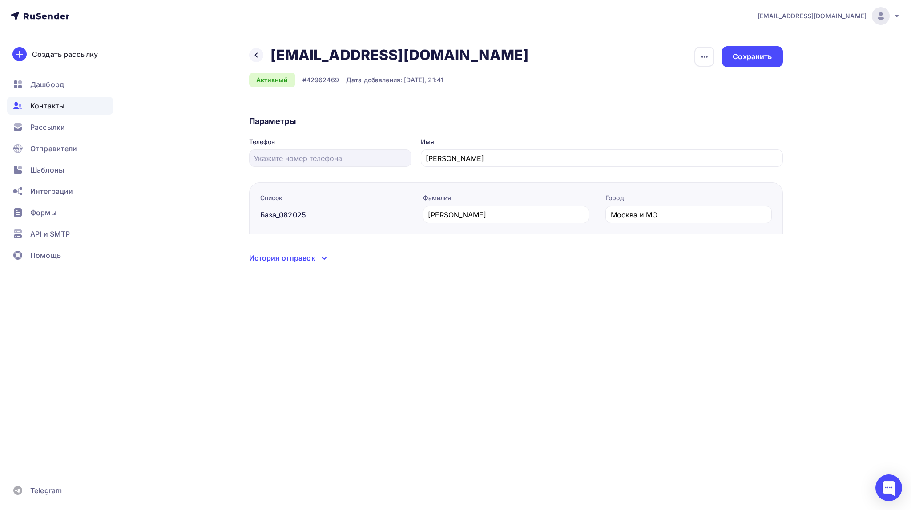
click at [364, 302] on div "em@esmalte.ru Аккаунт Тарифы Выйти Создать рассылку Дашборд Контакты Рассылки О…" at bounding box center [455, 255] width 911 height 510
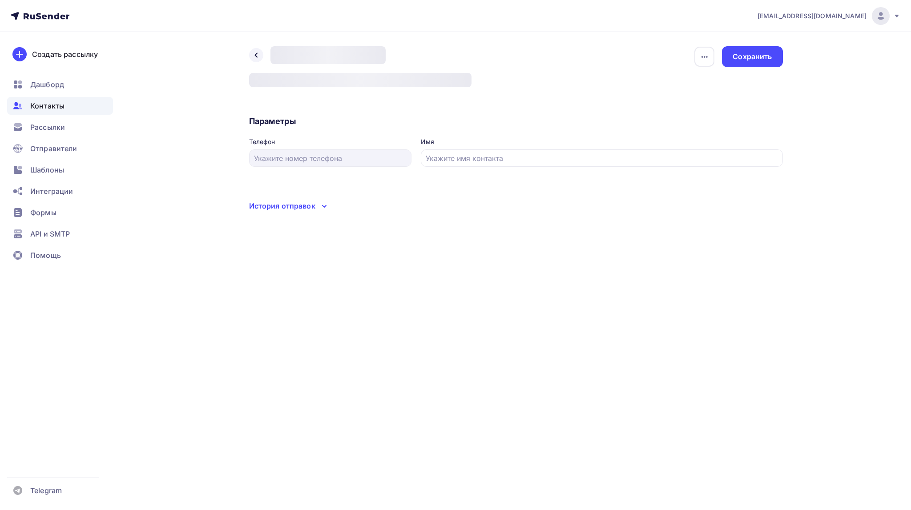
type input "[PERSON_NAME]"
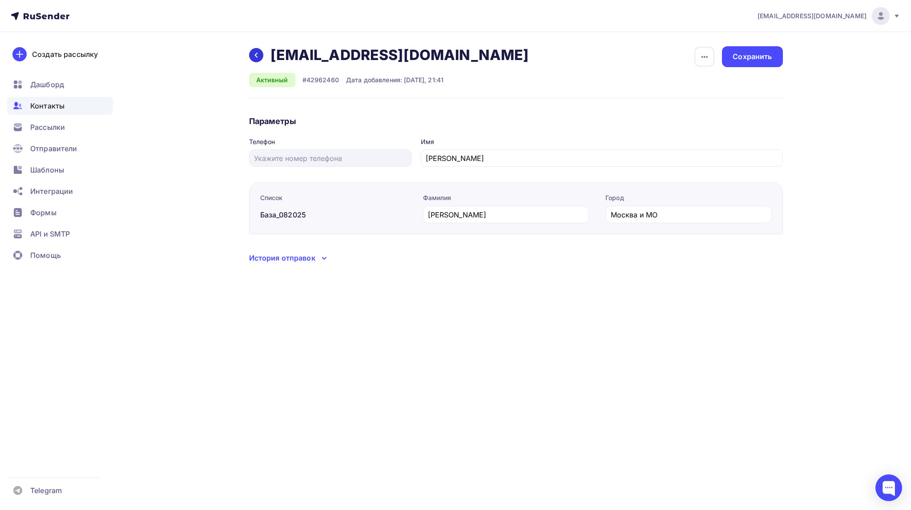
click at [254, 52] on icon at bounding box center [256, 55] width 7 height 7
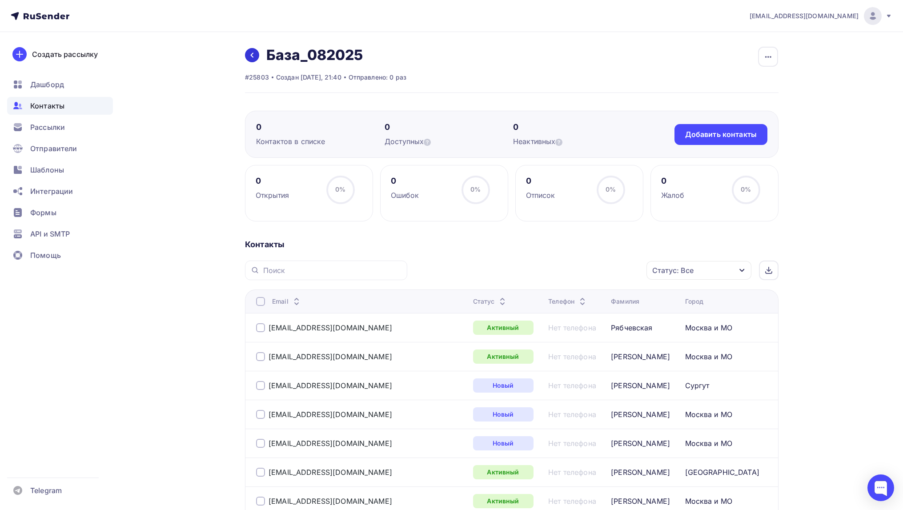
click at [251, 54] on icon at bounding box center [252, 55] width 7 height 7
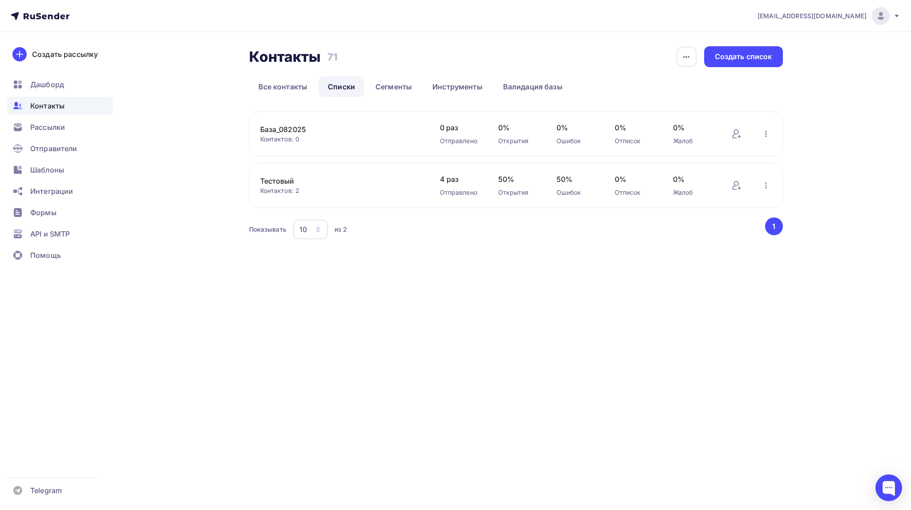
click at [284, 179] on link "Тестовый" at bounding box center [335, 181] width 151 height 11
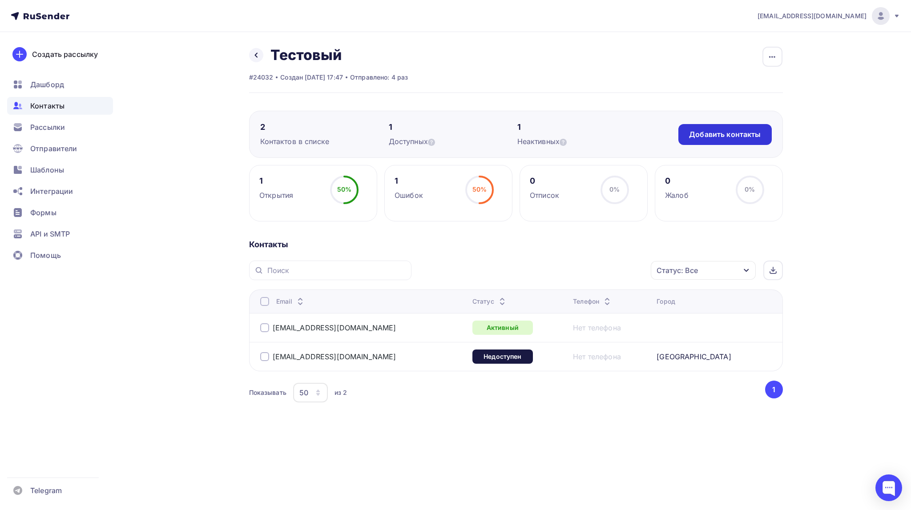
click at [702, 133] on div "Добавить контакты" at bounding box center [725, 134] width 72 height 10
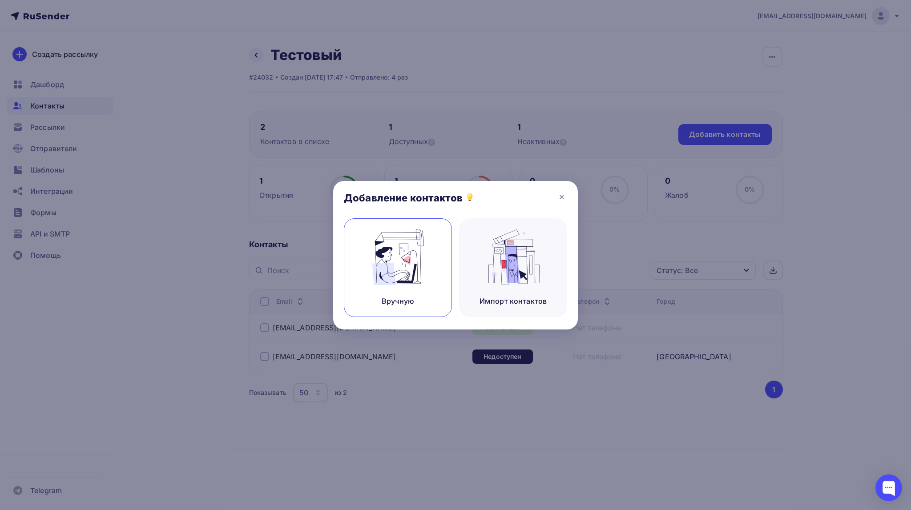
click at [403, 272] on img at bounding box center [398, 257] width 60 height 56
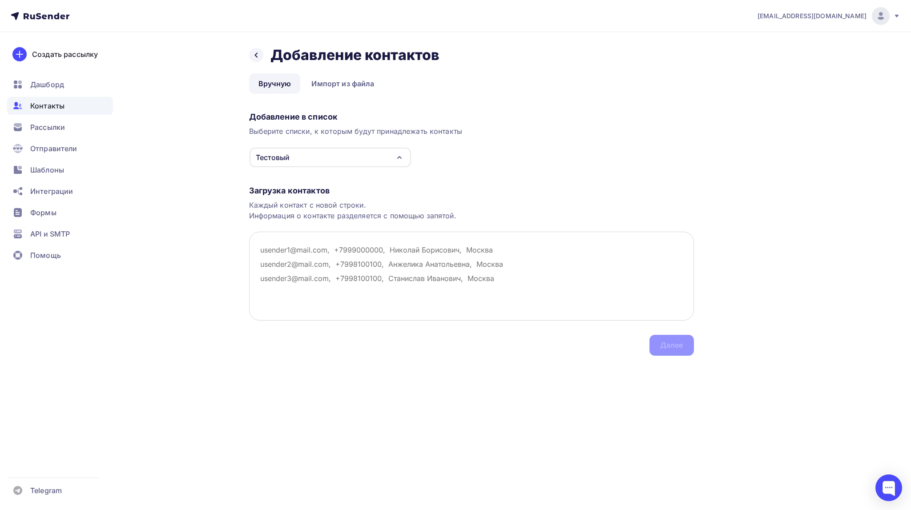
drag, startPoint x: 260, startPoint y: 250, endPoint x: 322, endPoint y: 247, distance: 62.3
click at [322, 247] on textarea at bounding box center [471, 276] width 445 height 89
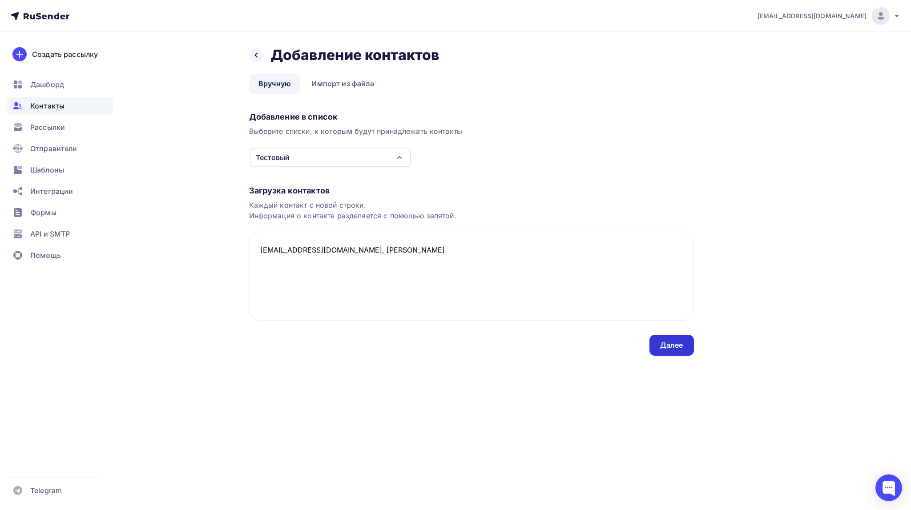
type textarea "[EMAIL_ADDRESS][DOMAIN_NAME], [PERSON_NAME]"
click at [660, 344] on div "Далее" at bounding box center [671, 345] width 23 height 10
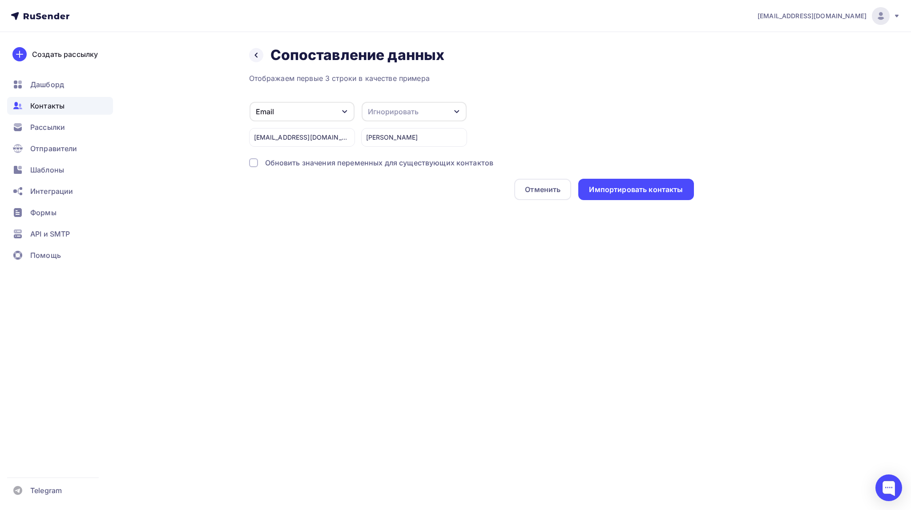
click at [455, 109] on icon "button" at bounding box center [456, 111] width 7 height 7
click at [385, 83] on div "Имя" at bounding box center [398, 82] width 52 height 11
click at [621, 193] on div "Импортировать контакты" at bounding box center [636, 190] width 94 height 10
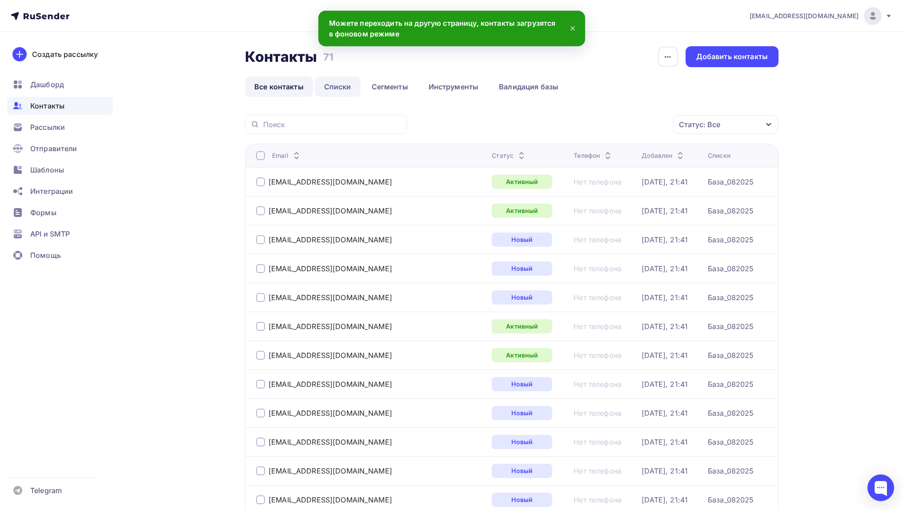
click at [341, 84] on link "Списки" at bounding box center [338, 86] width 46 height 20
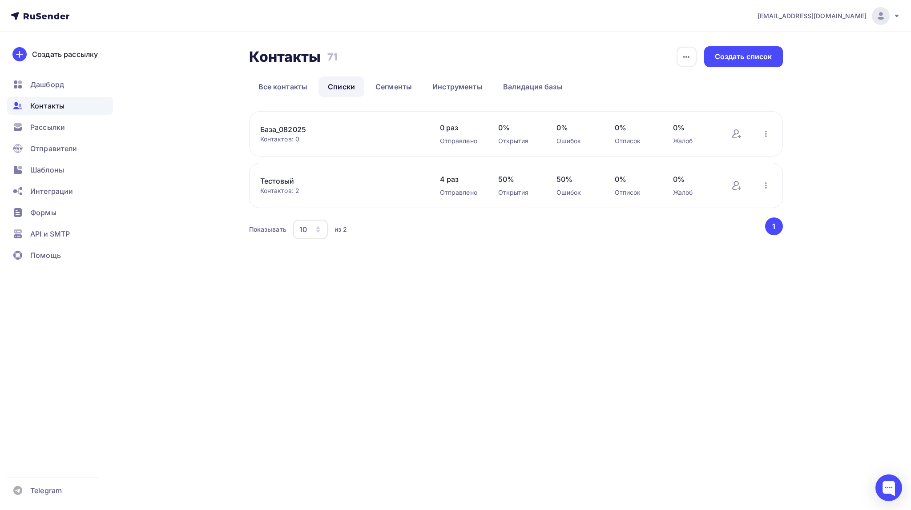
click at [272, 182] on link "Тестовый" at bounding box center [335, 181] width 151 height 11
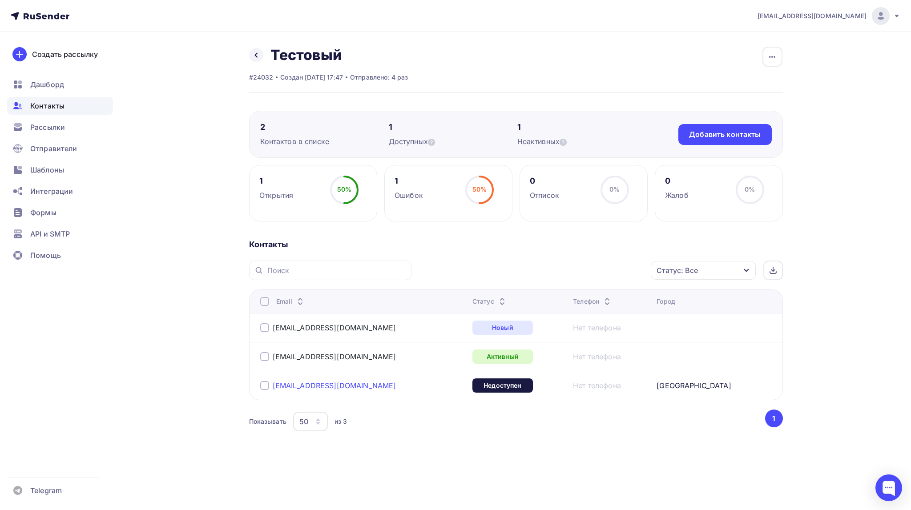
click at [314, 389] on link "[EMAIL_ADDRESS][DOMAIN_NAME]" at bounding box center [335, 385] width 124 height 9
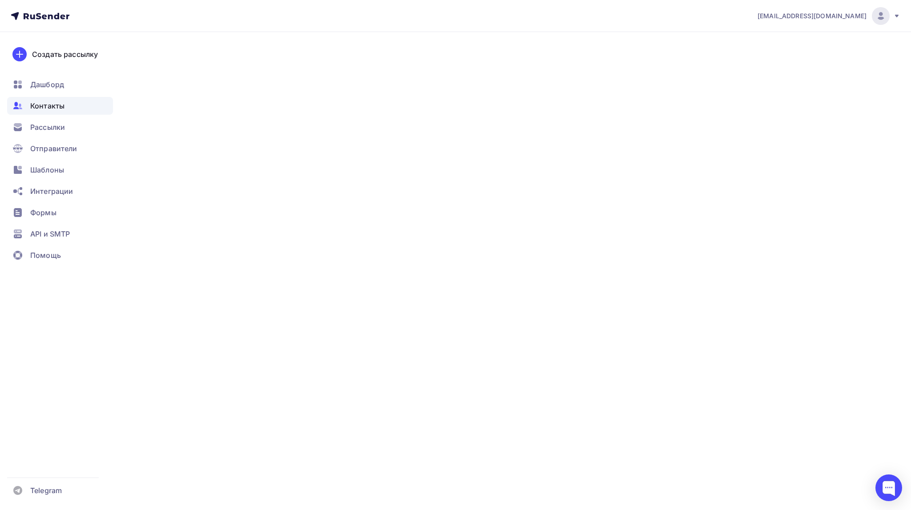
type input "[PERSON_NAME]"
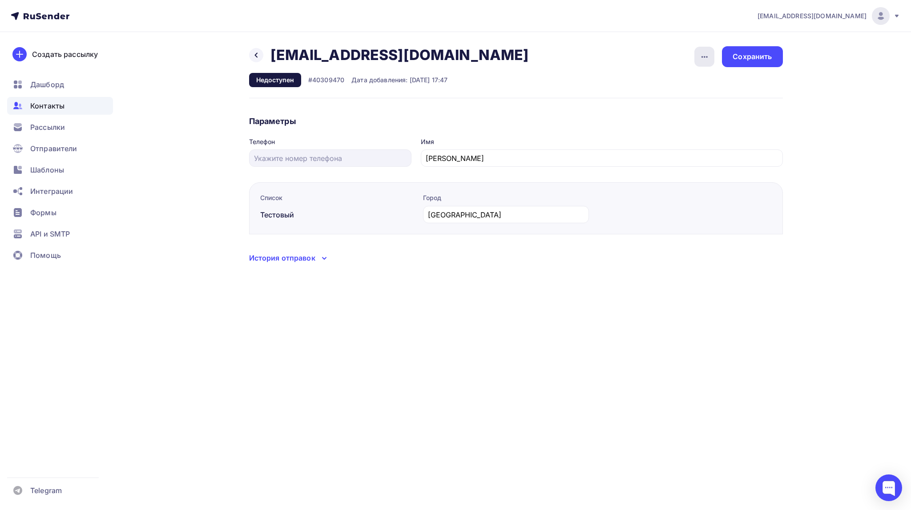
click at [709, 58] on icon "button" at bounding box center [704, 57] width 11 height 11
click at [622, 306] on div "[EMAIL_ADDRESS][DOMAIN_NAME] Аккаунт Тарифы Выйти Создать рассылку [GEOGRAPHIC_…" at bounding box center [455, 255] width 911 height 510
click at [255, 52] on icon at bounding box center [256, 55] width 7 height 7
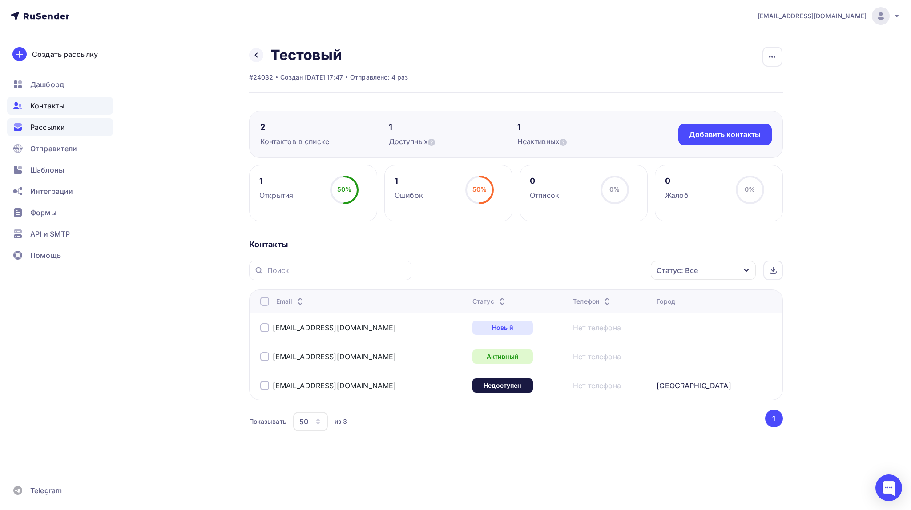
click at [46, 127] on span "Рассылки" at bounding box center [47, 127] width 35 height 11
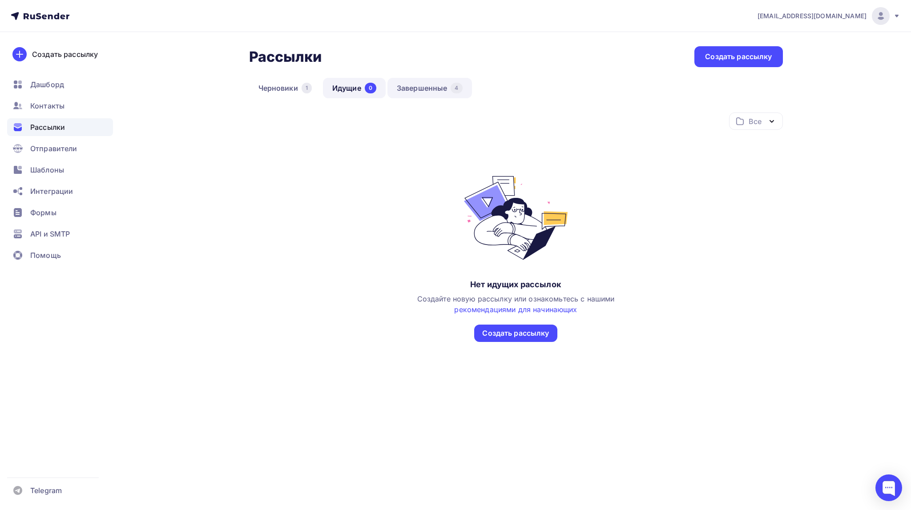
click at [419, 87] on link "Завершенные 4" at bounding box center [429, 88] width 85 height 20
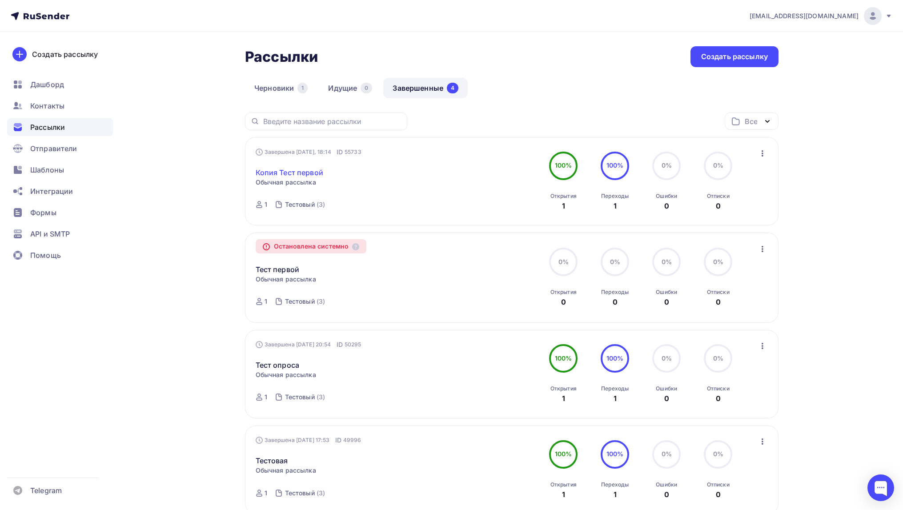
click at [309, 172] on link "Копия Тест первой" at bounding box center [290, 172] width 68 height 11
click at [762, 153] on icon "button" at bounding box center [762, 153] width 11 height 11
click at [714, 209] on div "Копировать в новую" at bounding box center [721, 212] width 91 height 11
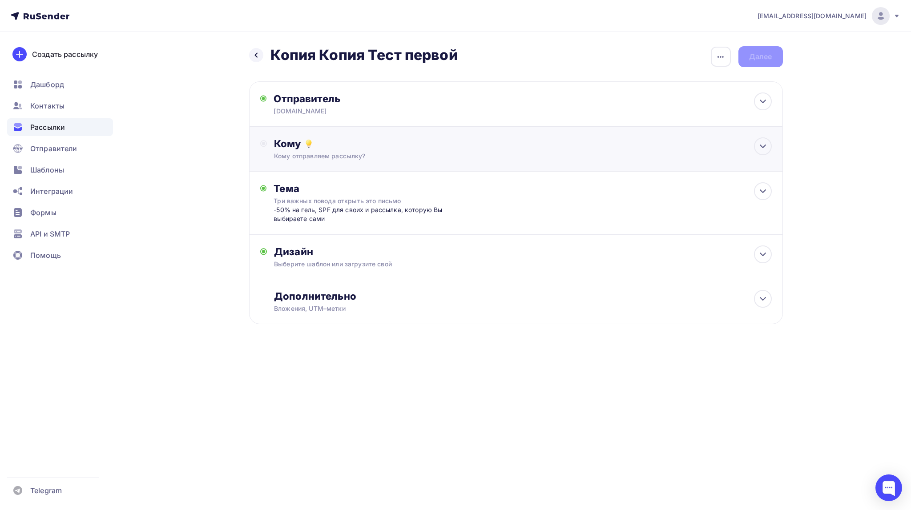
click at [326, 148] on div "Кому" at bounding box center [522, 143] width 497 height 12
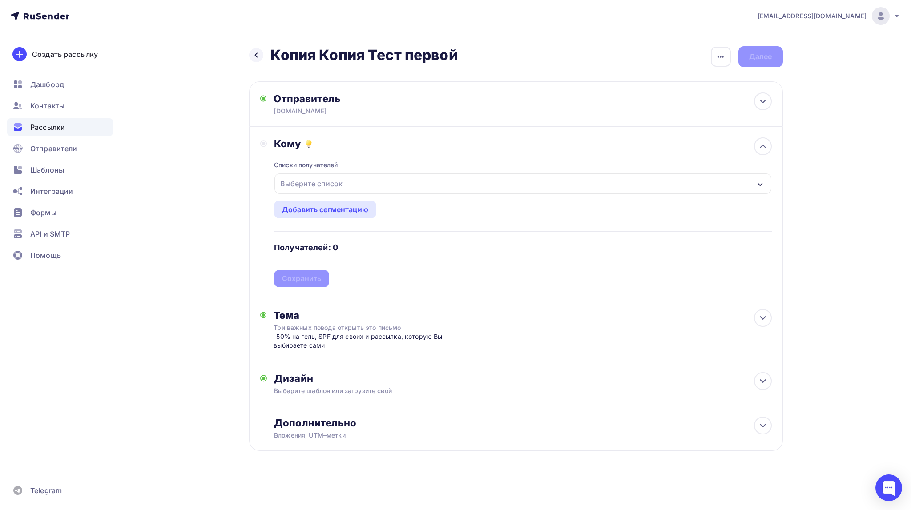
click at [334, 187] on div "Выберите список" at bounding box center [311, 184] width 69 height 16
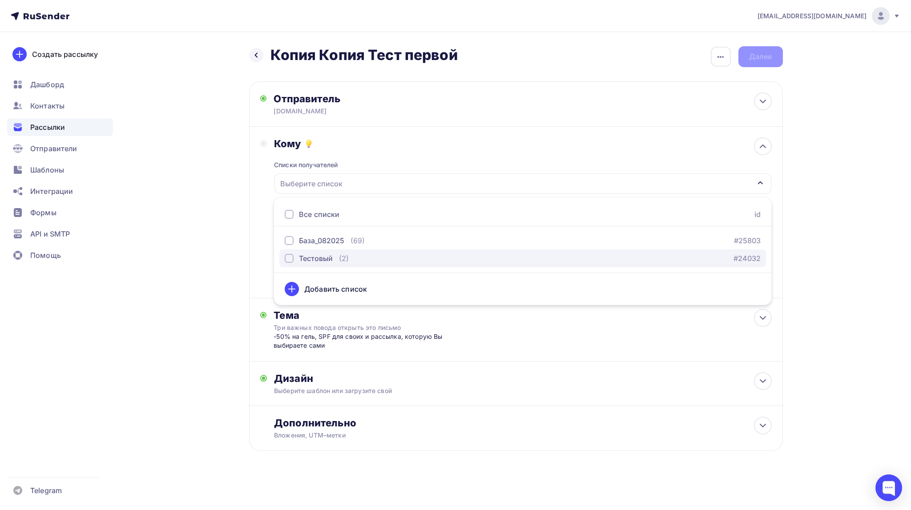
click at [322, 256] on div "Тестовый" at bounding box center [316, 258] width 34 height 11
click at [497, 369] on div "Дизайн Выберите шаблон или загрузите свой Размер письма: 122 Kb Заменить шаблон…" at bounding box center [516, 384] width 534 height 44
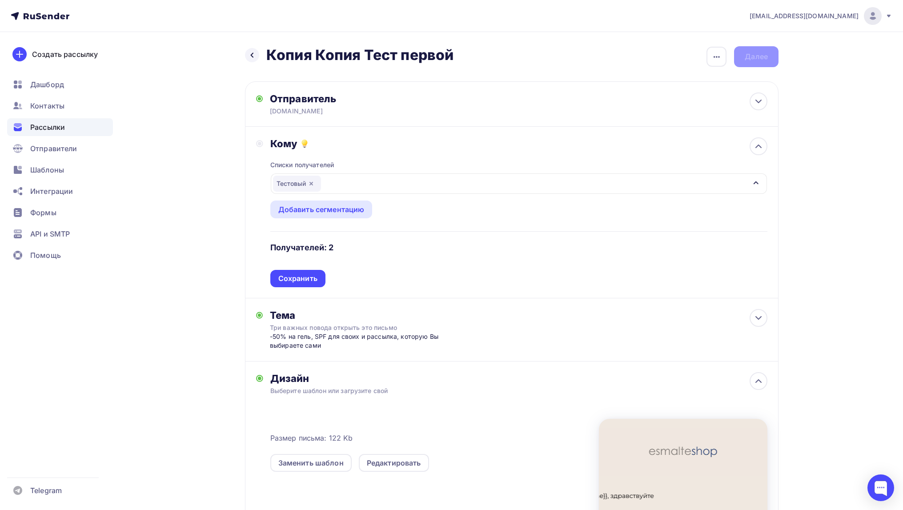
click at [307, 279] on div "Сохранить" at bounding box center [297, 279] width 39 height 10
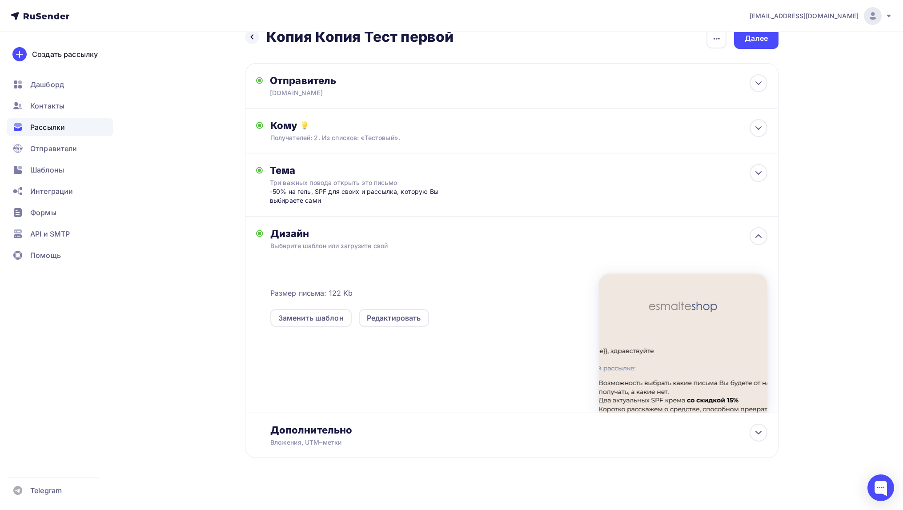
scroll to position [24, 0]
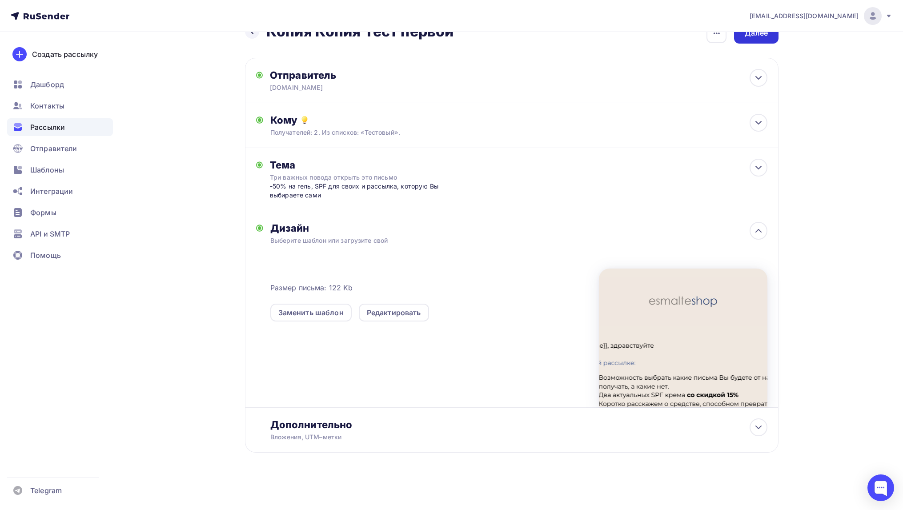
click at [750, 35] on div "Далее" at bounding box center [756, 33] width 23 height 10
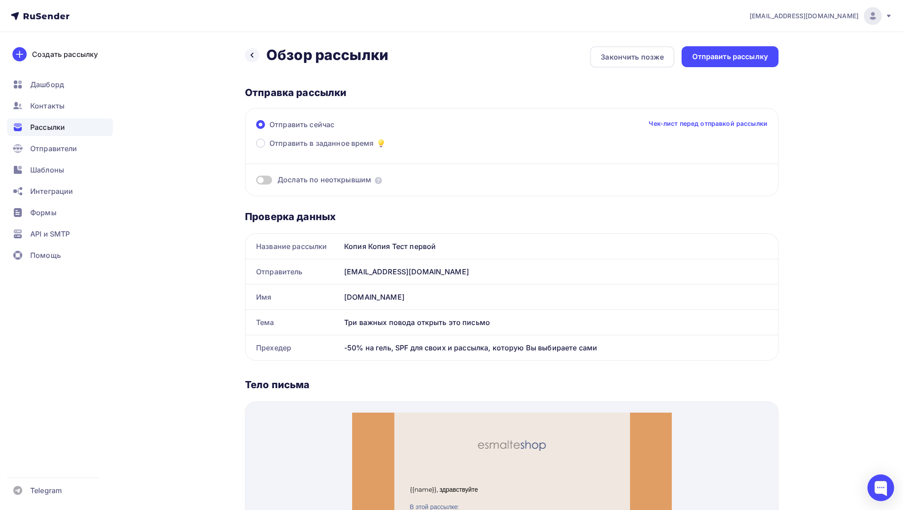
click at [702, 123] on link "Чек-лист перед отправкой рассылки" at bounding box center [708, 123] width 119 height 9
click at [721, 53] on div "Отправить рассылку" at bounding box center [730, 57] width 76 height 10
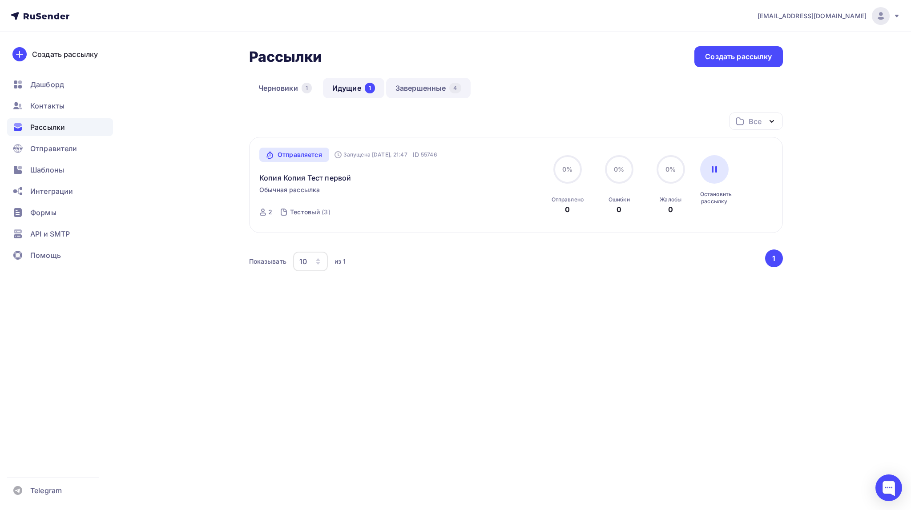
click at [407, 89] on link "Завершенные 4" at bounding box center [428, 88] width 85 height 20
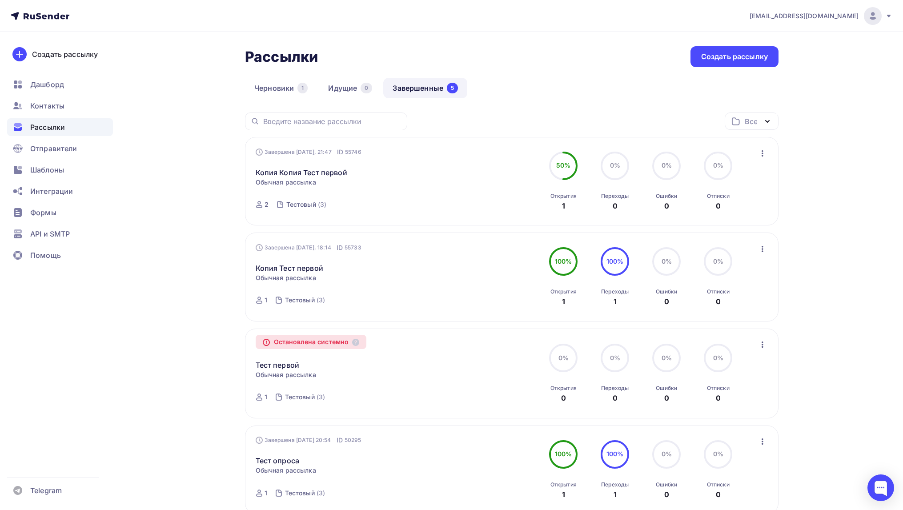
click at [761, 156] on icon "button" at bounding box center [762, 153] width 11 height 11
click at [724, 209] on div "Копировать в новую" at bounding box center [721, 212] width 91 height 11
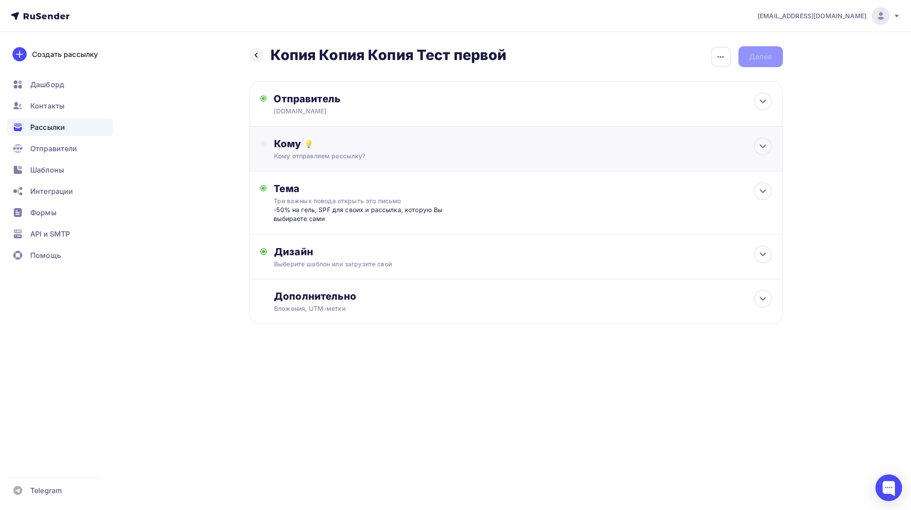
click at [342, 154] on div "Кому отправляем рассылку?" at bounding box center [498, 156] width 448 height 9
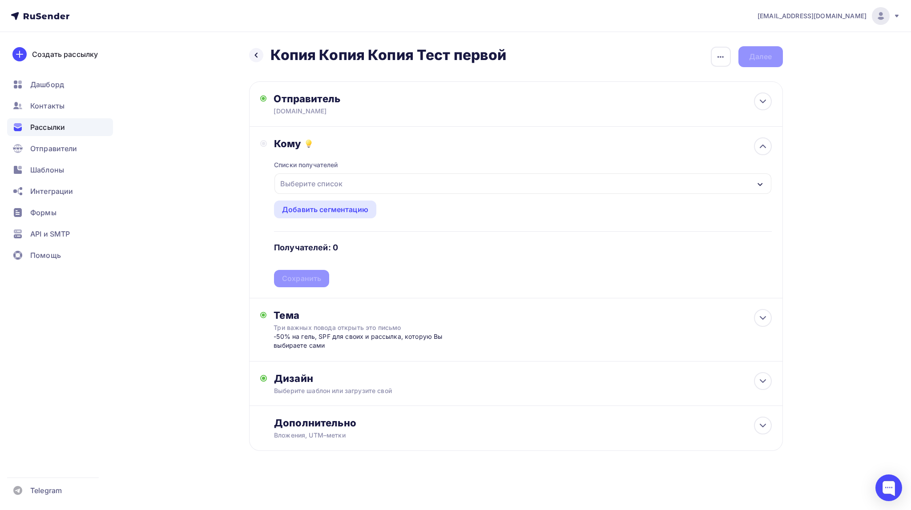
click at [361, 187] on div "Выберите список" at bounding box center [522, 183] width 496 height 20
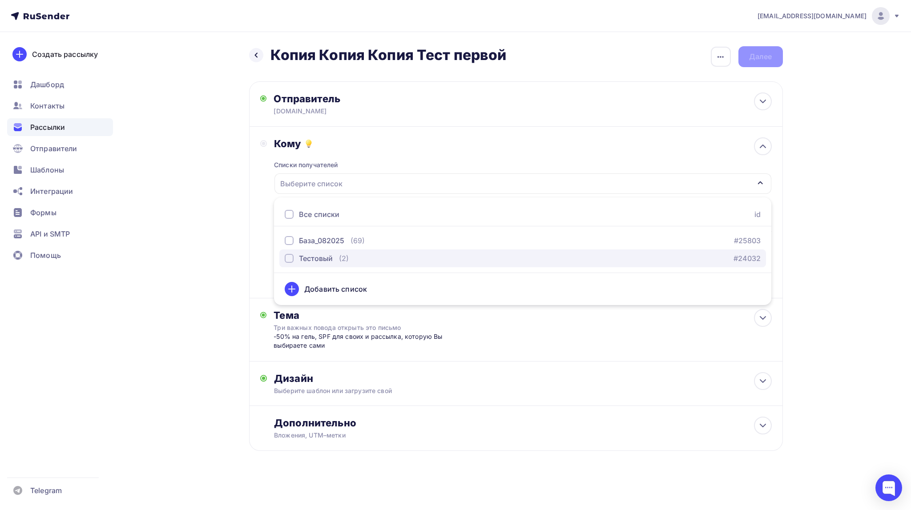
click at [321, 261] on div "Тестовый" at bounding box center [316, 258] width 34 height 11
click at [548, 374] on div "Дизайн" at bounding box center [522, 378] width 497 height 12
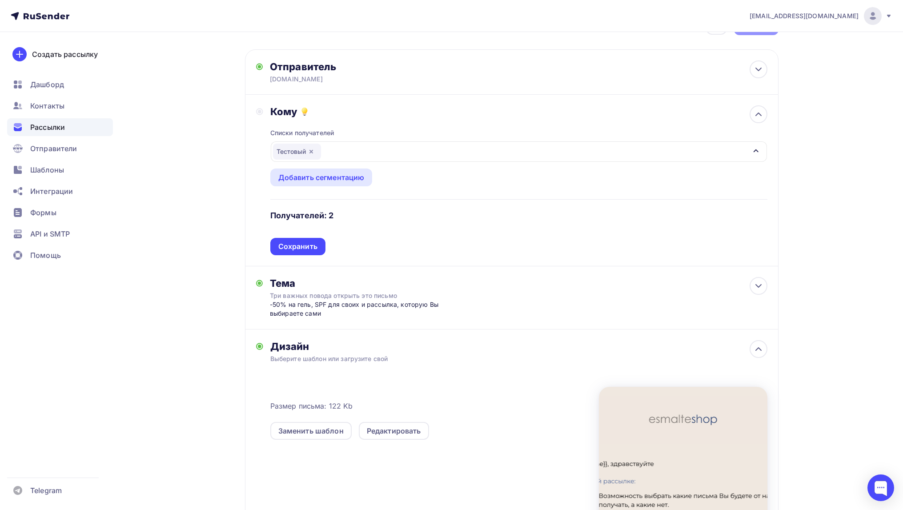
scroll to position [133, 0]
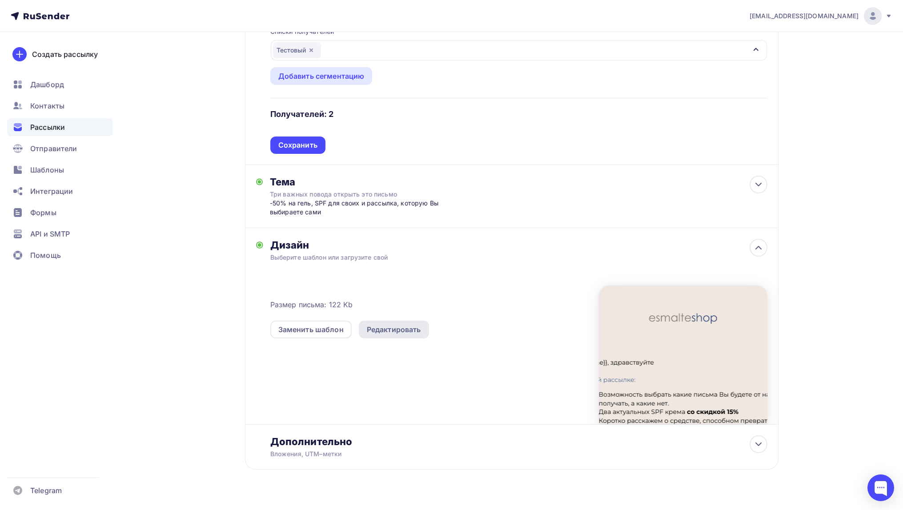
click at [387, 331] on div "Редактировать" at bounding box center [394, 329] width 54 height 11
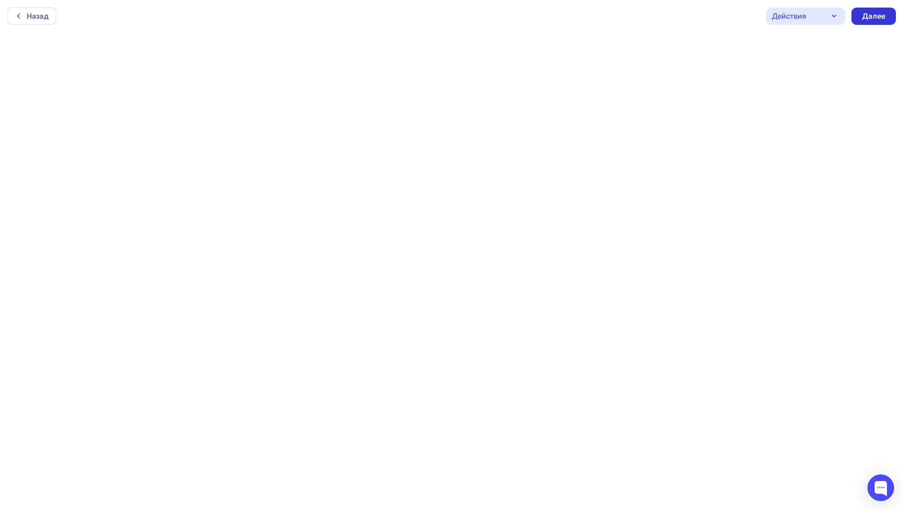
click at [867, 15] on div "Далее" at bounding box center [873, 16] width 23 height 10
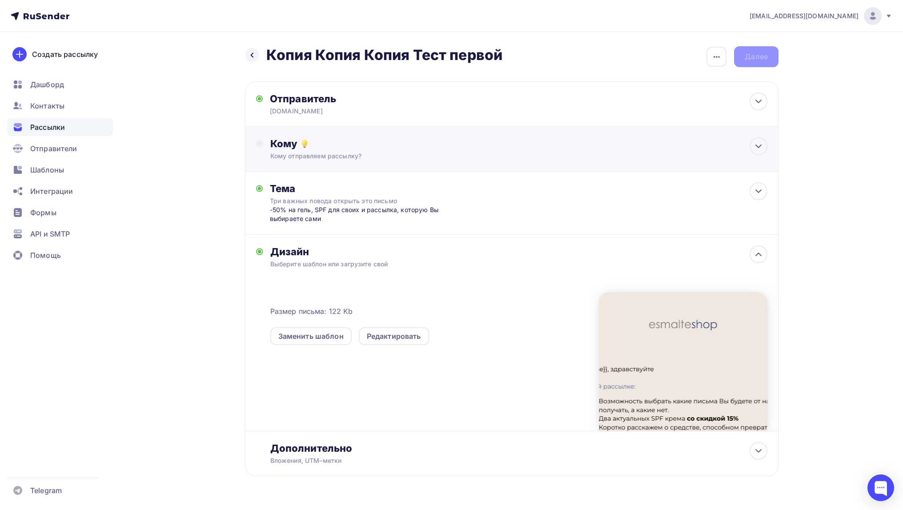
click at [374, 148] on div "Кому" at bounding box center [518, 143] width 497 height 12
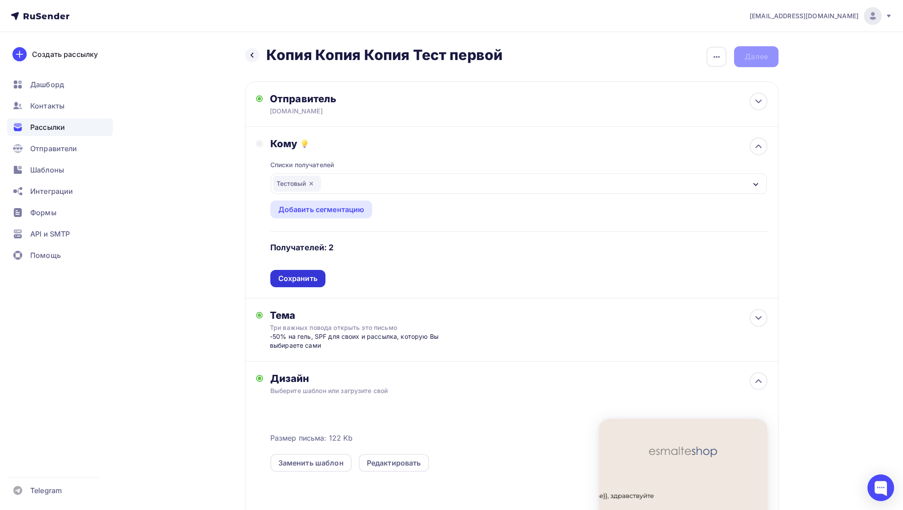
click at [300, 275] on div "Сохранить" at bounding box center [297, 279] width 39 height 10
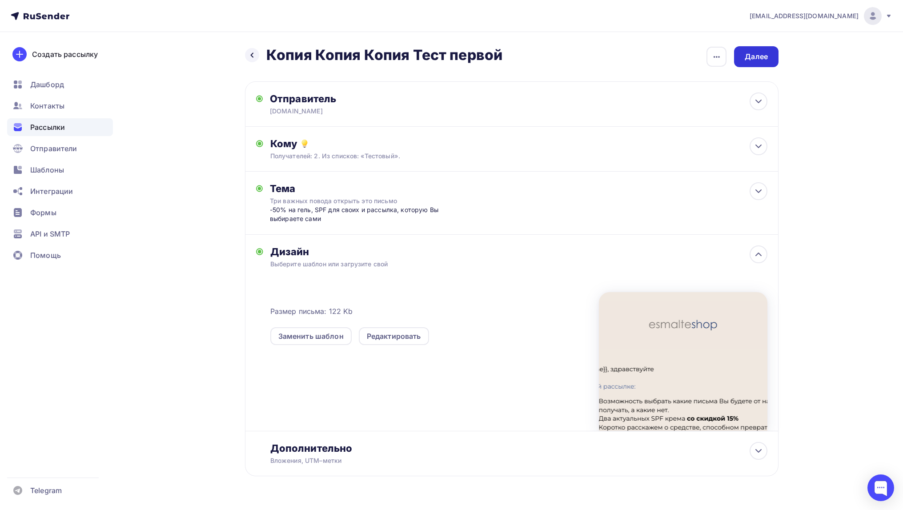
click at [768, 53] on div "Далее" at bounding box center [756, 56] width 44 height 21
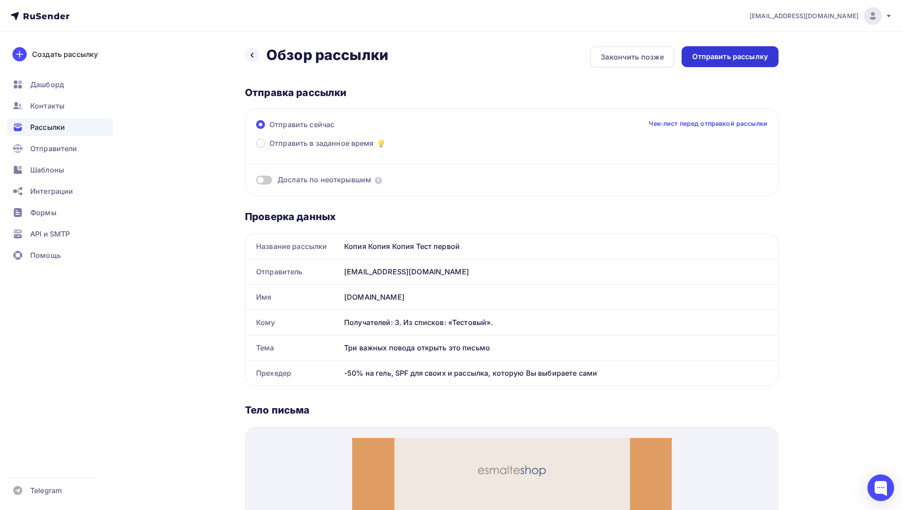
click at [709, 57] on div "Отправить рассылку" at bounding box center [730, 57] width 76 height 10
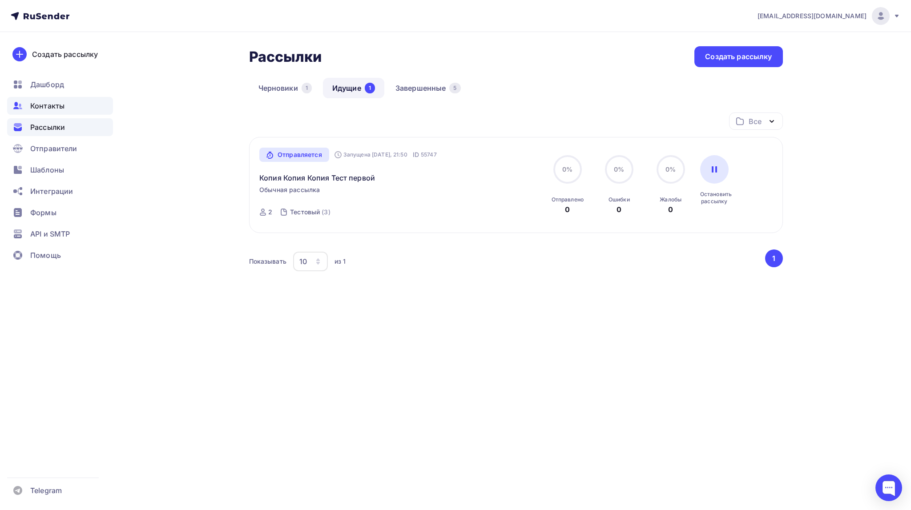
click at [52, 112] on div "Контакты" at bounding box center [60, 106] width 106 height 18
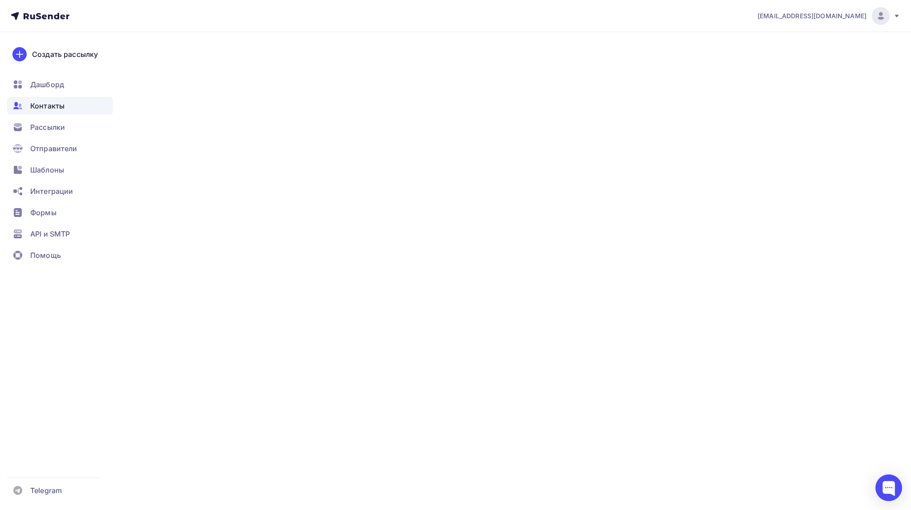
click at [56, 108] on span "Контакты" at bounding box center [47, 106] width 34 height 11
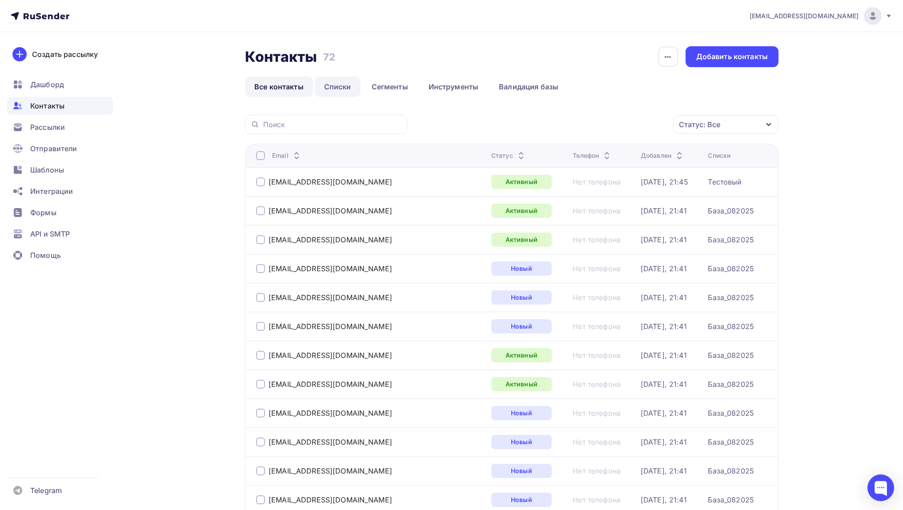
click at [344, 84] on link "Списки" at bounding box center [338, 86] width 46 height 20
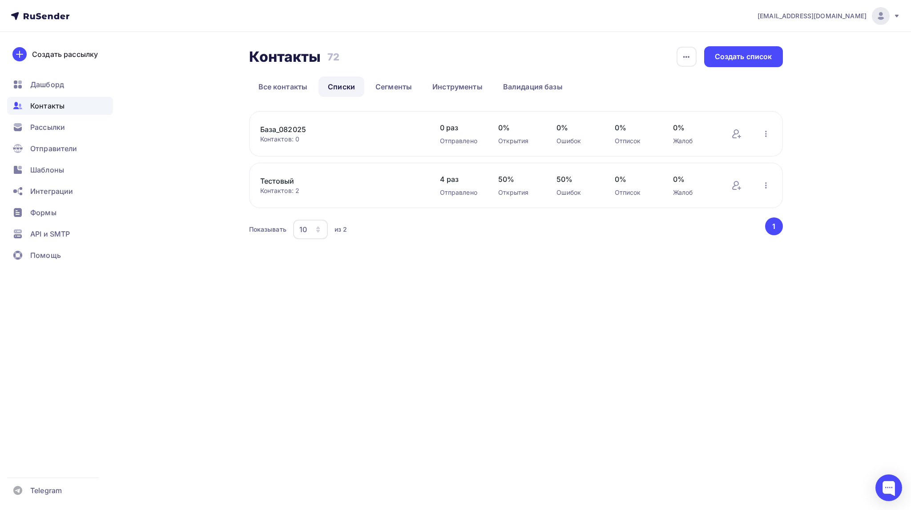
click at [287, 180] on link "Тестовый" at bounding box center [335, 181] width 151 height 11
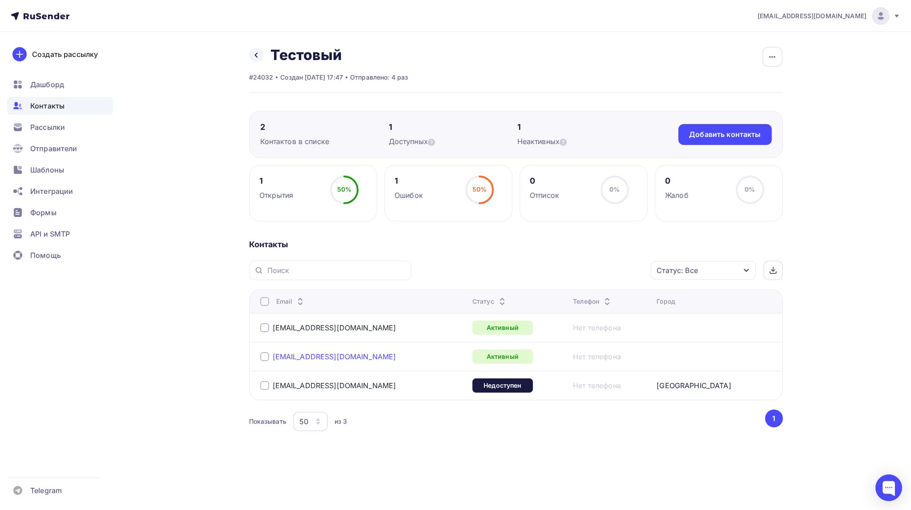
click at [305, 357] on link "hello@esmalte.shop" at bounding box center [335, 356] width 124 height 9
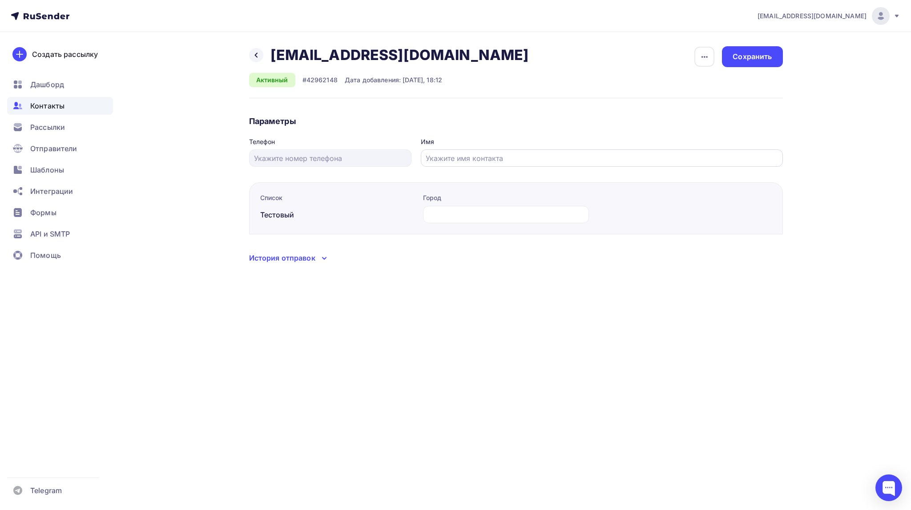
click at [439, 154] on input "text" at bounding box center [602, 158] width 352 height 11
type input "Елизавета"
click at [749, 53] on div "Сохранить" at bounding box center [752, 57] width 39 height 10
click at [749, 58] on div "Сохранить" at bounding box center [752, 57] width 39 height 10
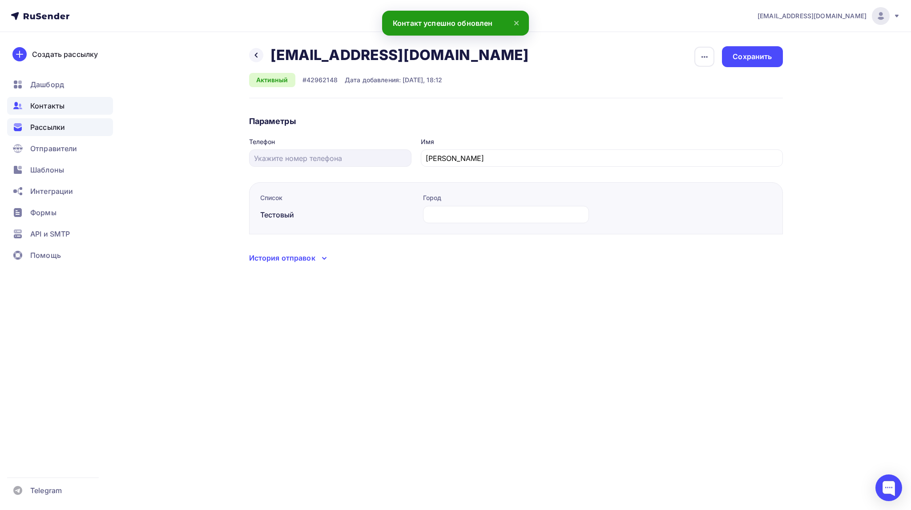
click at [39, 129] on span "Рассылки" at bounding box center [47, 127] width 35 height 11
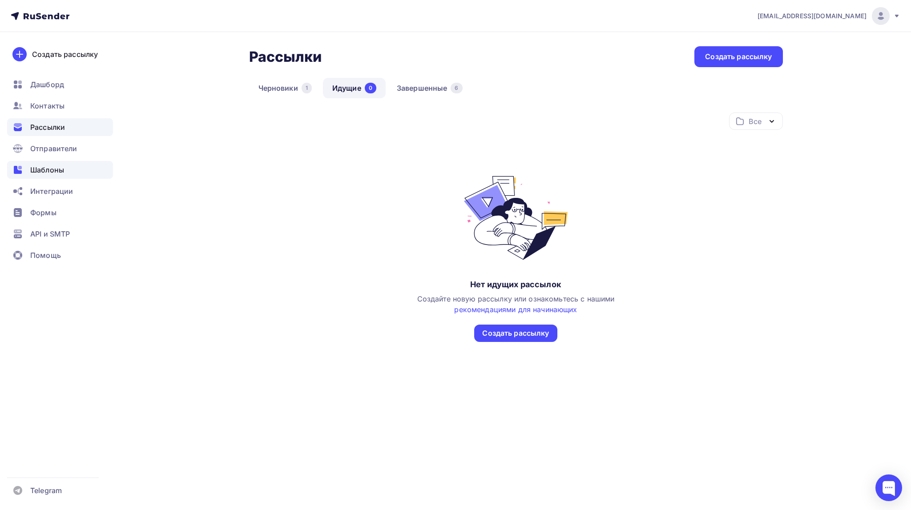
click at [39, 169] on span "Шаблоны" at bounding box center [47, 170] width 34 height 11
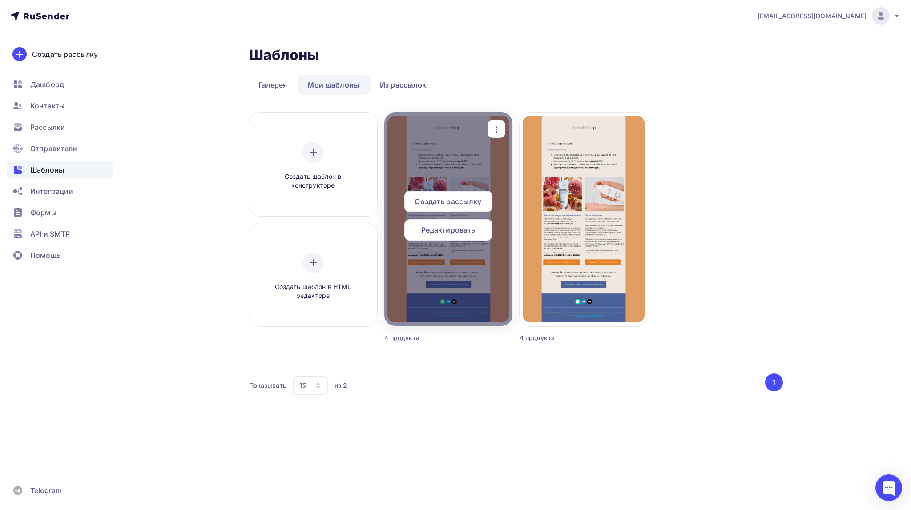
click at [451, 231] on span "Редактировать" at bounding box center [448, 230] width 54 height 11
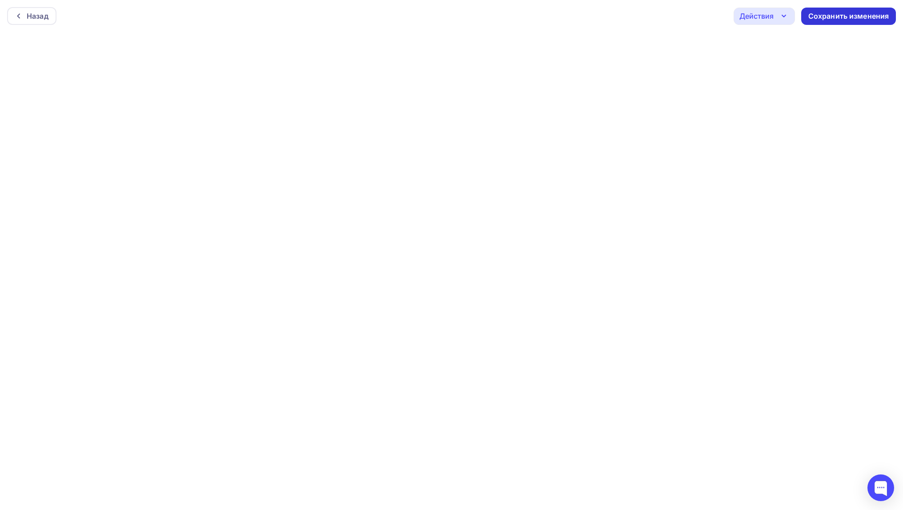
click at [835, 16] on div "Сохранить изменения" at bounding box center [849, 16] width 81 height 10
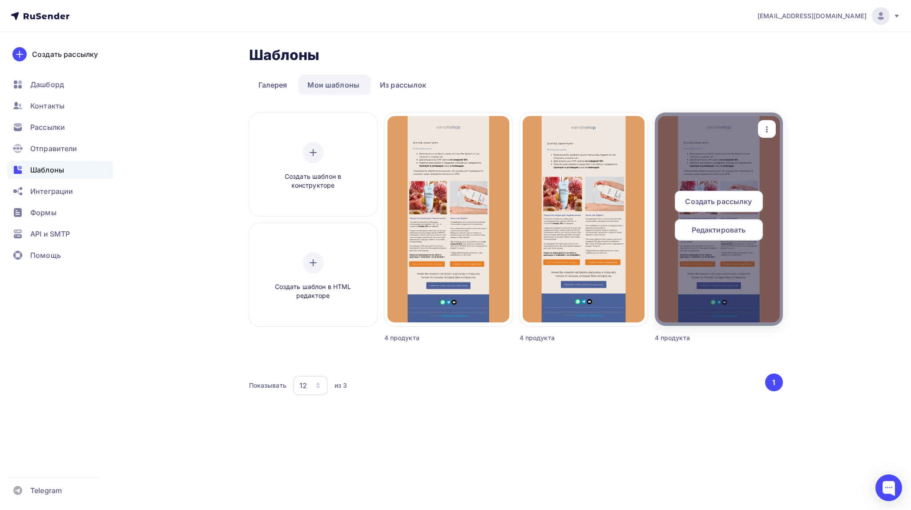
click at [716, 233] on span "Редактировать" at bounding box center [719, 230] width 54 height 11
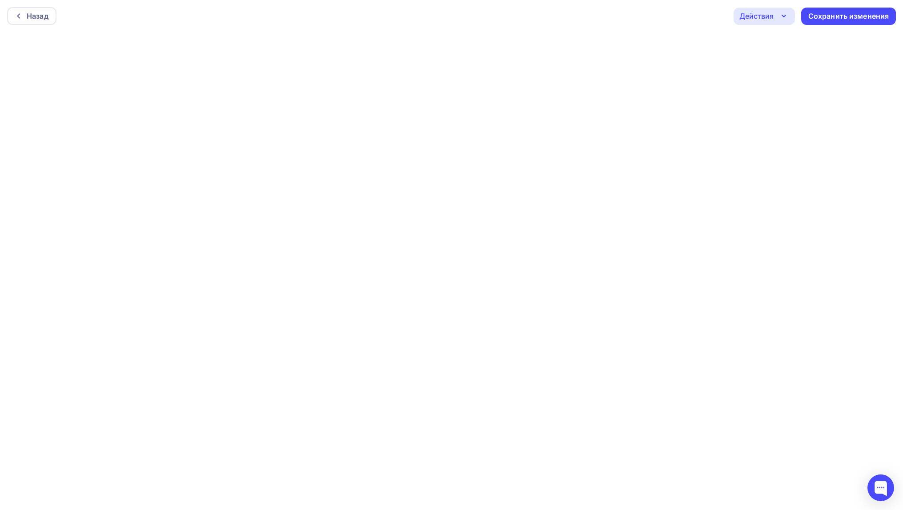
click at [762, 19] on div "Действия" at bounding box center [757, 16] width 34 height 11
click at [783, 61] on div "Предпросмотр" at bounding box center [788, 60] width 55 height 11
click at [38, 13] on div "Назад" at bounding box center [38, 13] width 22 height 11
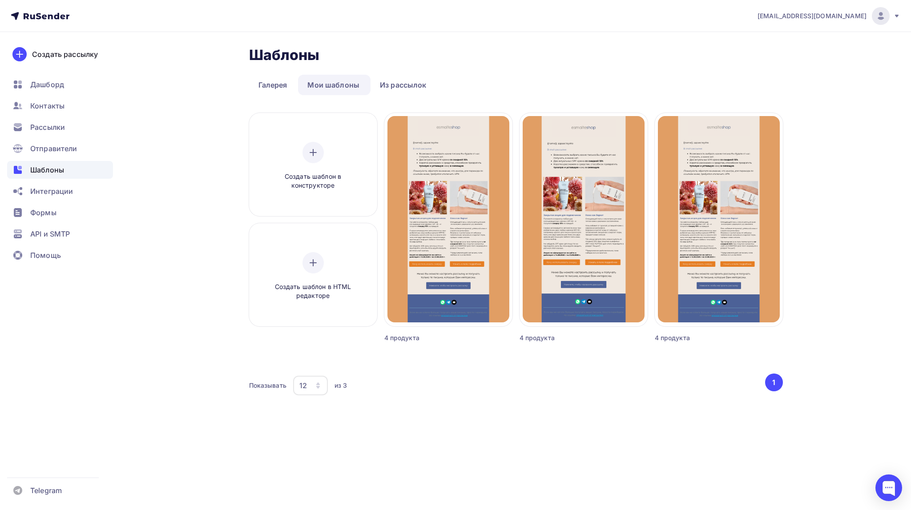
click at [680, 338] on div "4 продукта" at bounding box center [703, 338] width 96 height 9
click at [658, 337] on div "4 продукта" at bounding box center [703, 338] width 96 height 9
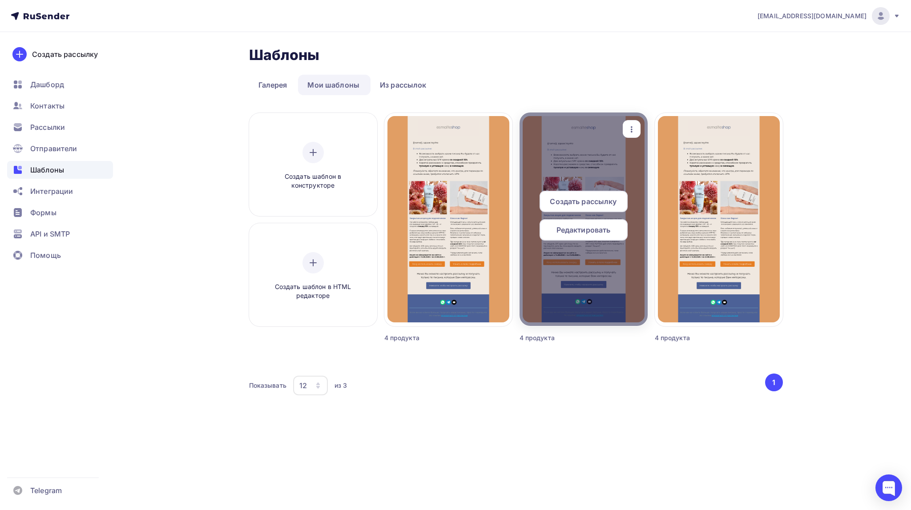
click at [627, 127] on icon "button" at bounding box center [631, 129] width 11 height 11
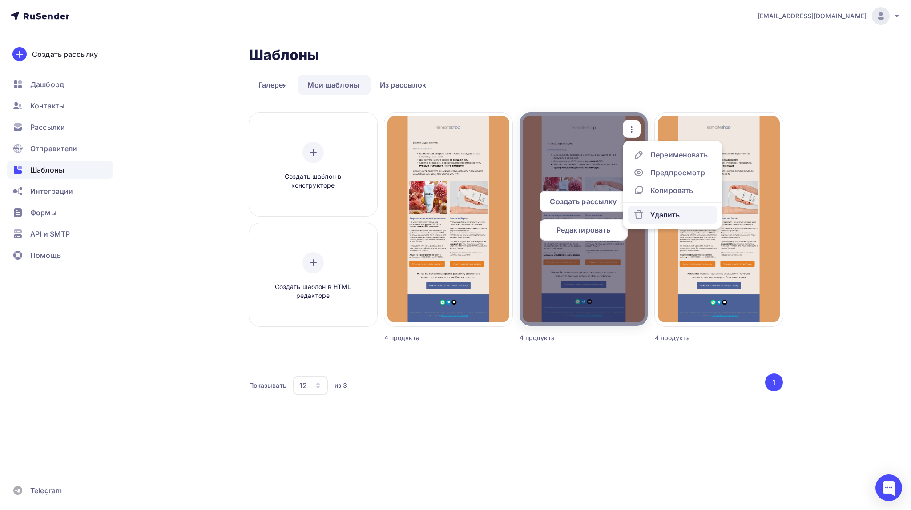
click at [657, 219] on div "Удалить" at bounding box center [664, 214] width 29 height 11
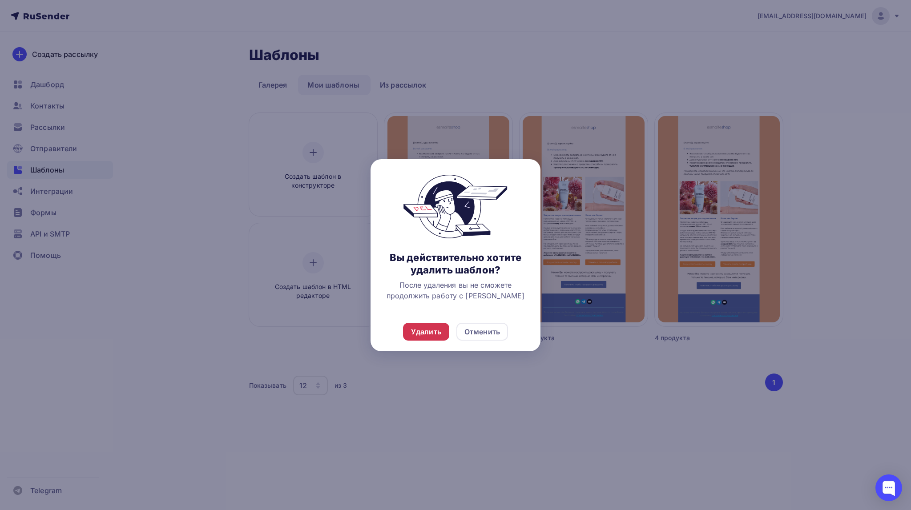
click at [428, 332] on div "Удалить" at bounding box center [426, 331] width 30 height 11
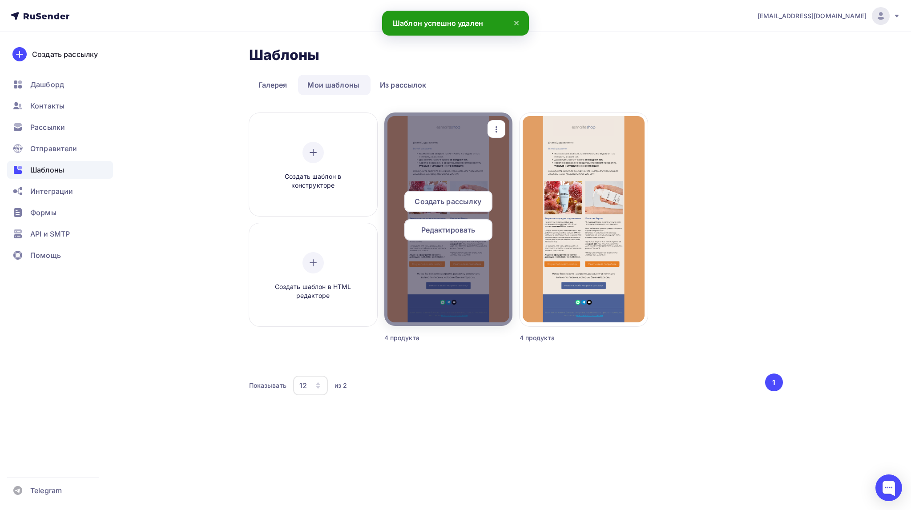
click at [493, 124] on icon "button" at bounding box center [496, 129] width 11 height 11
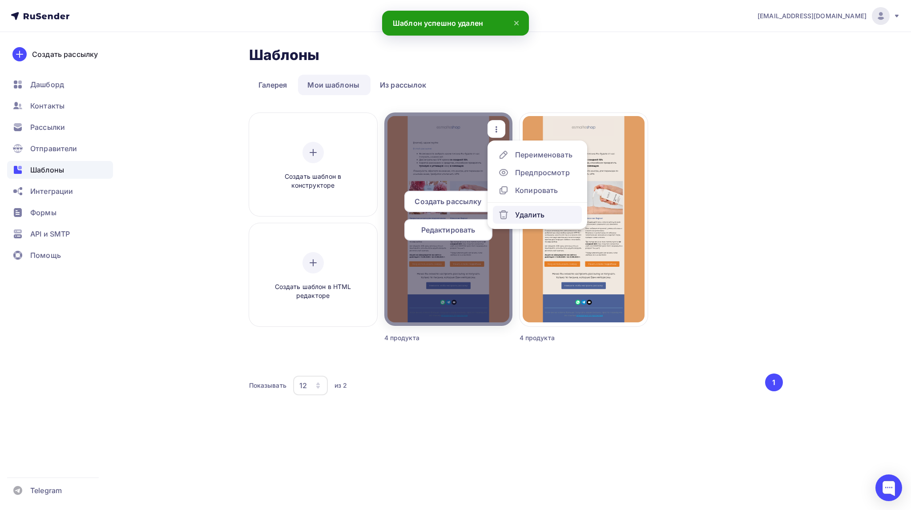
click at [520, 216] on div "Удалить" at bounding box center [529, 214] width 29 height 11
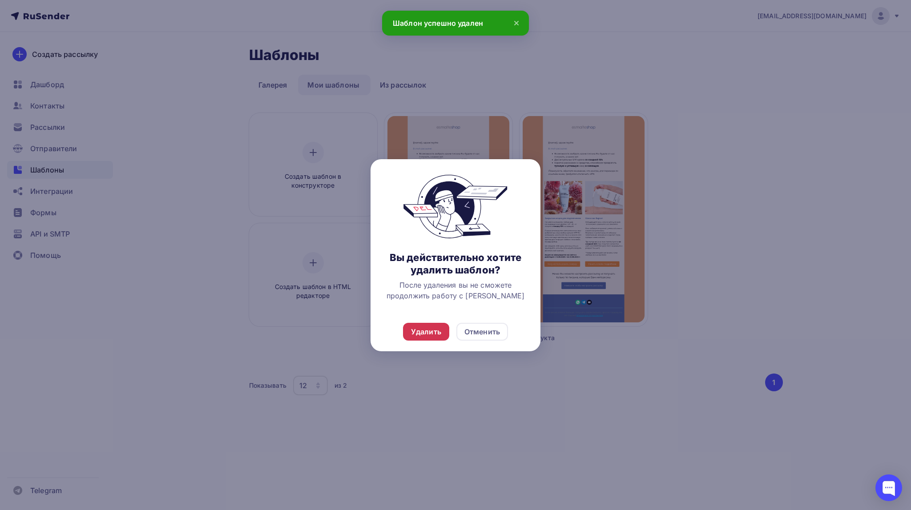
click at [438, 333] on div "Удалить" at bounding box center [426, 331] width 30 height 11
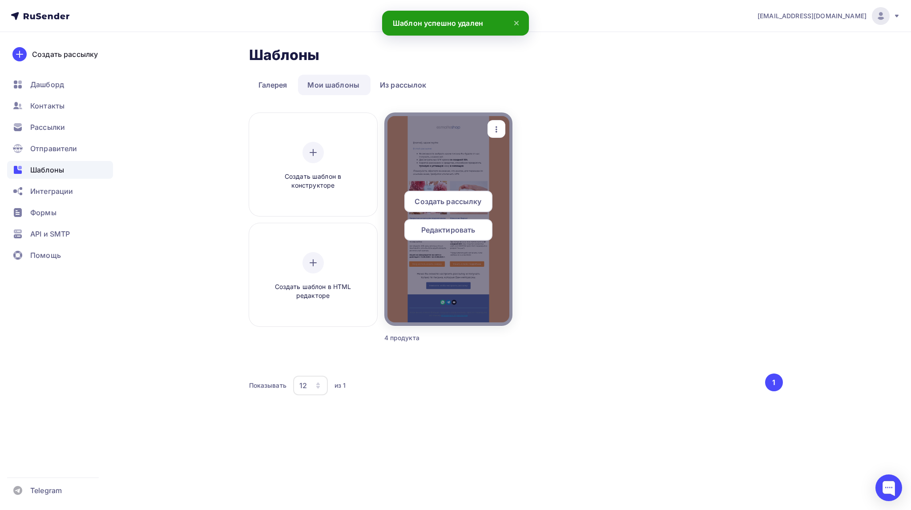
click at [450, 228] on span "Редактировать" at bounding box center [448, 230] width 54 height 11
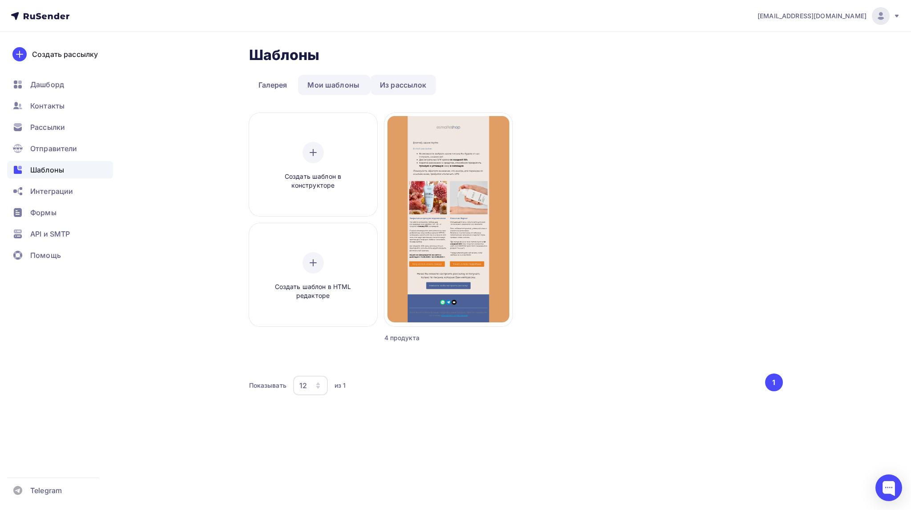
click at [398, 84] on link "Из рассылок" at bounding box center [402, 85] width 65 height 20
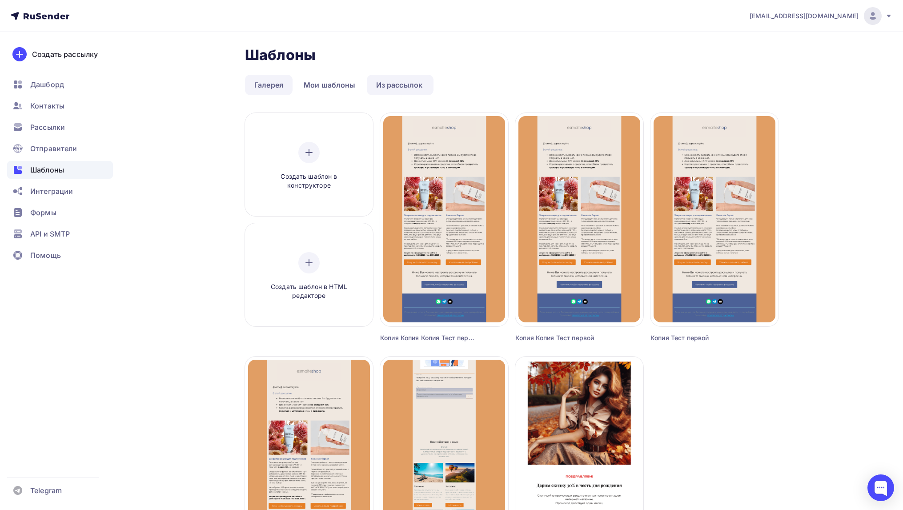
click at [269, 87] on link "Галерея" at bounding box center [269, 85] width 48 height 20
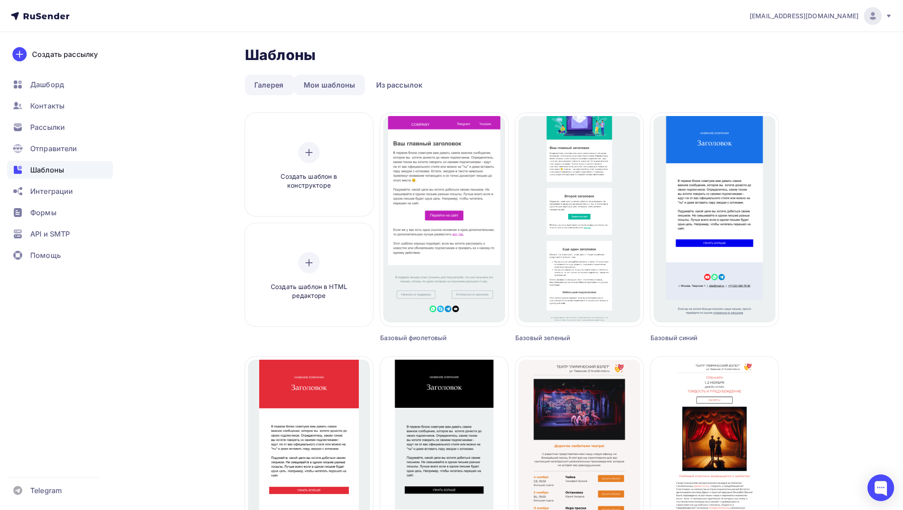
click at [322, 85] on link "Мои шаблоны" at bounding box center [329, 85] width 71 height 20
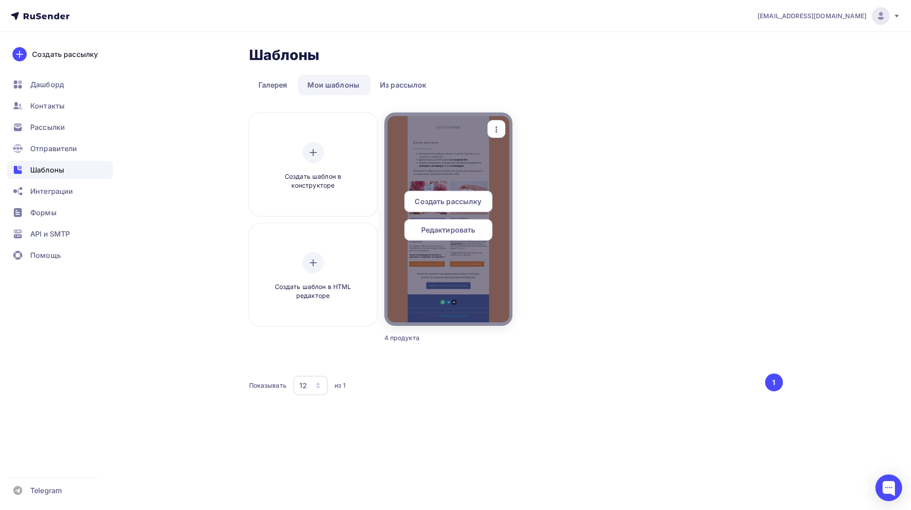
click at [444, 142] on div at bounding box center [448, 219] width 128 height 213
click at [463, 227] on span "Редактировать" at bounding box center [448, 230] width 54 height 11
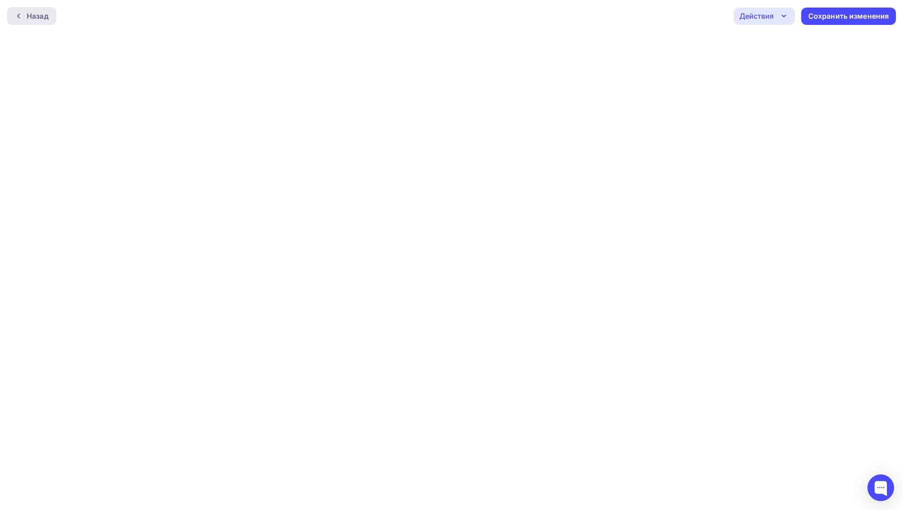
click at [26, 15] on div at bounding box center [21, 15] width 12 height 7
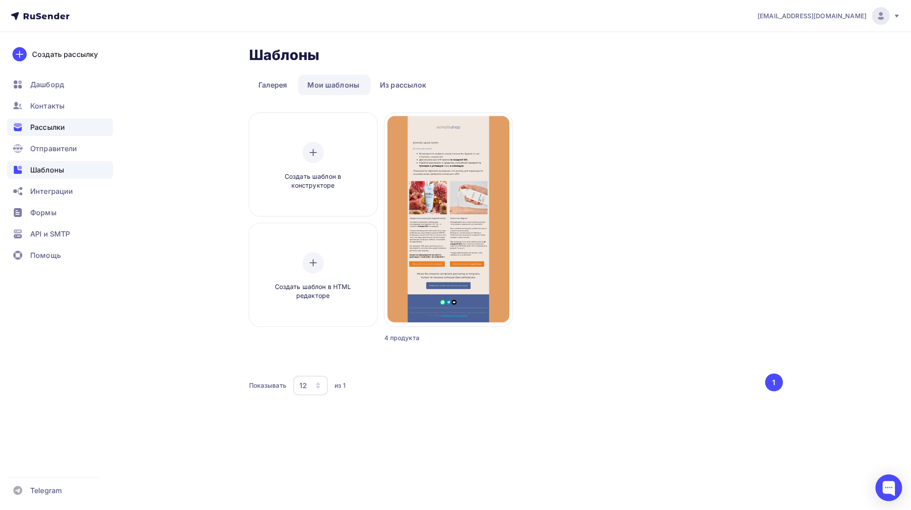
click at [50, 128] on span "Рассылки" at bounding box center [47, 127] width 35 height 11
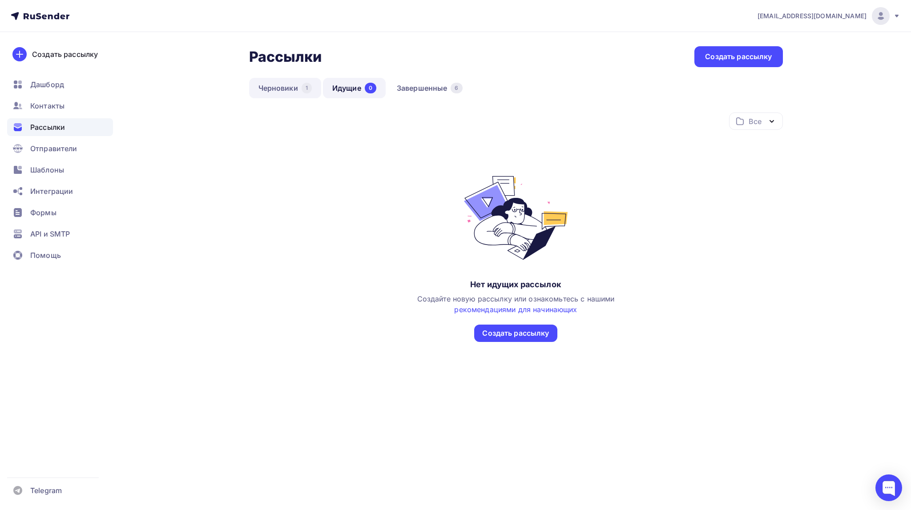
click at [291, 90] on link "Черновики 1" at bounding box center [285, 88] width 72 height 20
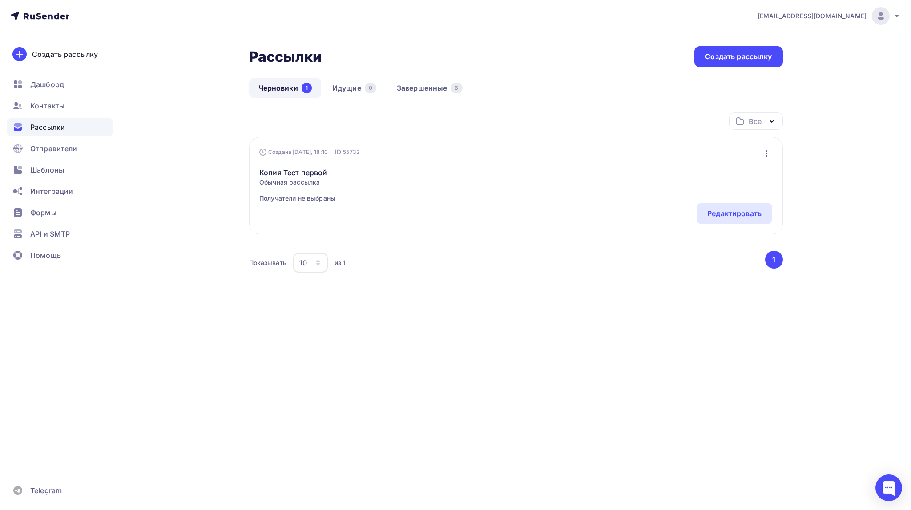
click at [767, 157] on icon "button" at bounding box center [766, 153] width 11 height 11
click at [717, 246] on div "Удалить" at bounding box center [727, 243] width 85 height 11
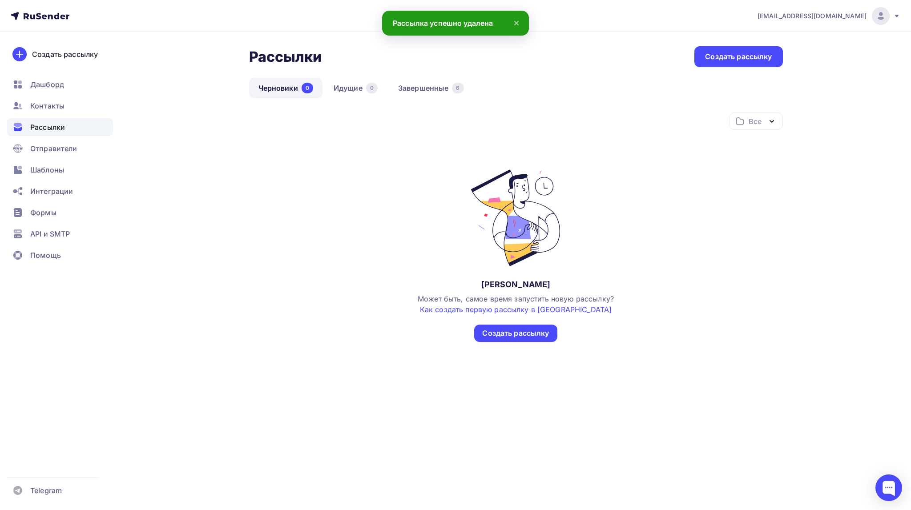
click at [49, 128] on span "Рассылки" at bounding box center [47, 127] width 35 height 11
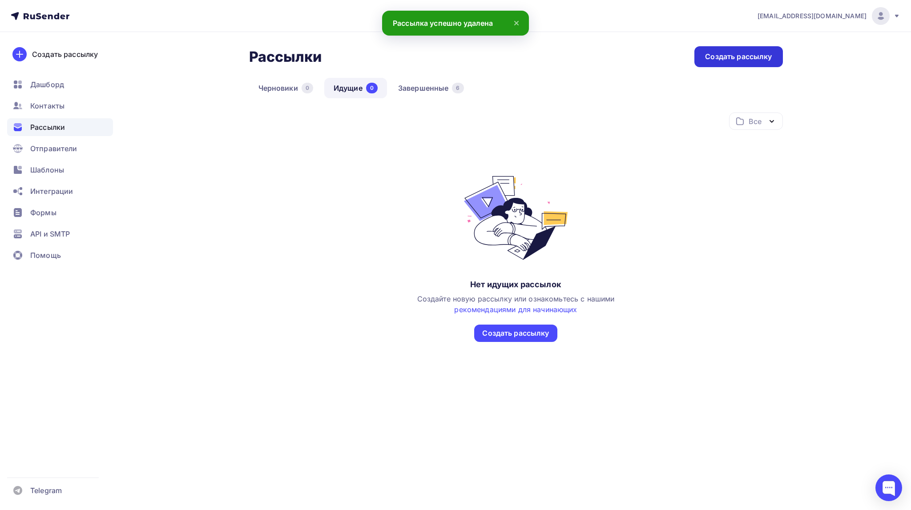
click at [730, 52] on div "Создать рассылку" at bounding box center [738, 57] width 67 height 10
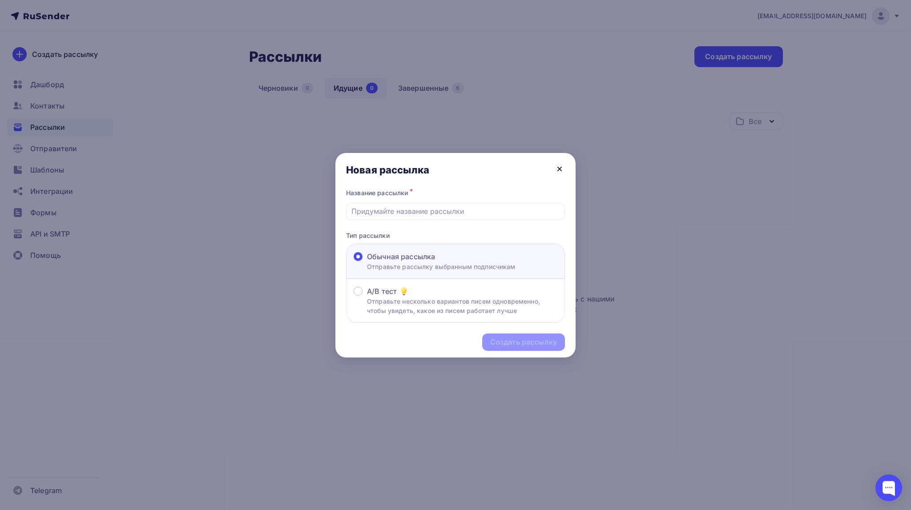
click at [555, 169] on icon at bounding box center [559, 169] width 11 height 11
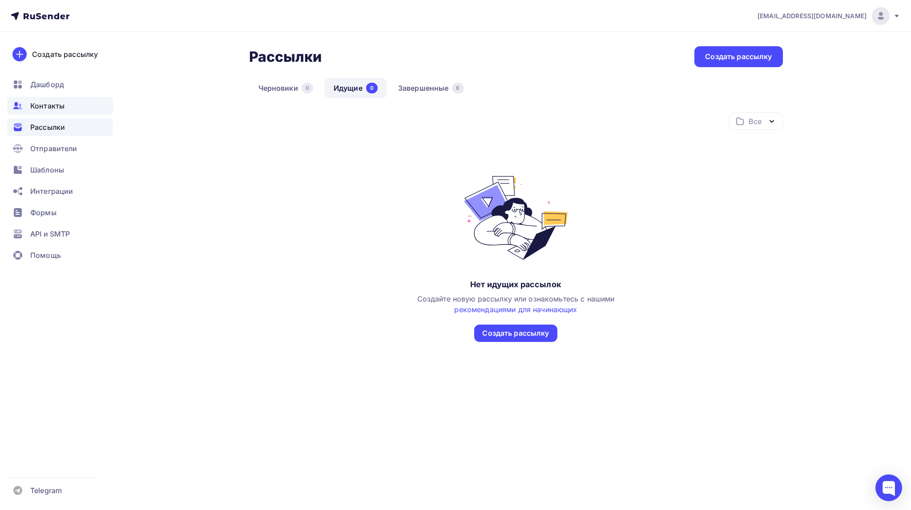
click at [48, 103] on span "Контакты" at bounding box center [47, 106] width 34 height 11
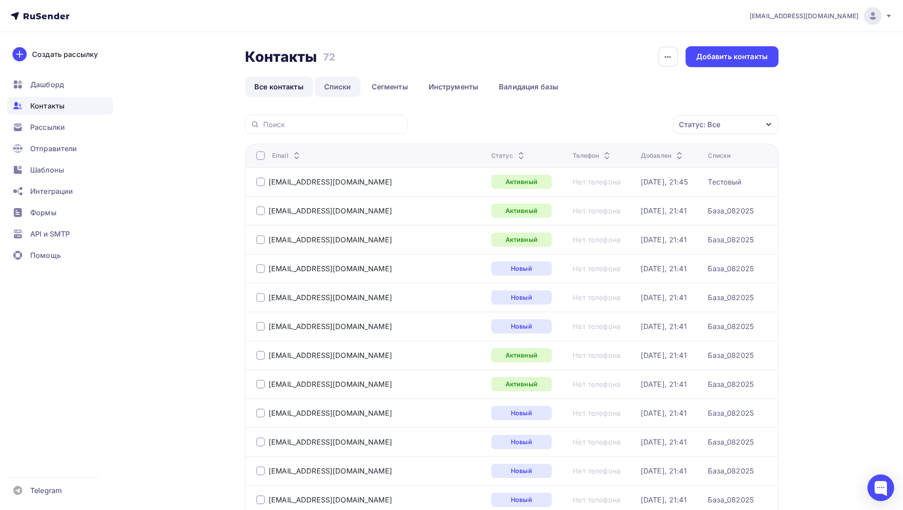
click at [338, 85] on link "Списки" at bounding box center [338, 86] width 46 height 20
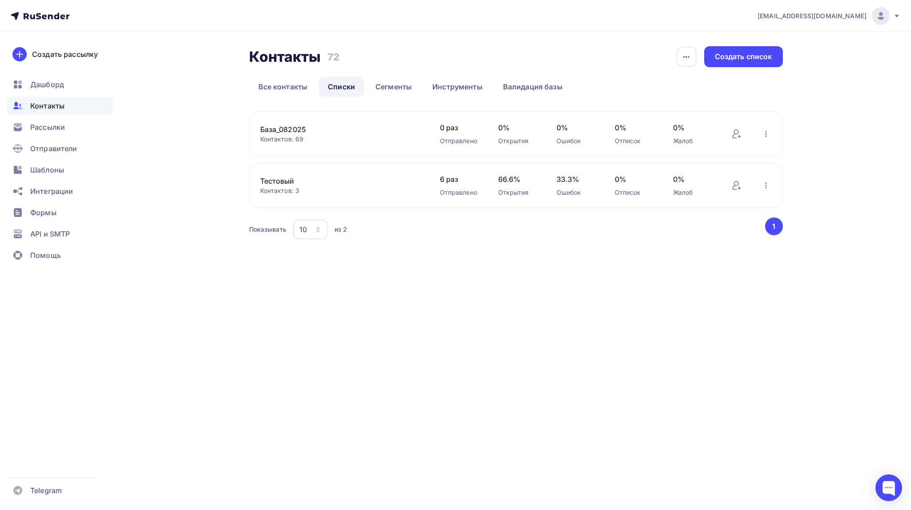
click at [292, 133] on link "База_082025" at bounding box center [335, 129] width 151 height 11
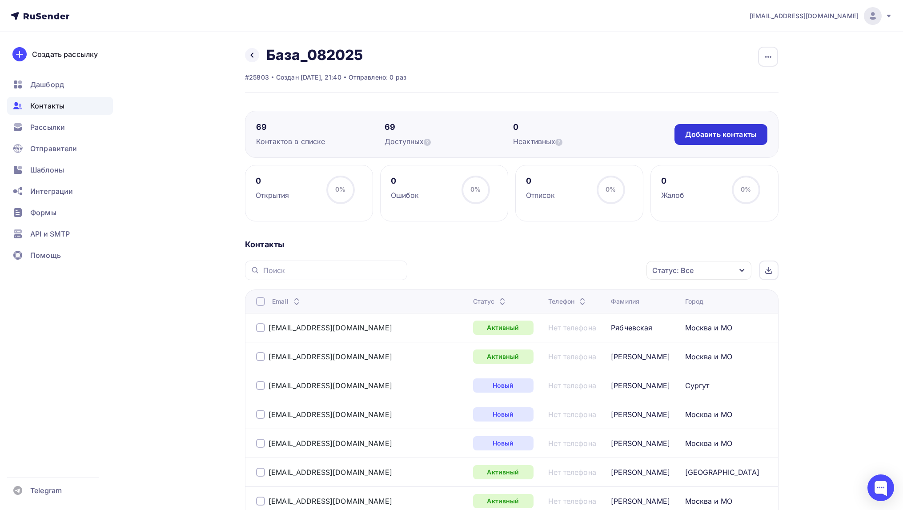
click at [697, 133] on div "Добавить контакты" at bounding box center [721, 134] width 72 height 10
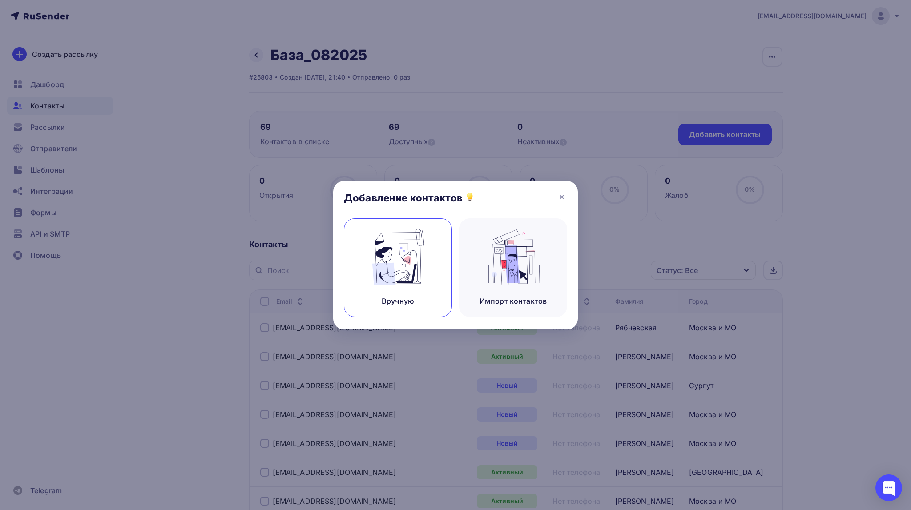
click at [407, 268] on img at bounding box center [398, 257] width 60 height 56
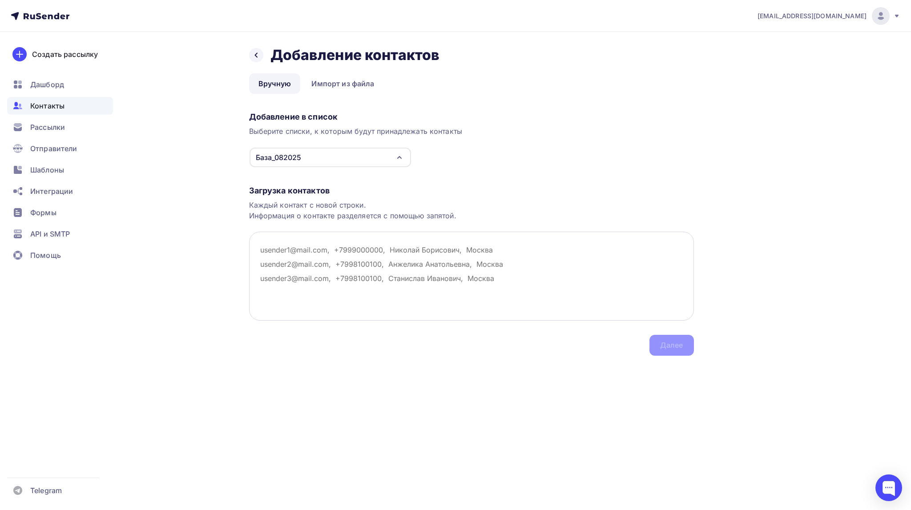
type textarea "р"
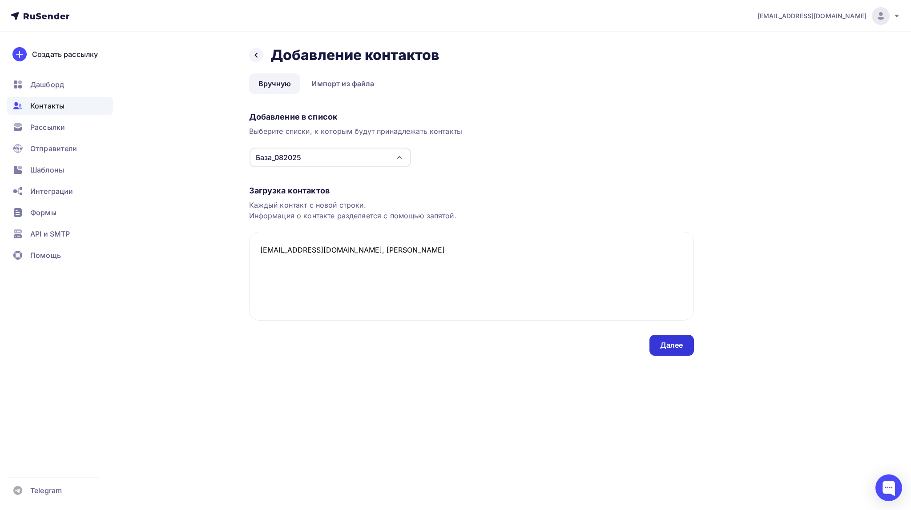
type textarea "order@esmalte.shop, Елизавета"
click at [667, 350] on div "Далее" at bounding box center [671, 345] width 44 height 21
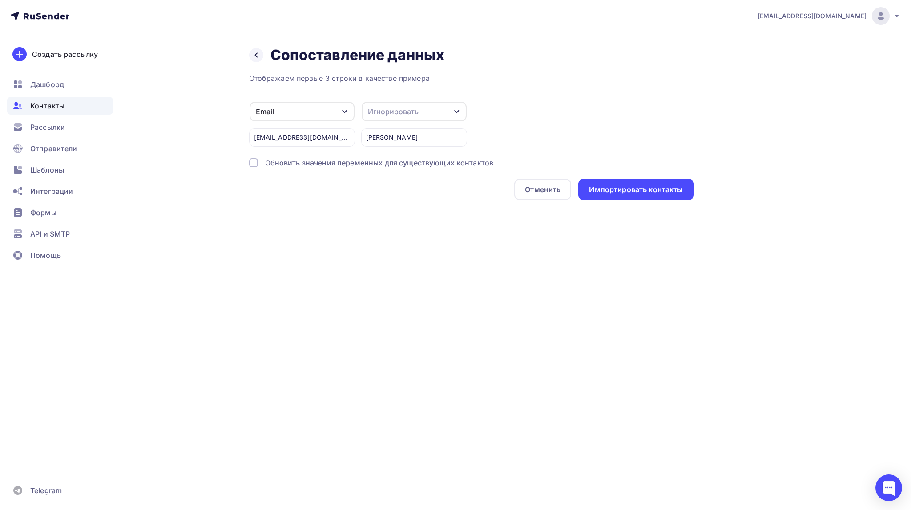
click at [458, 110] on icon "button" at bounding box center [456, 111] width 7 height 7
click at [388, 63] on div "Имя" at bounding box center [398, 65] width 52 height 11
click at [605, 185] on div "Импортировать контакты" at bounding box center [636, 190] width 94 height 10
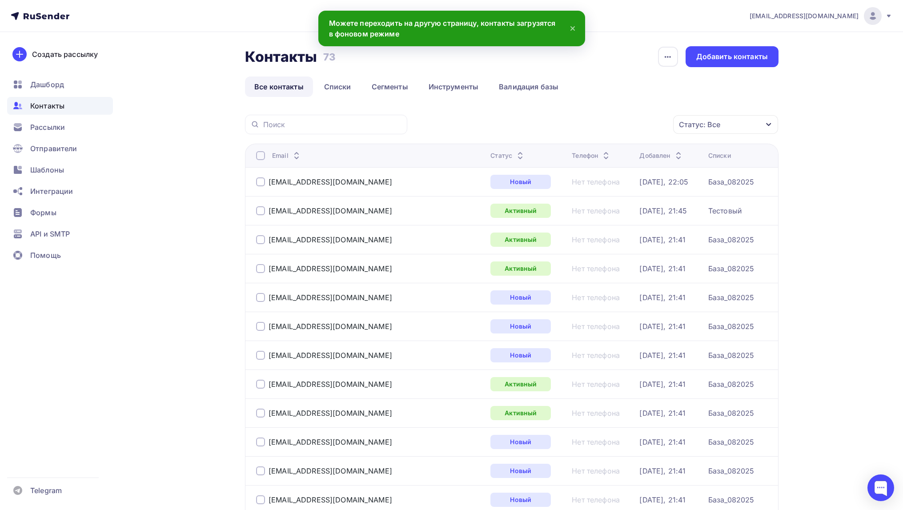
click at [580, 26] on nav "em@esmalte.ru Аккаунт Тарифы Выйти Создать рассылку Дашборд Контакты Рассылки О…" at bounding box center [451, 16] width 903 height 32
click at [312, 181] on div "[EMAIL_ADDRESS][DOMAIN_NAME]" at bounding box center [331, 181] width 124 height 9
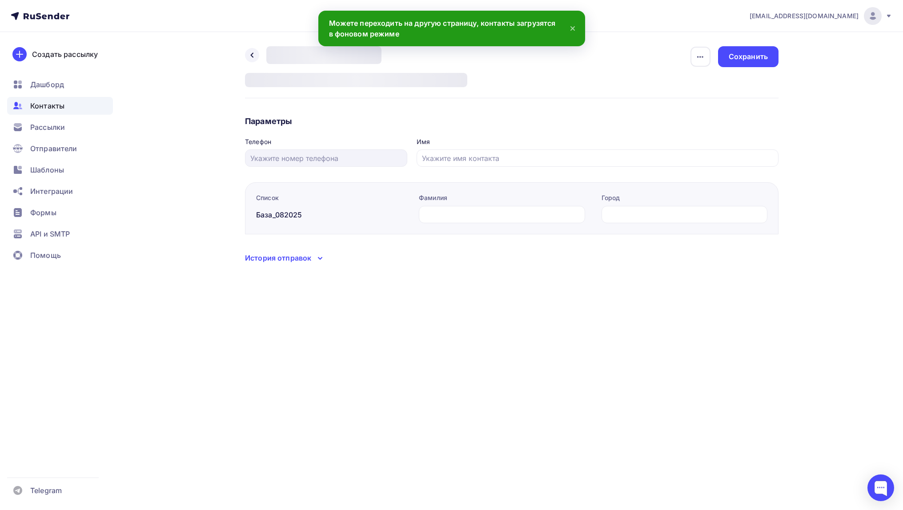
type input "[PERSON_NAME]"
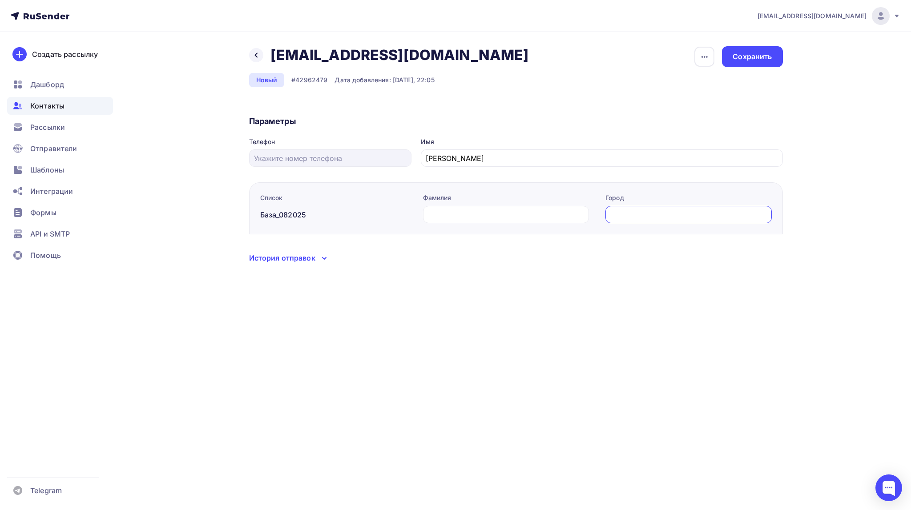
click at [619, 214] on input "text" at bounding box center [689, 214] width 156 height 11
click at [260, 55] on div at bounding box center [256, 55] width 14 height 14
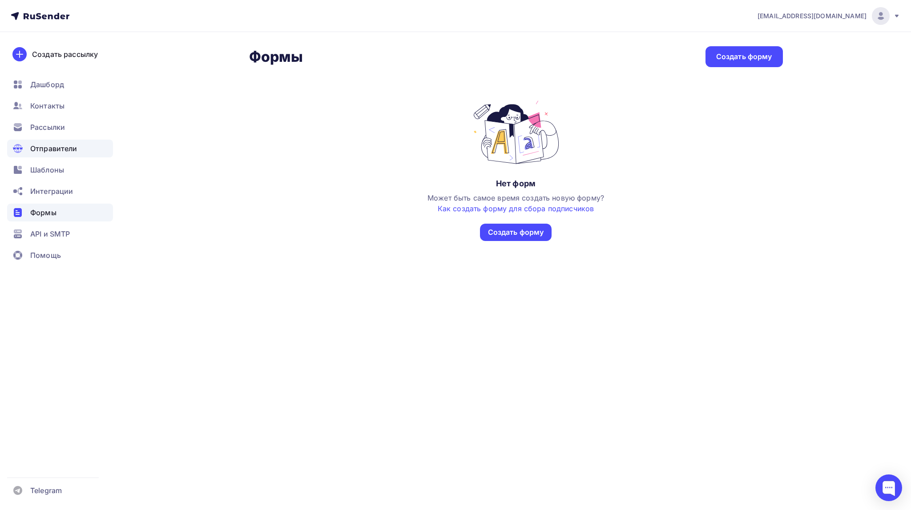
click at [53, 149] on span "Отправители" at bounding box center [53, 148] width 47 height 11
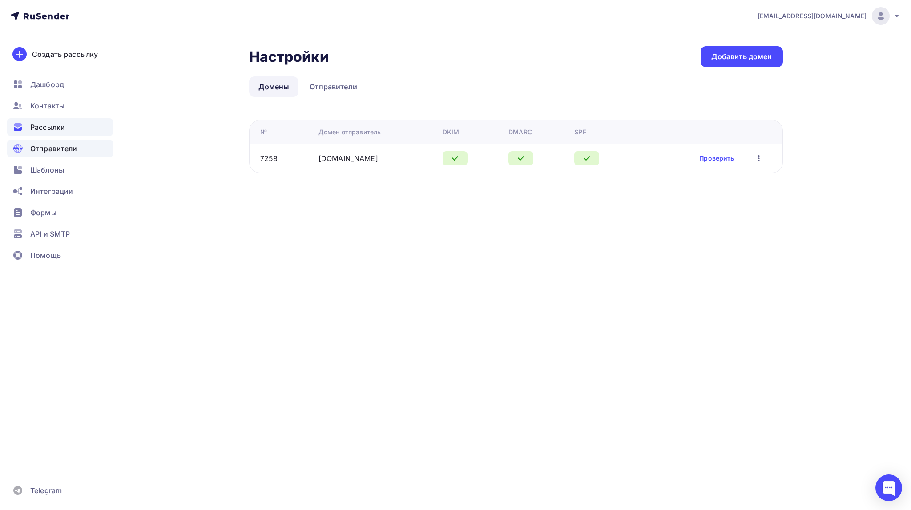
click at [48, 129] on span "Рассылки" at bounding box center [47, 127] width 35 height 11
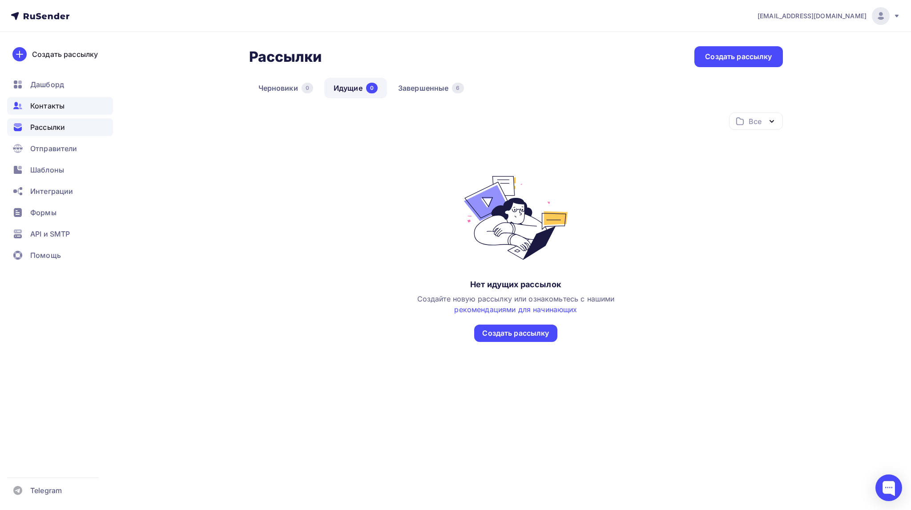
click at [50, 109] on span "Контакты" at bounding box center [47, 106] width 34 height 11
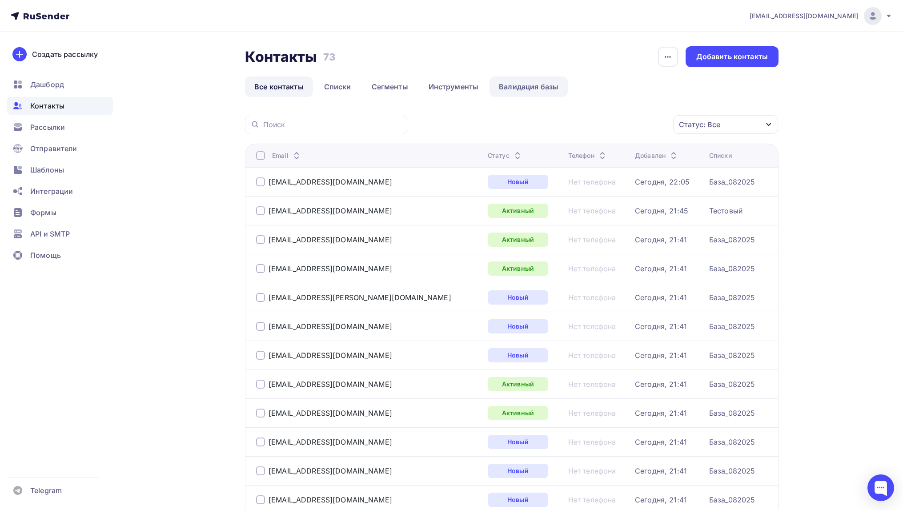
click at [509, 85] on link "Валидация базы" at bounding box center [529, 86] width 78 height 20
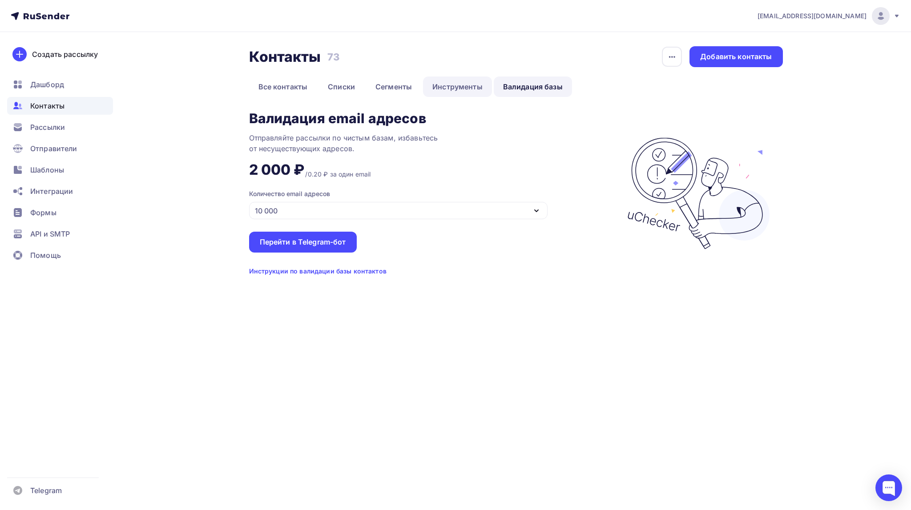
click at [471, 86] on link "Инструменты" at bounding box center [457, 86] width 69 height 20
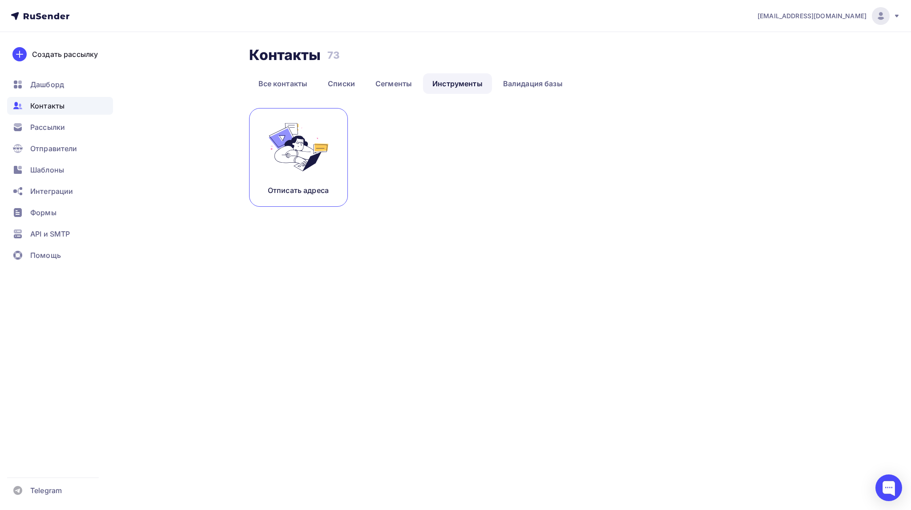
click at [287, 161] on img at bounding box center [299, 147] width 60 height 56
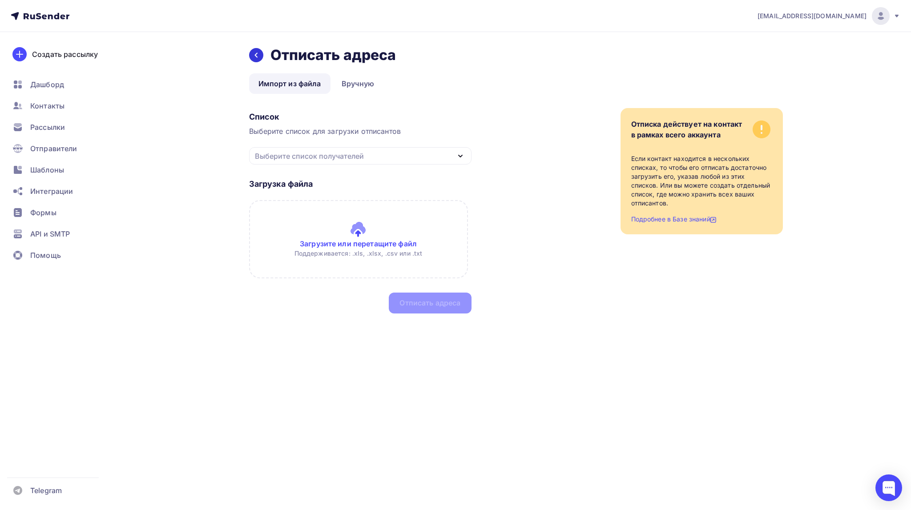
click at [257, 55] on icon at bounding box center [256, 55] width 7 height 7
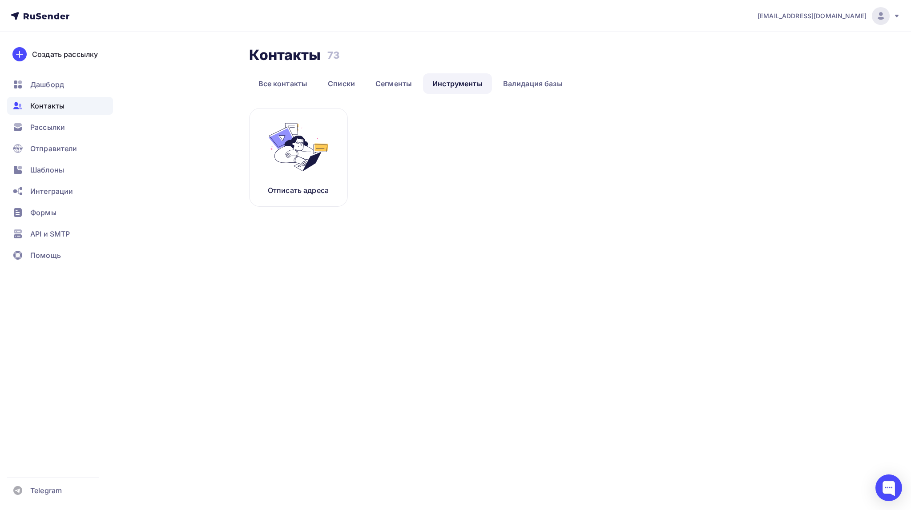
click at [51, 107] on span "Контакты" at bounding box center [47, 106] width 34 height 11
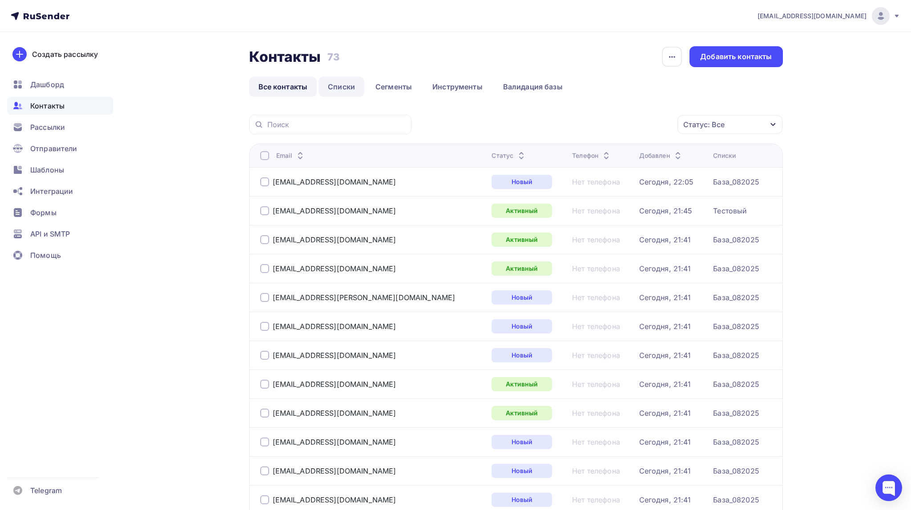
click at [339, 88] on link "Списки" at bounding box center [341, 86] width 46 height 20
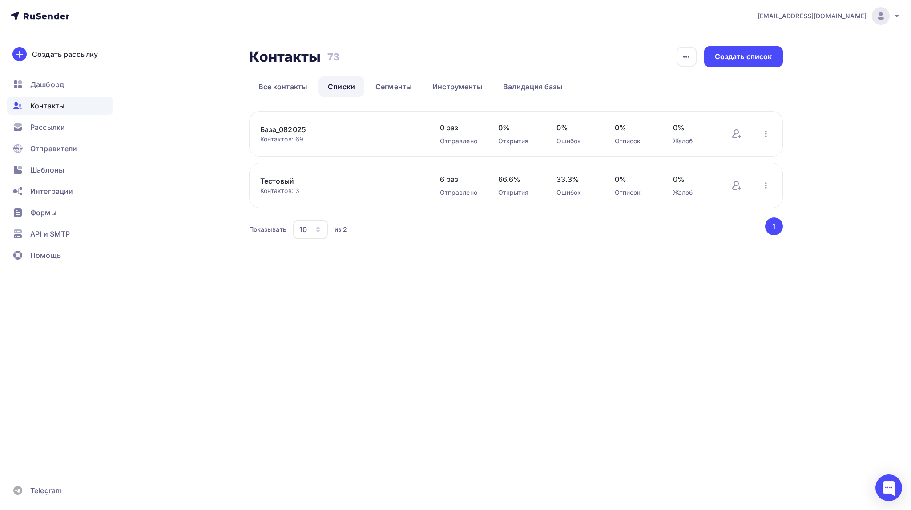
click at [282, 180] on link "Тестовый" at bounding box center [335, 181] width 151 height 11
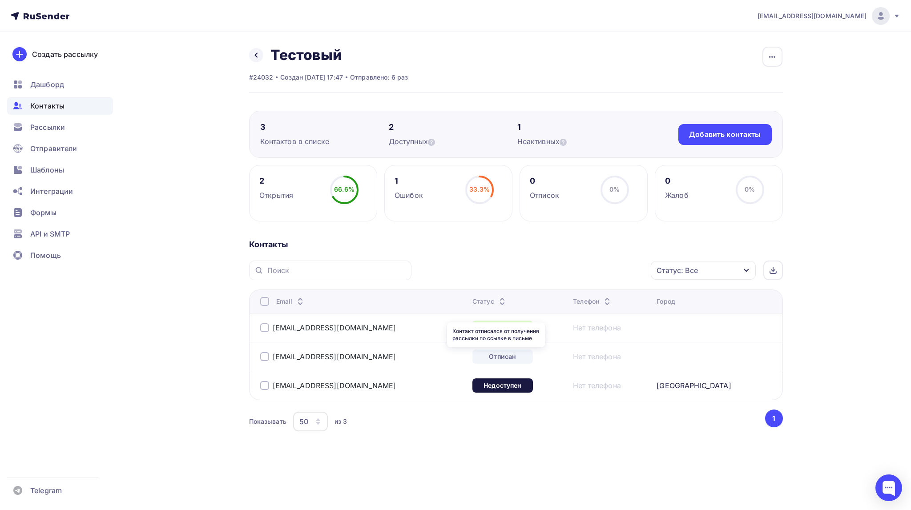
click at [517, 358] on div "Отписан" at bounding box center [502, 357] width 60 height 14
click at [318, 356] on link "[EMAIL_ADDRESS][DOMAIN_NAME]" at bounding box center [335, 356] width 124 height 9
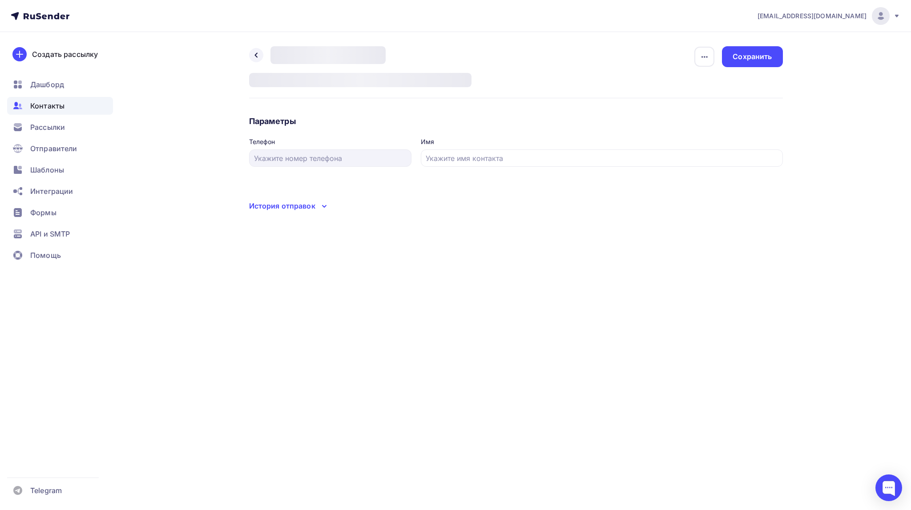
type input "[PERSON_NAME]"
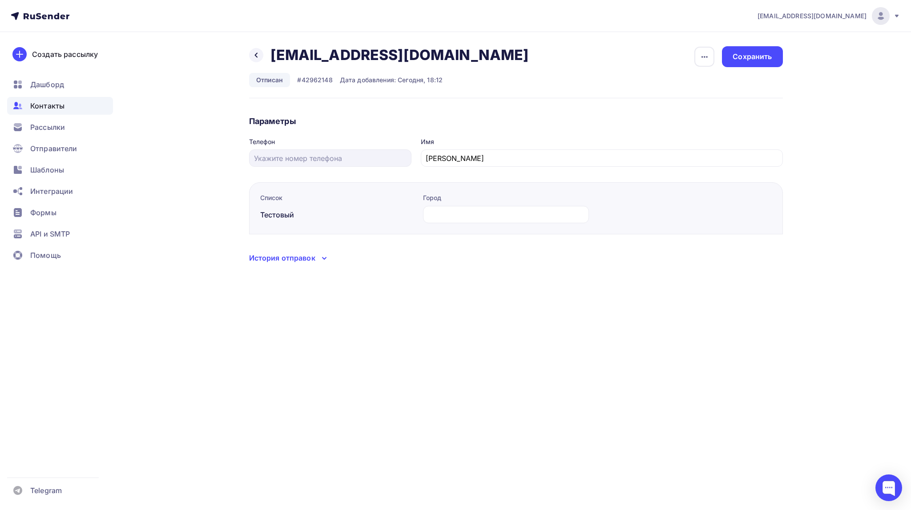
click at [317, 262] on div "История отправок" at bounding box center [516, 258] width 534 height 12
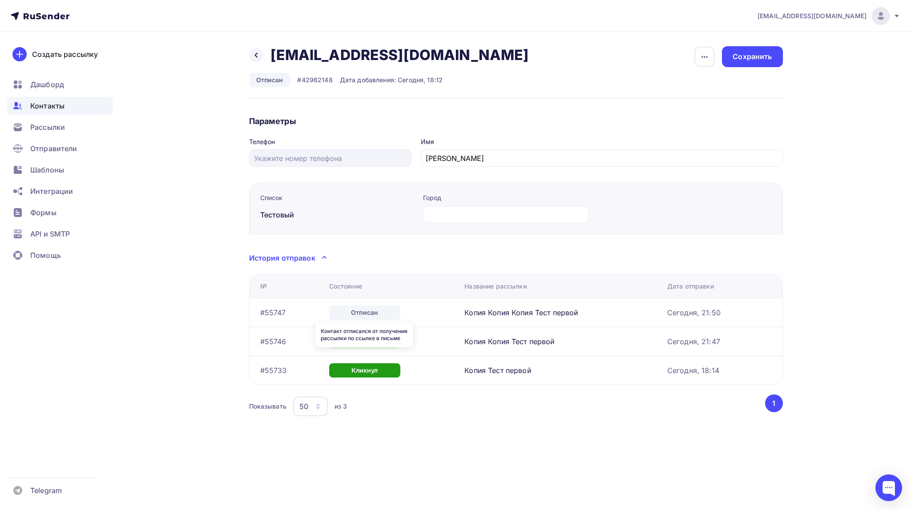
click at [365, 310] on div "Отписан" at bounding box center [364, 313] width 71 height 14
click at [258, 52] on icon at bounding box center [256, 55] width 7 height 7
